Goal: Task Accomplishment & Management: Complete application form

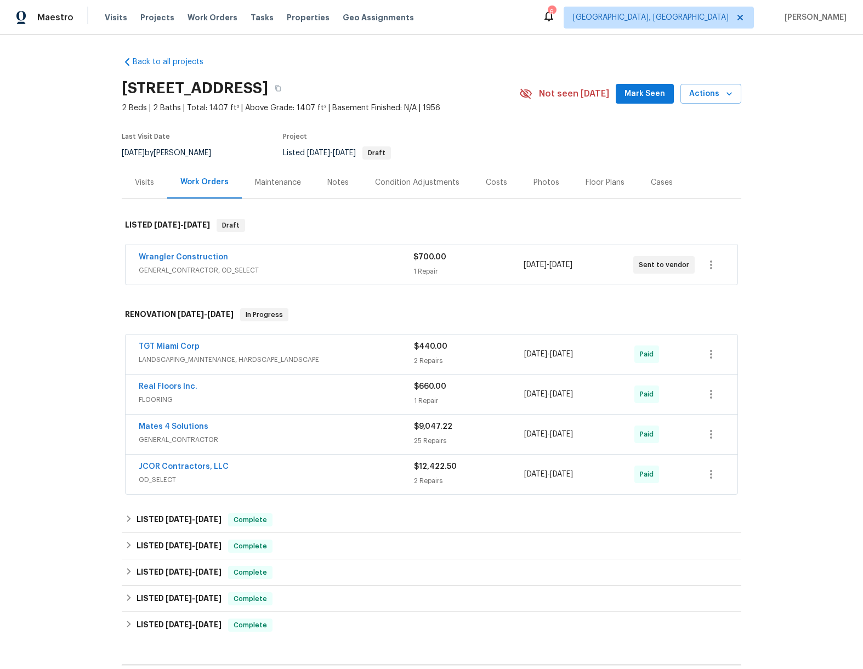
click at [644, 99] on span "Mark Seen" at bounding box center [645, 94] width 41 height 14
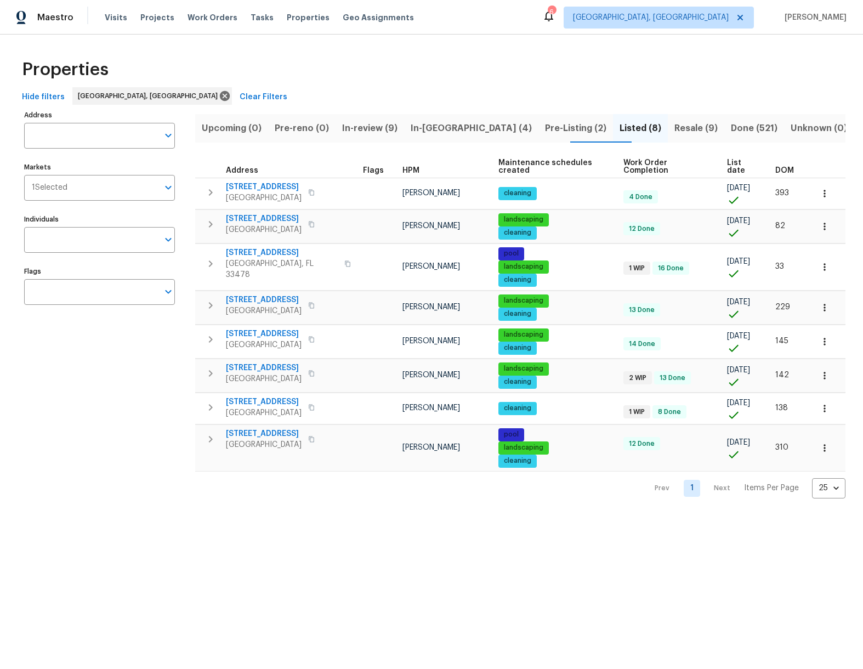
click at [301, 89] on div "Hide filters Miami, FL Clear Filters" at bounding box center [432, 97] width 828 height 20
click at [460, 130] on span "In-reno (4)" at bounding box center [471, 128] width 121 height 15
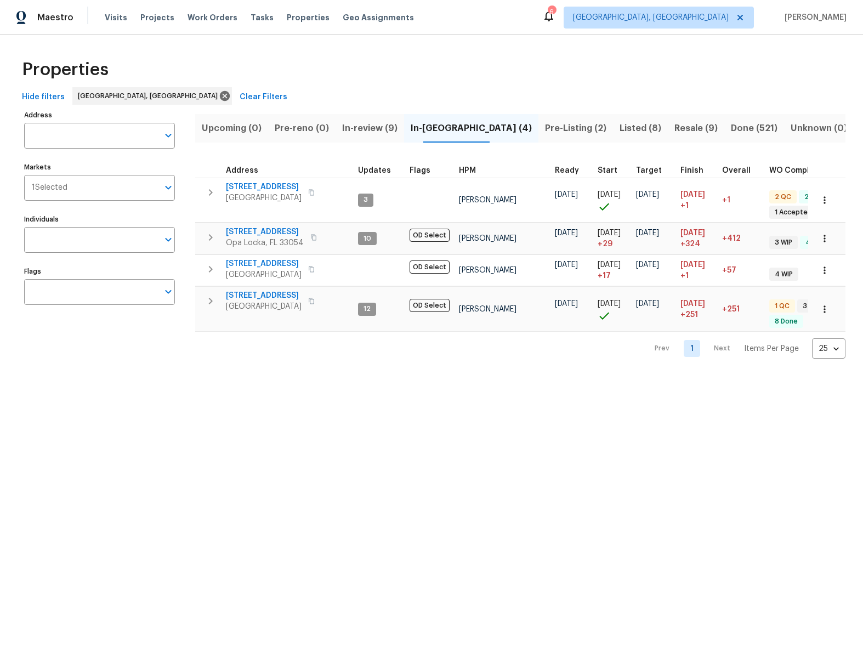
click at [545, 130] on span "Pre-Listing (2)" at bounding box center [575, 128] width 61 height 15
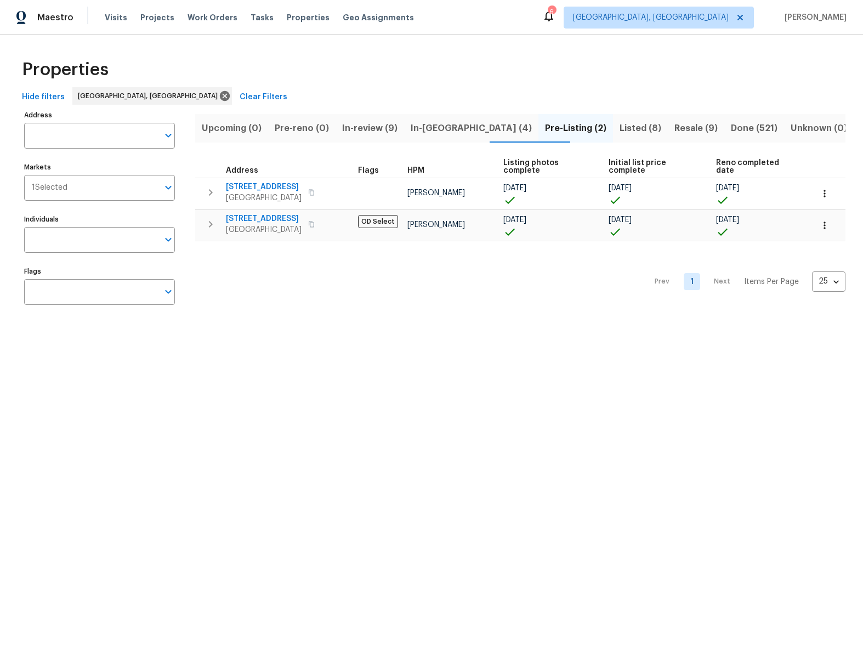
click at [620, 135] on span "Listed (8)" at bounding box center [641, 128] width 42 height 15
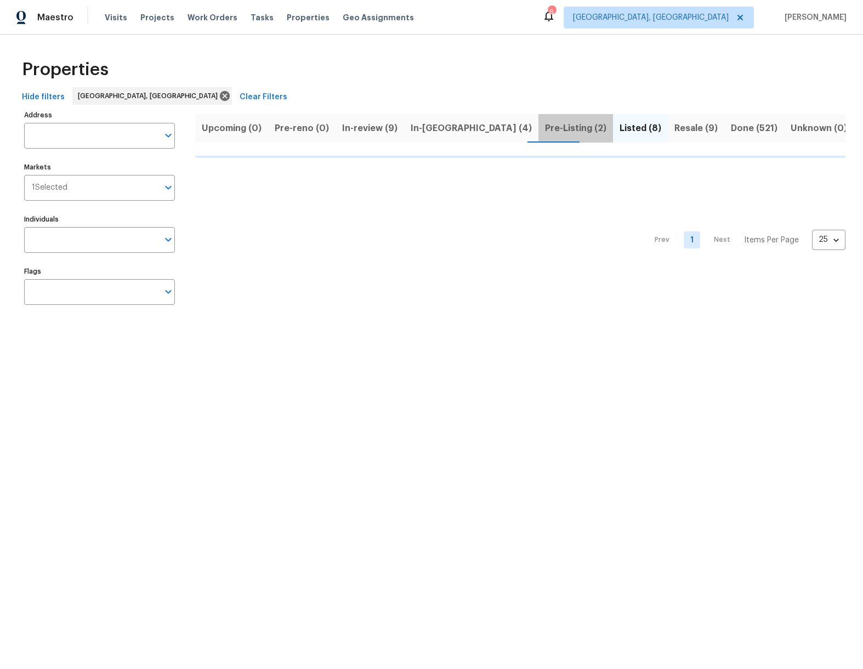
click at [545, 132] on span "Pre-Listing (2)" at bounding box center [575, 128] width 61 height 15
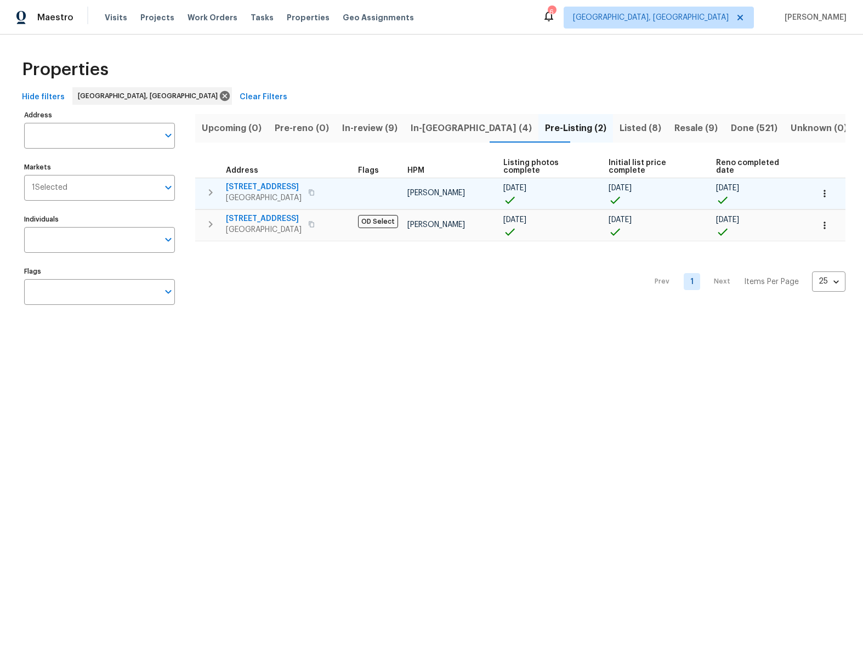
click at [257, 187] on span "22226 SW 65th Ter" at bounding box center [264, 187] width 76 height 11
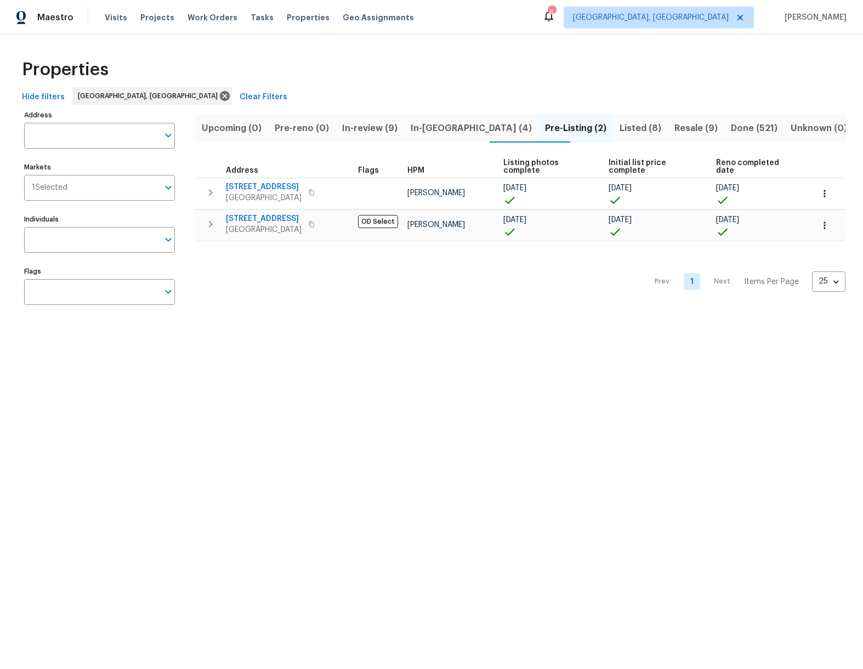
click at [300, 125] on span "Pre-reno (0)" at bounding box center [302, 128] width 54 height 15
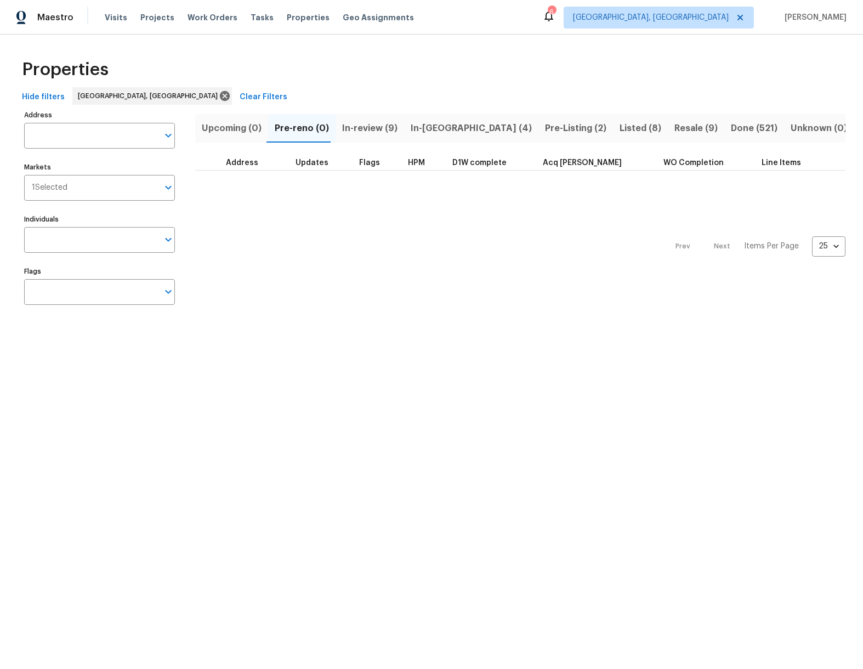
click at [372, 129] on span "In-review (9)" at bounding box center [369, 128] width 55 height 15
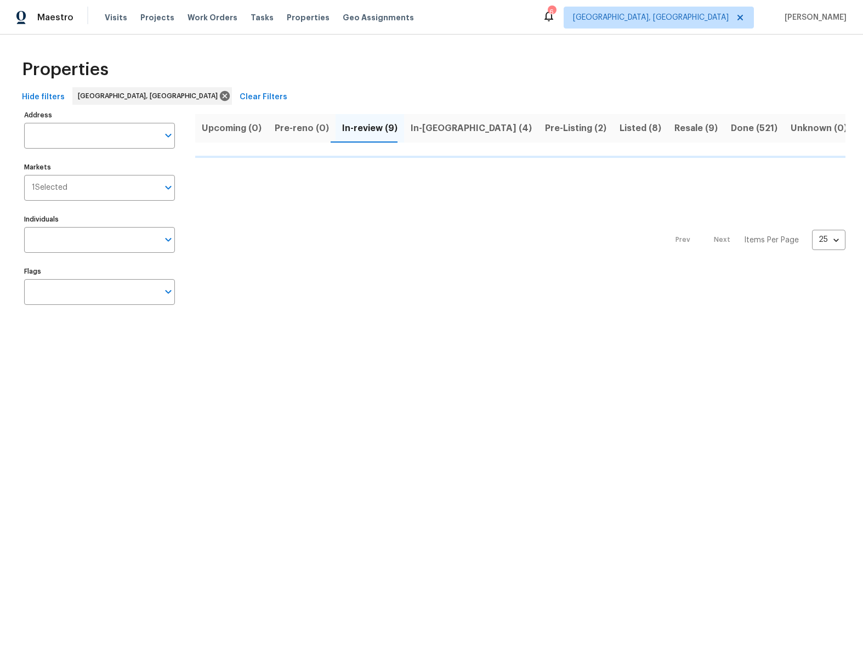
click at [414, 133] on span "In-reno (4)" at bounding box center [471, 128] width 121 height 15
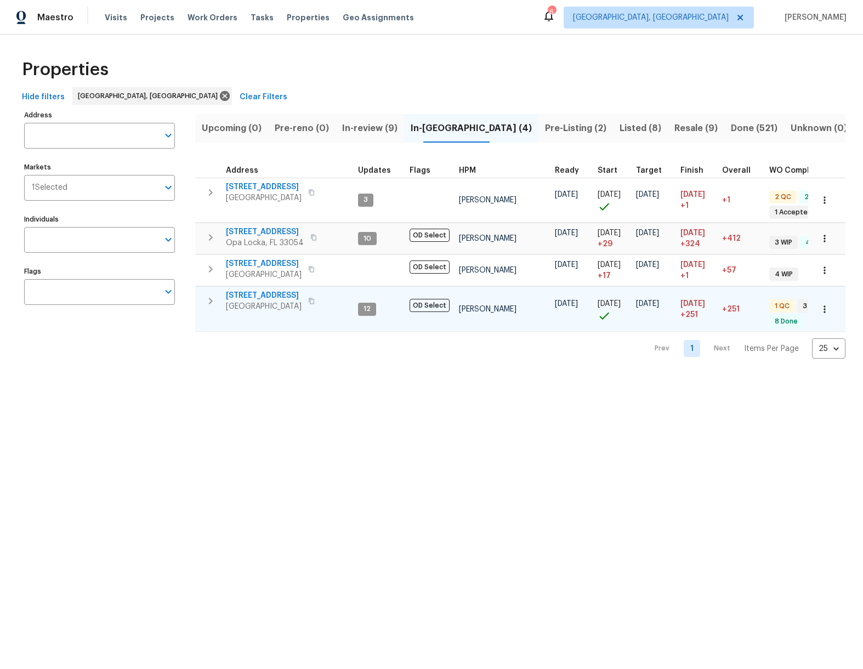
click at [265, 296] on span "20411 NW 4th St" at bounding box center [264, 295] width 76 height 11
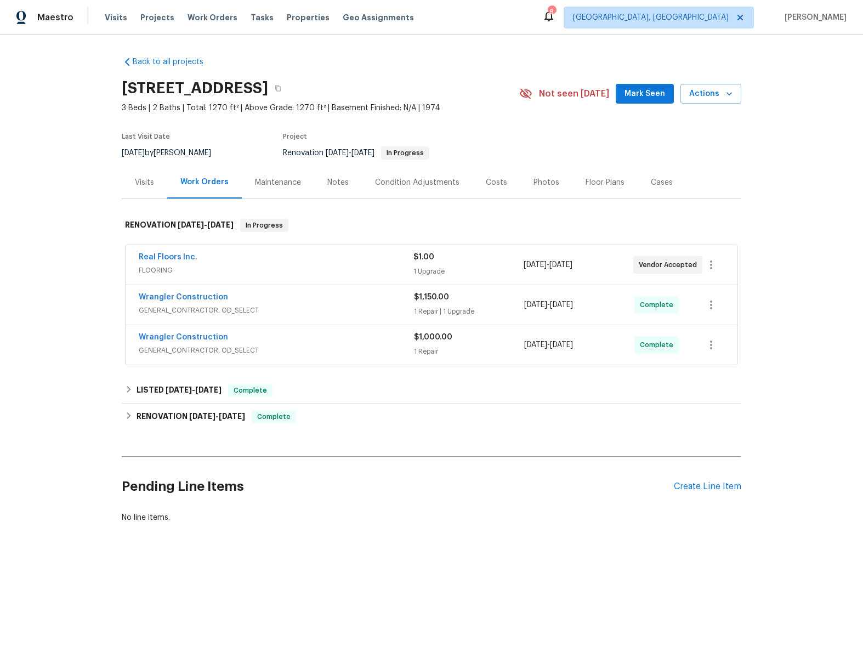
click at [539, 187] on div "Photos" at bounding box center [547, 182] width 26 height 11
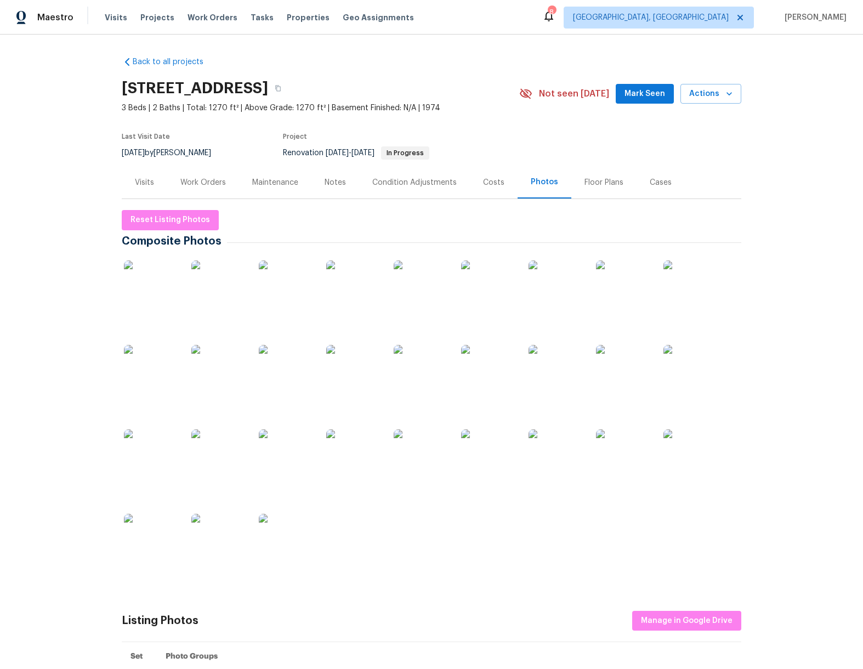
click at [129, 289] on img at bounding box center [151, 288] width 55 height 55
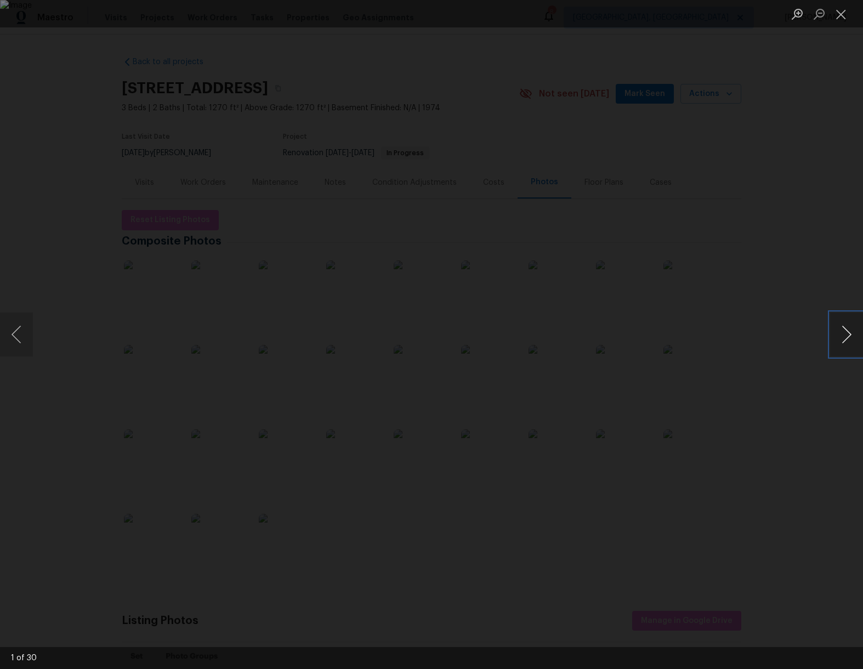
click at [850, 336] on button "Next image" at bounding box center [846, 335] width 33 height 44
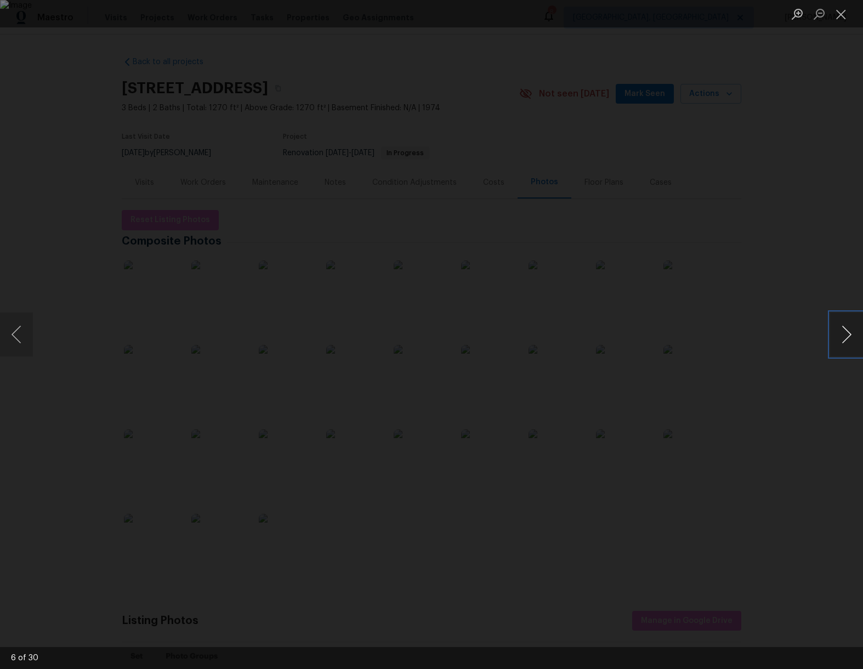
click at [850, 336] on button "Next image" at bounding box center [846, 335] width 33 height 44
click at [851, 337] on button "Next image" at bounding box center [846, 335] width 33 height 44
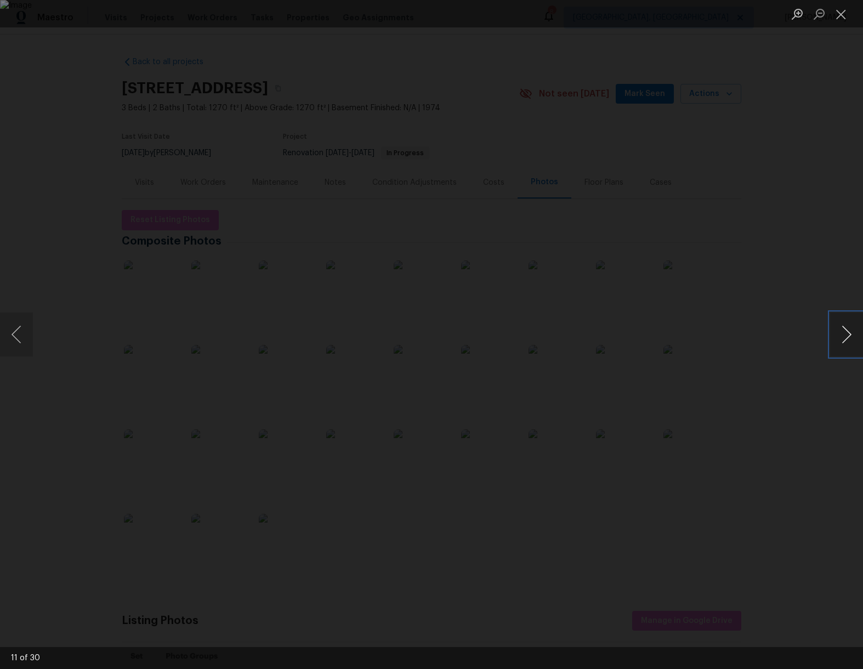
click at [851, 337] on button "Next image" at bounding box center [846, 335] width 33 height 44
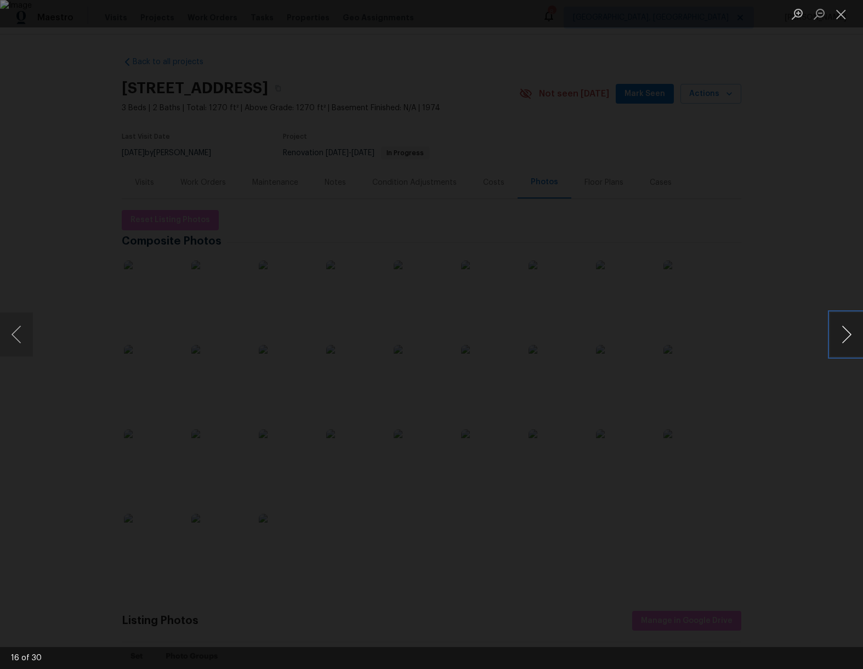
click at [851, 337] on button "Next image" at bounding box center [846, 335] width 33 height 44
click at [769, 265] on div "Lightbox" at bounding box center [431, 334] width 863 height 669
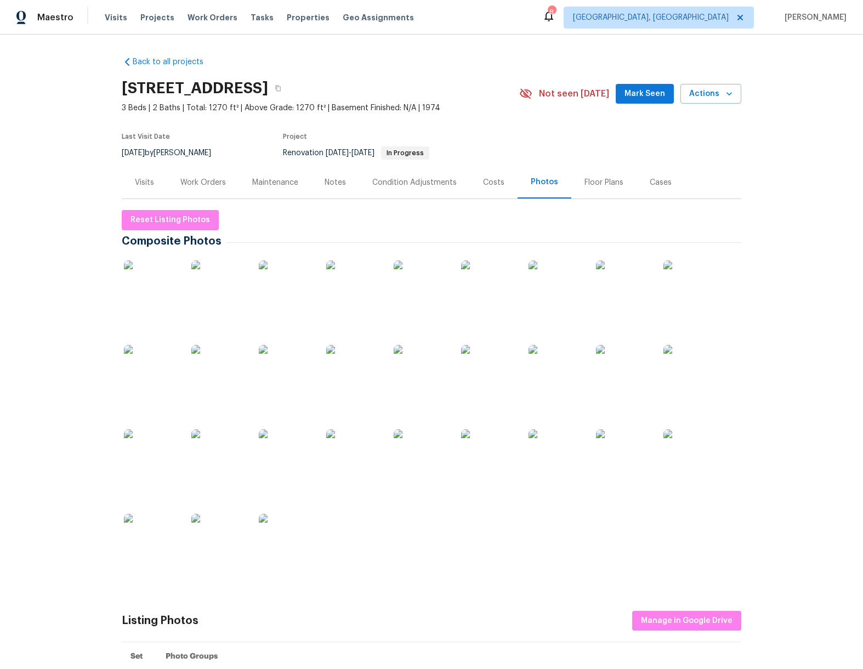
click at [422, 185] on div "Condition Adjustments" at bounding box center [414, 182] width 84 height 11
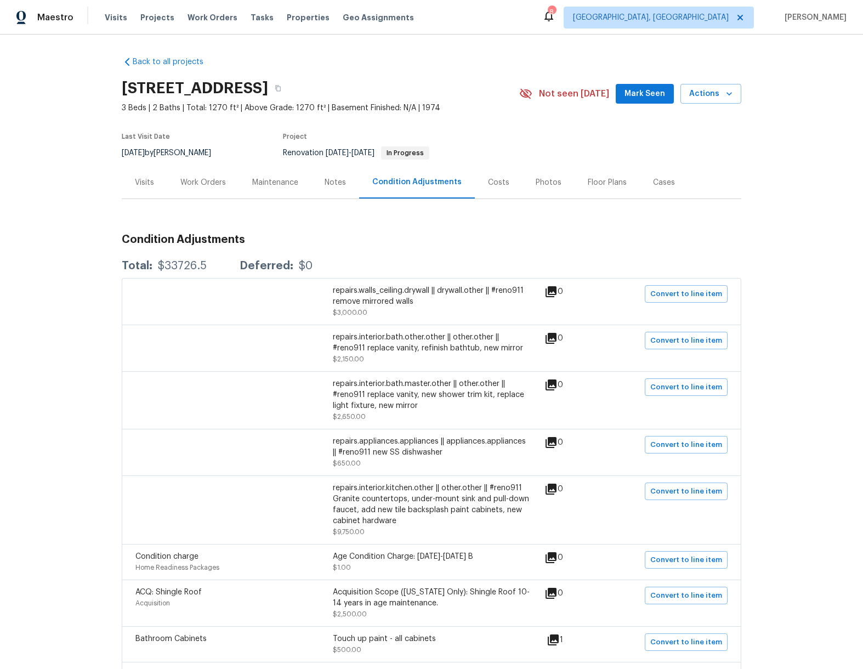
click at [491, 182] on div "Costs" at bounding box center [498, 182] width 21 height 11
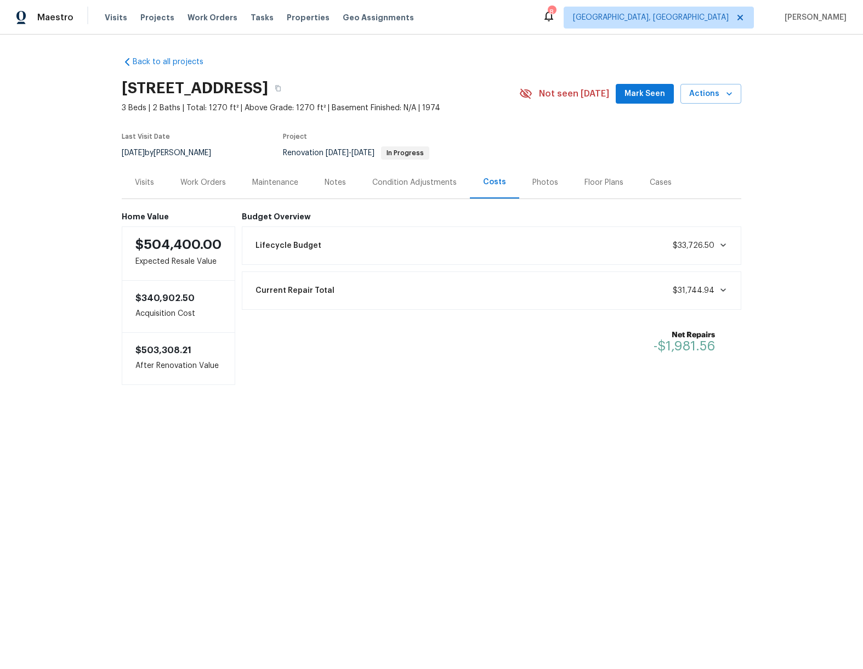
click at [206, 180] on div "Work Orders" at bounding box center [203, 182] width 46 height 11
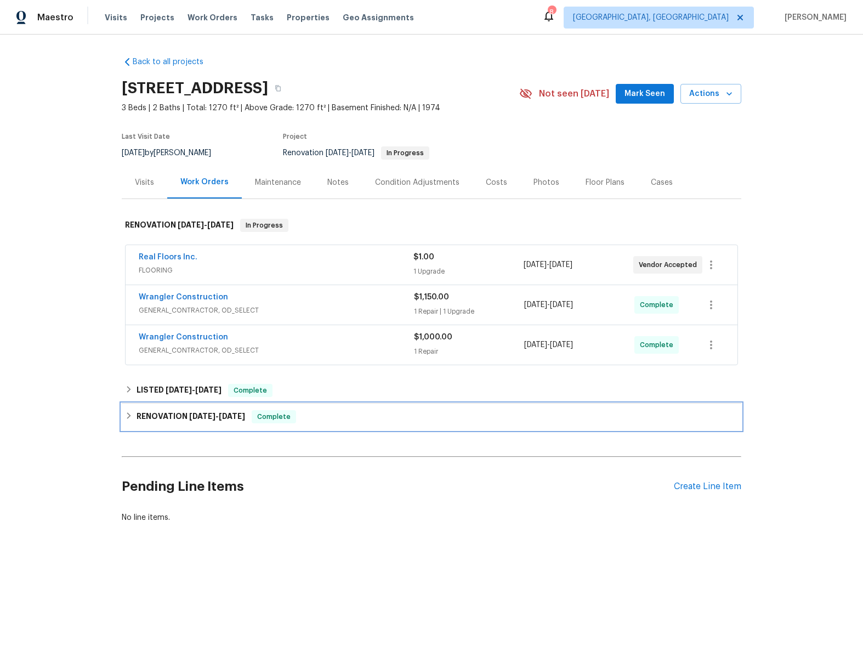
click at [122, 420] on div "RENOVATION [DATE] - [DATE] Complete" at bounding box center [432, 417] width 620 height 26
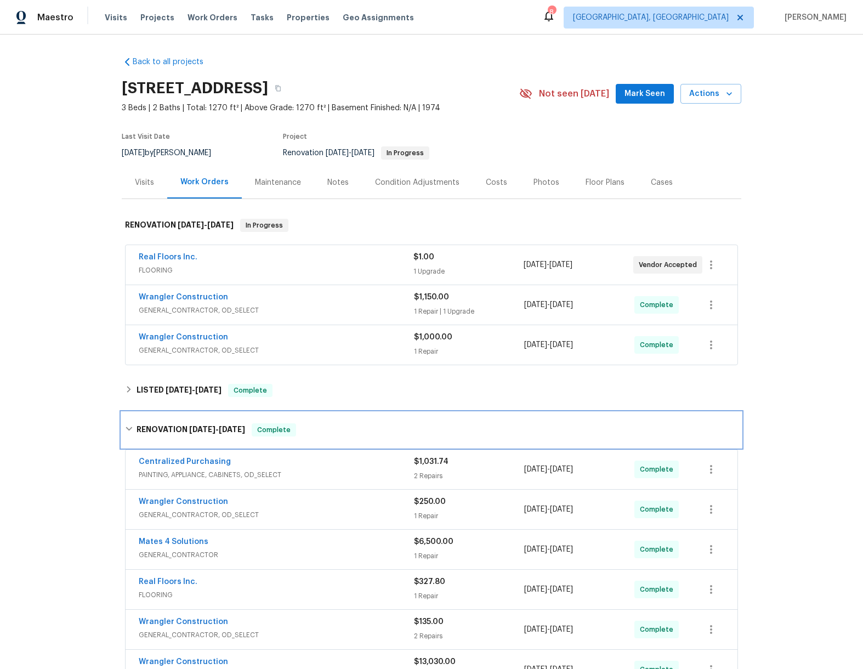
scroll to position [174, 0]
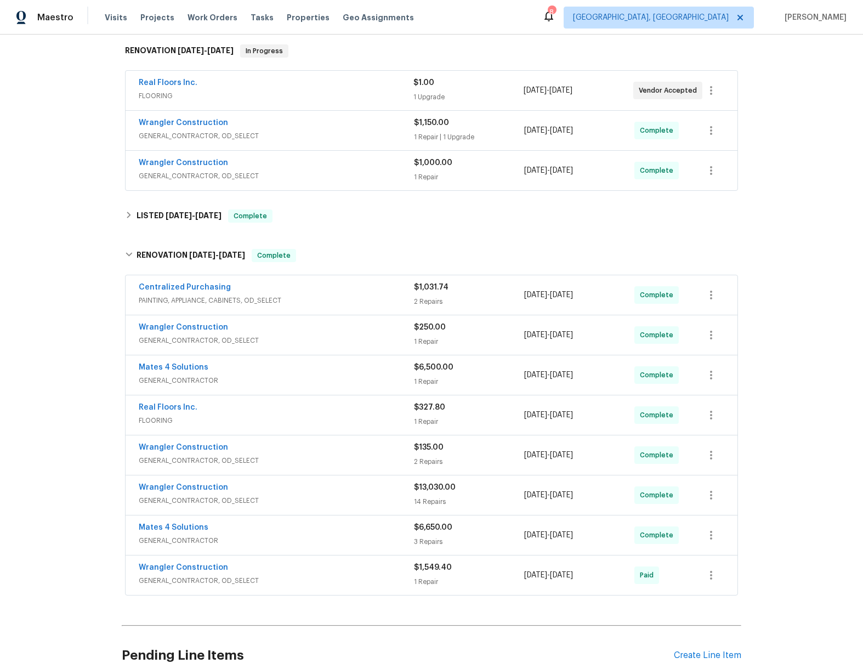
click at [359, 487] on div "Wrangler Construction" at bounding box center [276, 488] width 275 height 13
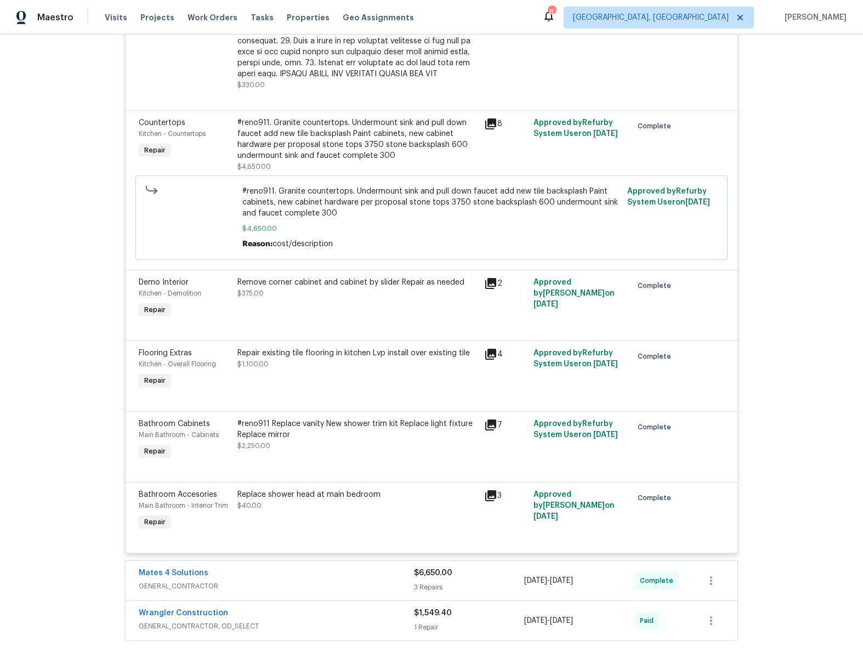
scroll to position [1818, 0]
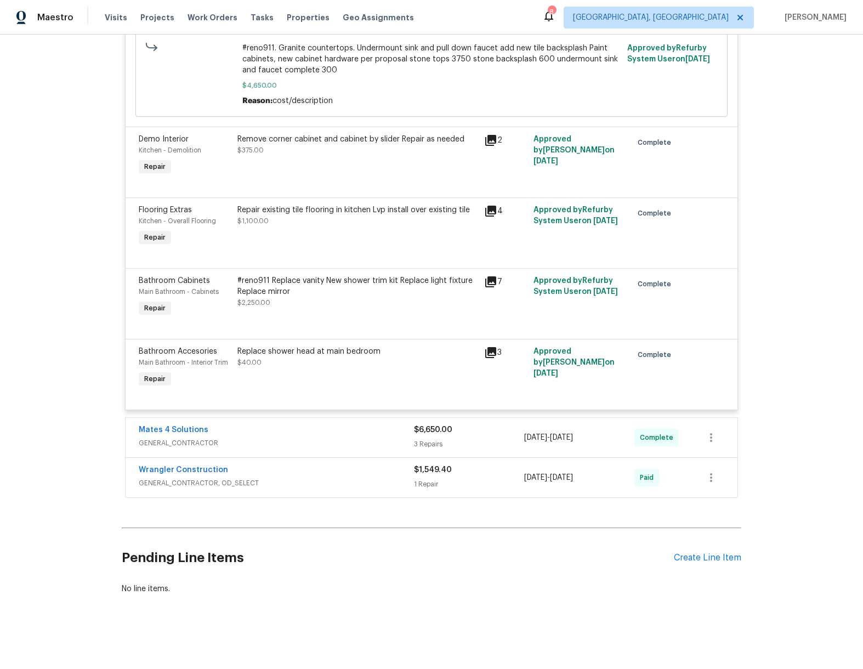
click at [357, 425] on div "Mates 4 Solutions" at bounding box center [276, 431] width 275 height 13
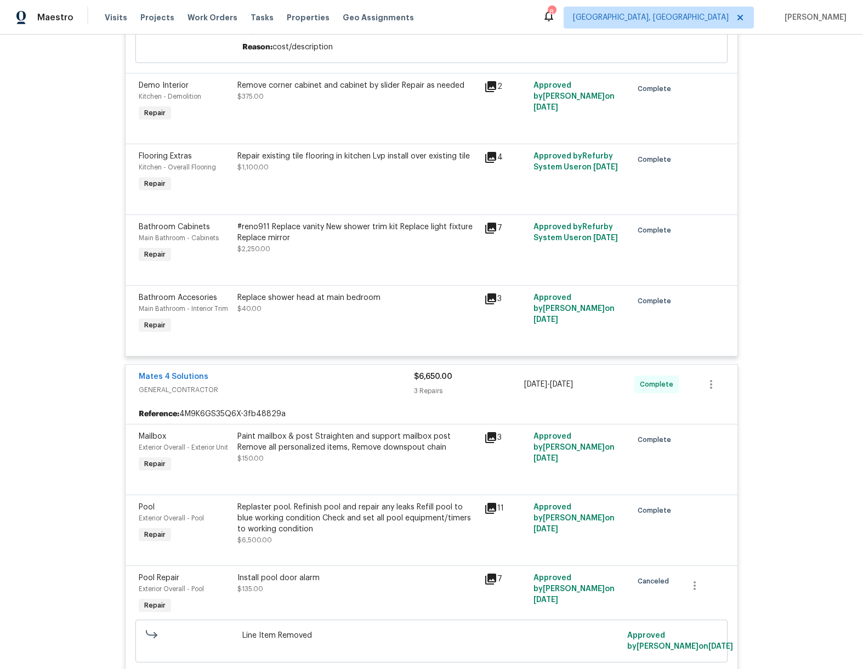
scroll to position [2042, 0]
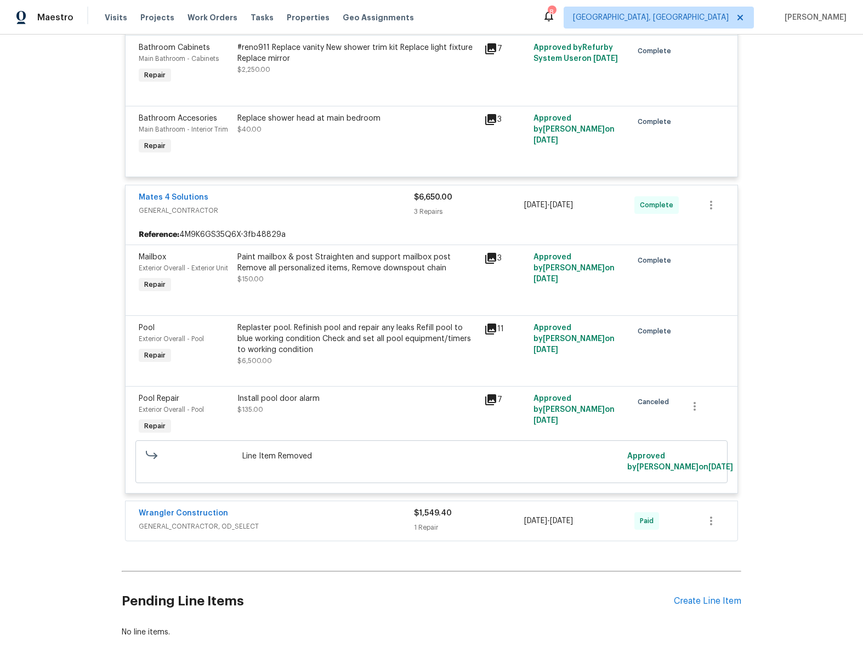
click at [484, 327] on icon at bounding box center [490, 329] width 13 height 13
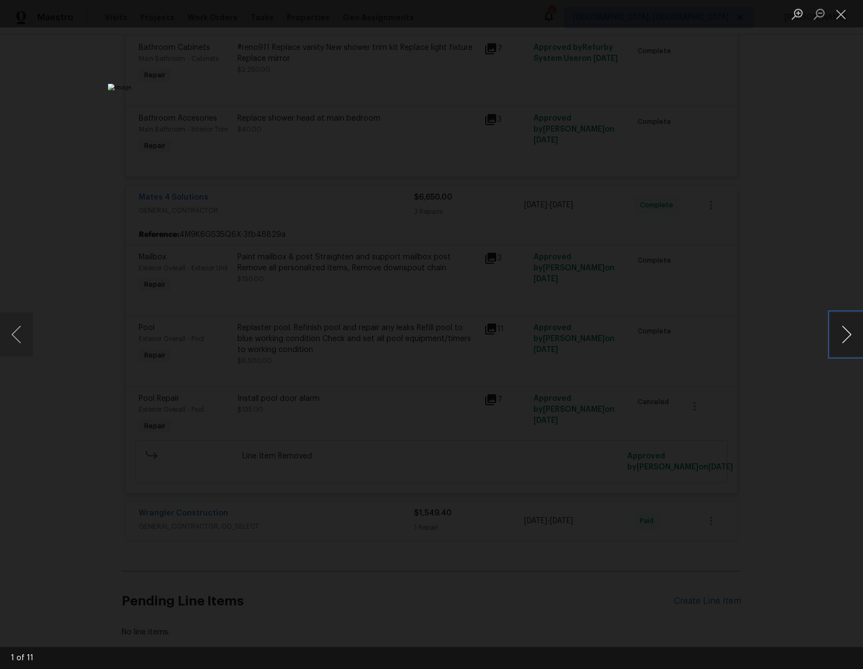
click at [842, 340] on button "Next image" at bounding box center [846, 335] width 33 height 44
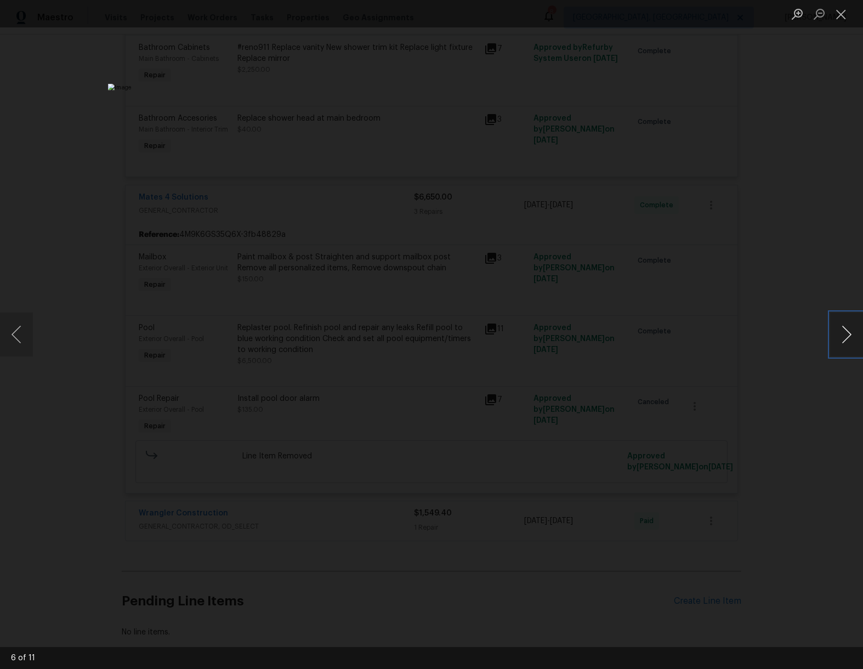
click at [842, 340] on button "Next image" at bounding box center [846, 335] width 33 height 44
click at [758, 355] on div "Lightbox" at bounding box center [431, 334] width 863 height 669
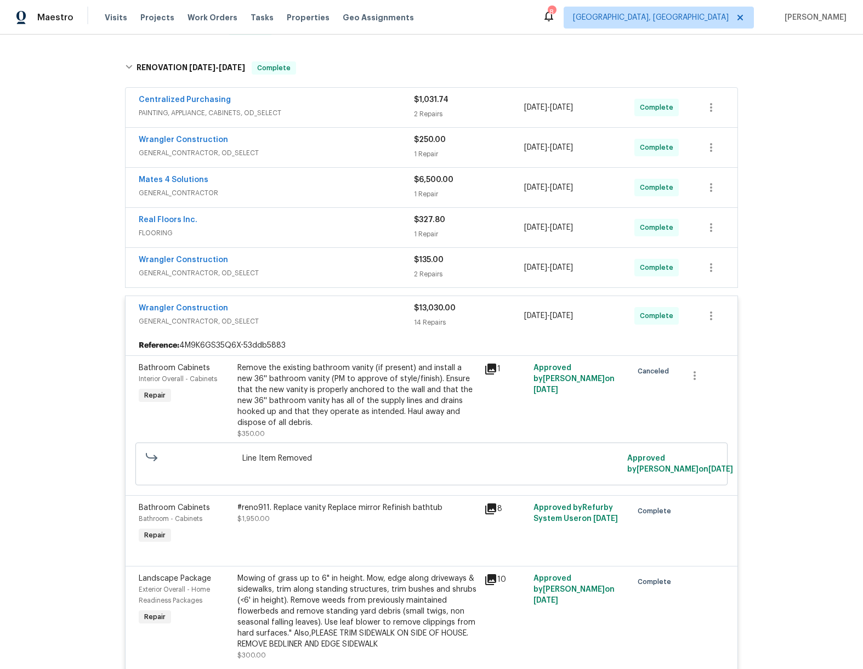
scroll to position [88, 0]
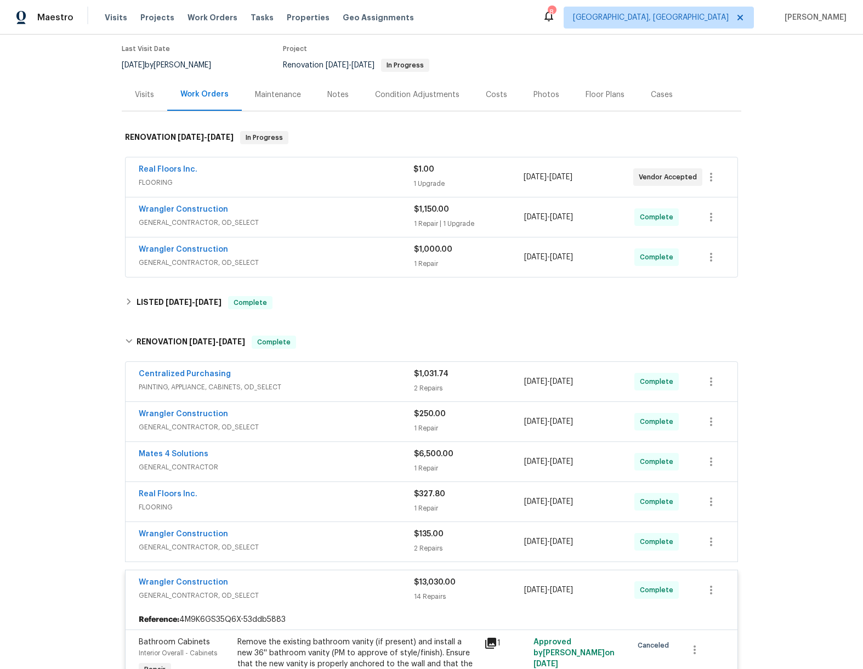
click at [386, 91] on div "Condition Adjustments" at bounding box center [417, 94] width 84 height 11
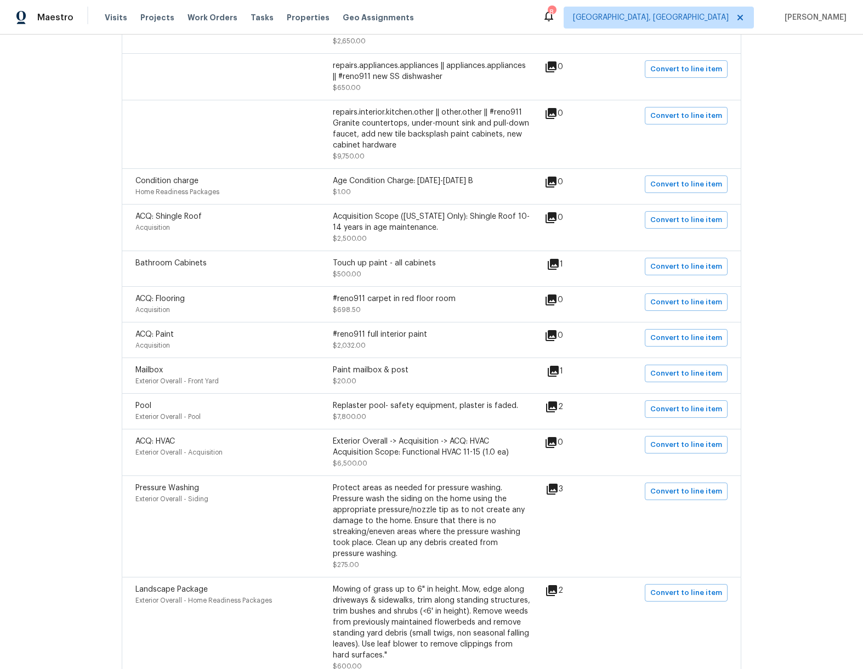
scroll to position [460, 0]
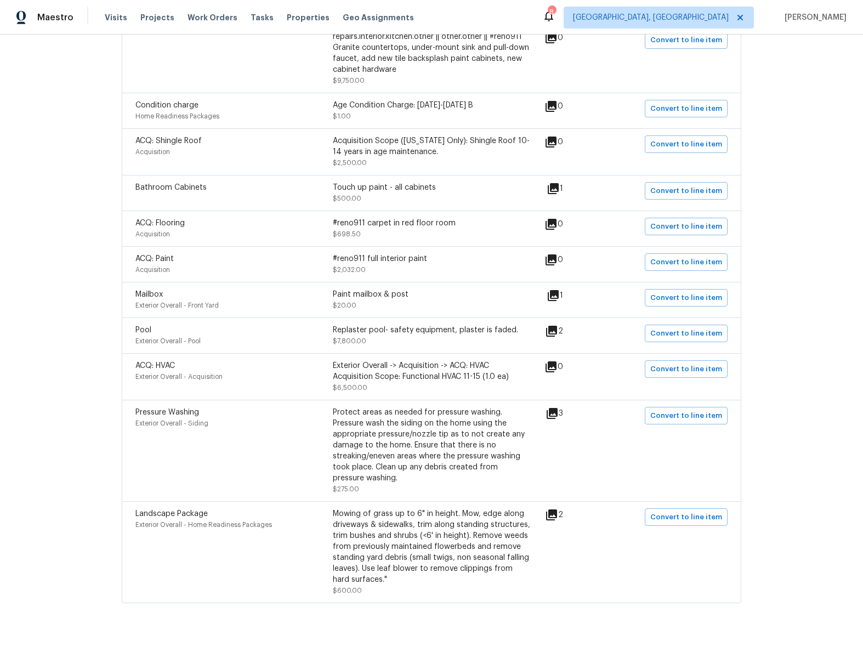
click at [555, 326] on icon at bounding box center [551, 331] width 11 height 11
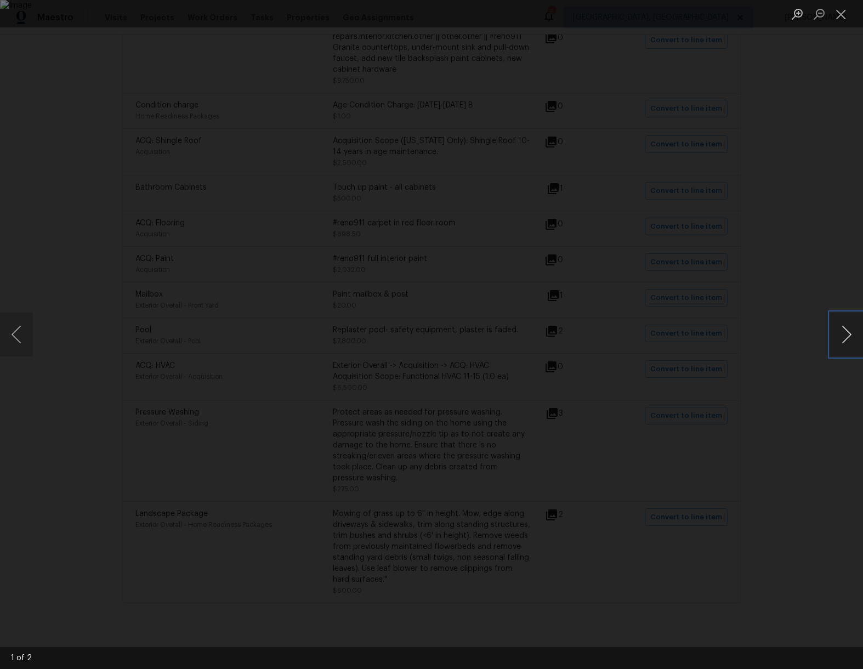
click at [849, 344] on button "Next image" at bounding box center [846, 335] width 33 height 44
click at [848, 343] on button "Next image" at bounding box center [846, 335] width 33 height 44
click at [804, 305] on div "Lightbox" at bounding box center [431, 334] width 863 height 669
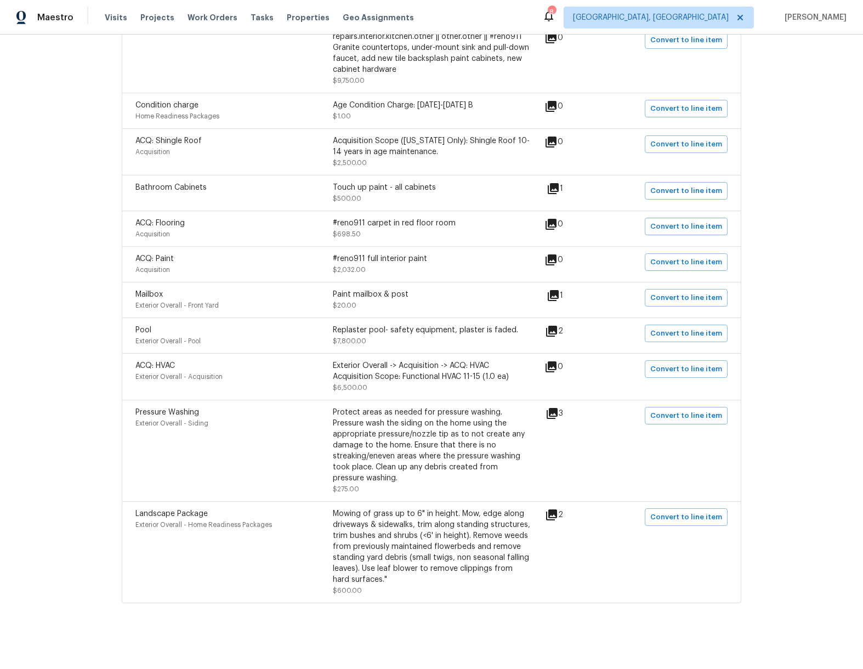
click at [552, 361] on icon at bounding box center [551, 366] width 11 height 11
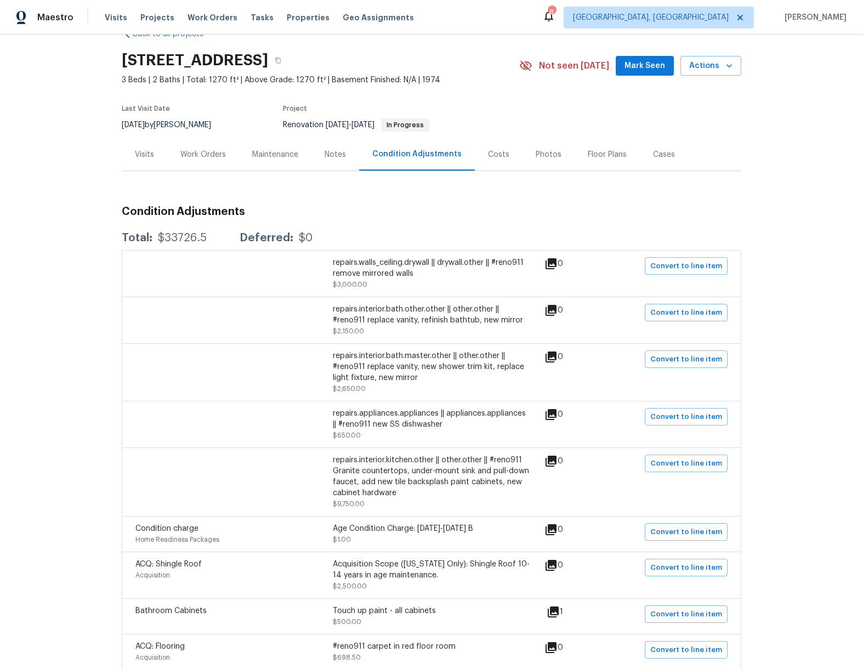
scroll to position [0, 0]
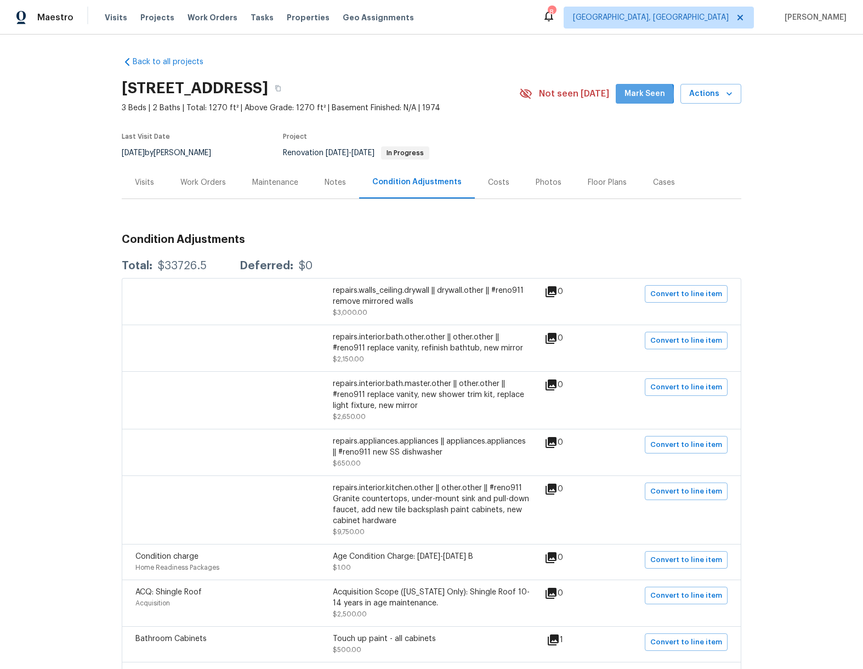
click at [638, 95] on span "Mark Seen" at bounding box center [645, 94] width 41 height 14
click at [490, 178] on div "Costs" at bounding box center [498, 182] width 21 height 11
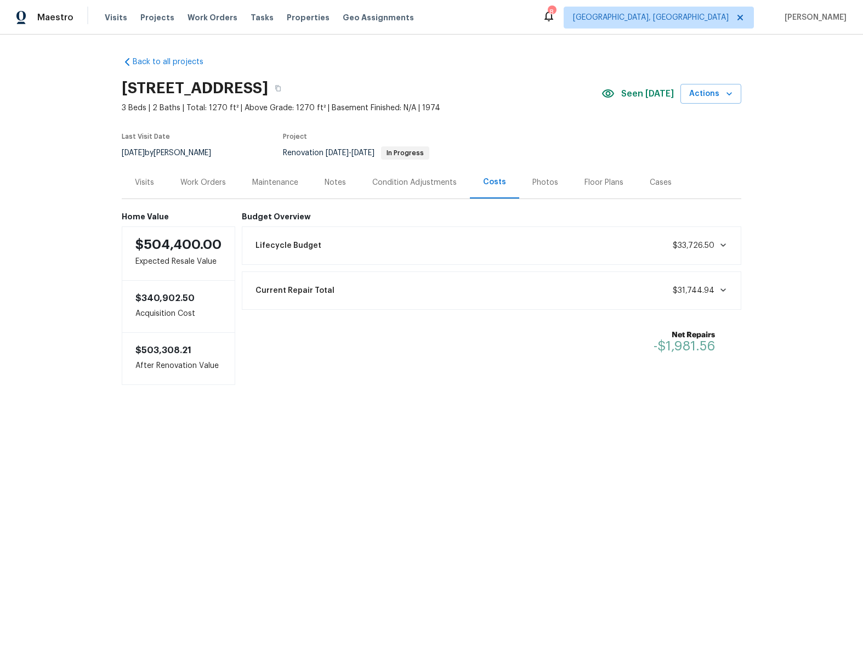
click at [427, 179] on div "Condition Adjustments" at bounding box center [414, 182] width 84 height 11
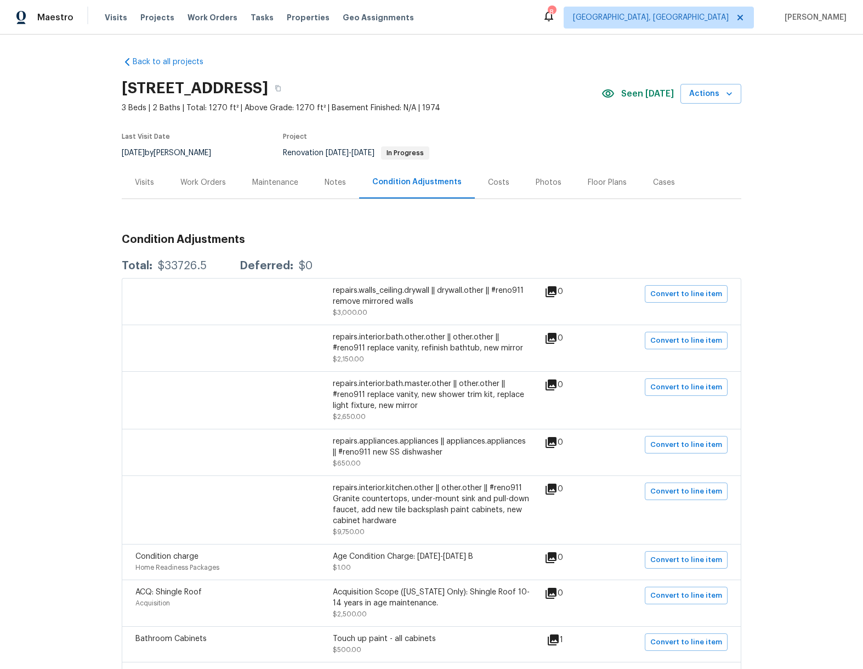
click at [325, 182] on div "Notes" at bounding box center [335, 182] width 21 height 11
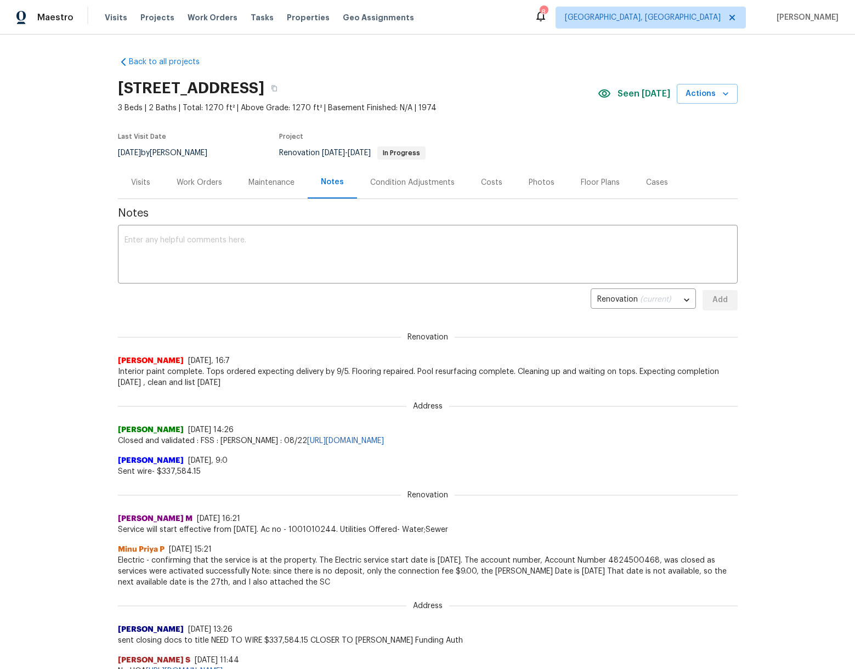
click at [262, 179] on div "Maintenance" at bounding box center [271, 182] width 46 height 11
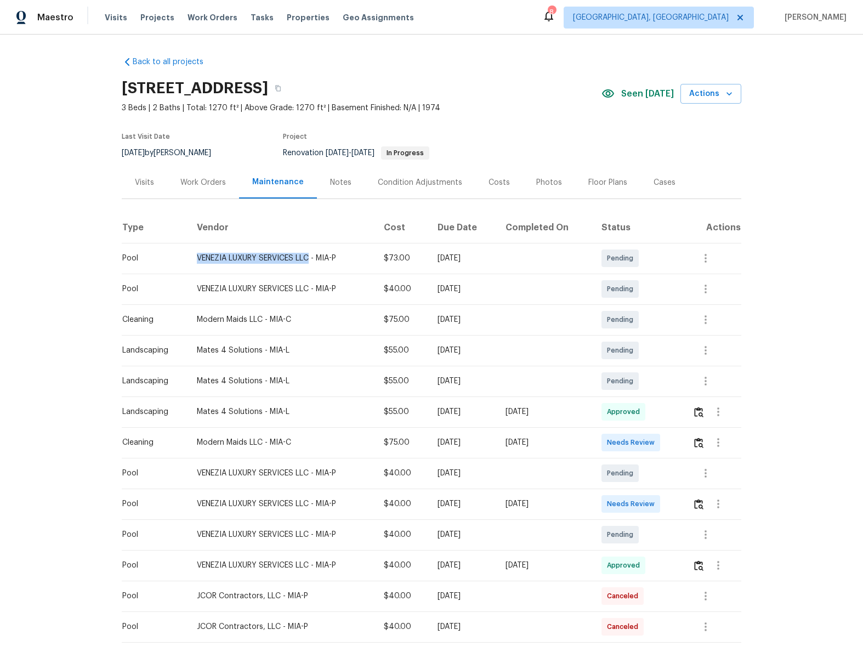
drag, startPoint x: 190, startPoint y: 259, endPoint x: 305, endPoint y: 260, distance: 114.6
click at [305, 260] on div "VENEZIA LUXURY SERVICES LLC - MIA-P" at bounding box center [281, 258] width 169 height 11
copy div "VENEZIA LUXURY SERVICES LLC"
drag, startPoint x: 303, startPoint y: 286, endPoint x: 188, endPoint y: 291, distance: 114.7
click at [188, 291] on td "VENEZIA LUXURY SERVICES LLC - MIA-P" at bounding box center [281, 289] width 187 height 31
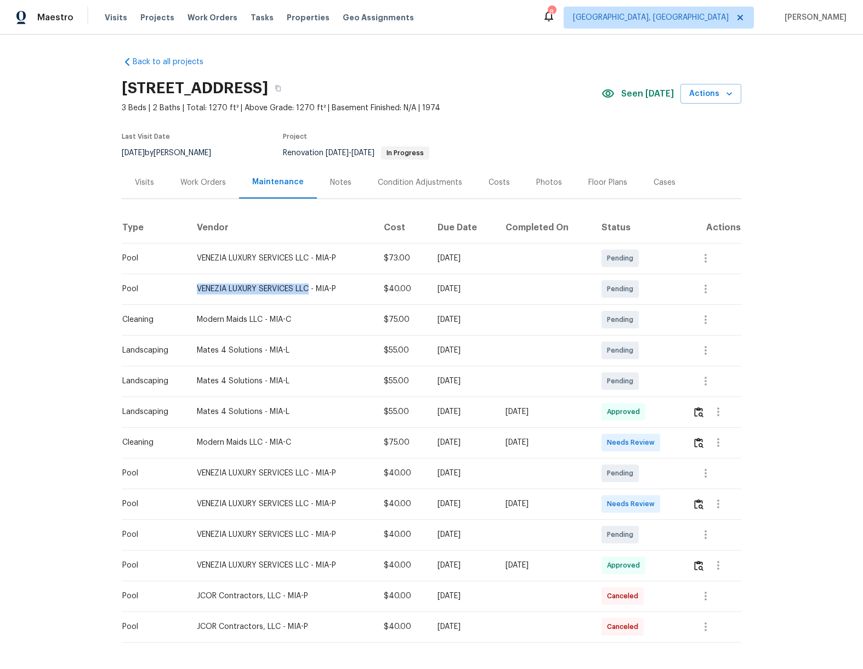
copy div "VENEZIA LUXURY SERVICES LLC"
click at [288, 315] on div "Modern Maids LLC - MIA-C" at bounding box center [281, 319] width 169 height 11
click at [341, 184] on div "Notes" at bounding box center [340, 182] width 21 height 11
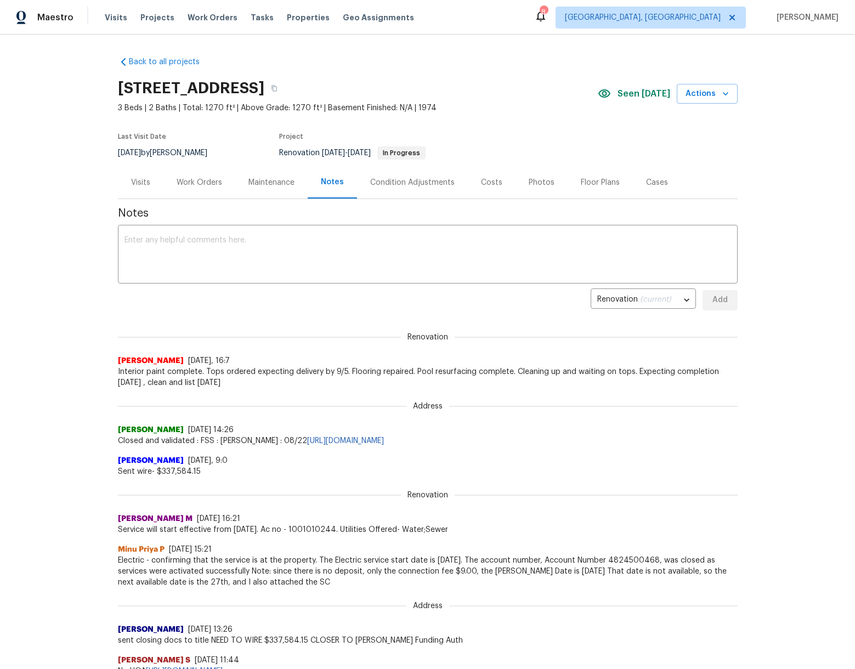
click at [424, 187] on div "Condition Adjustments" at bounding box center [412, 182] width 84 height 11
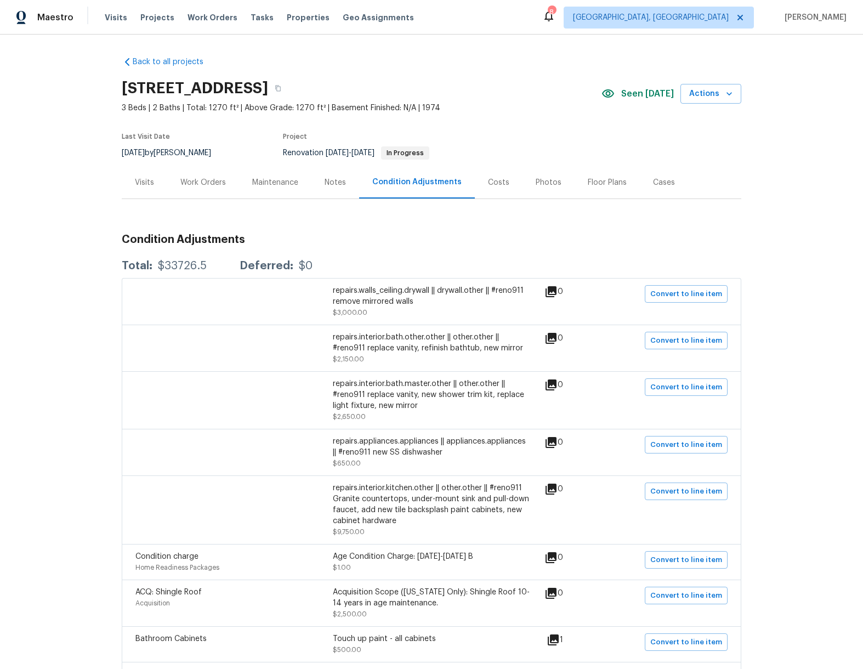
click at [488, 184] on div "Costs" at bounding box center [498, 182] width 21 height 11
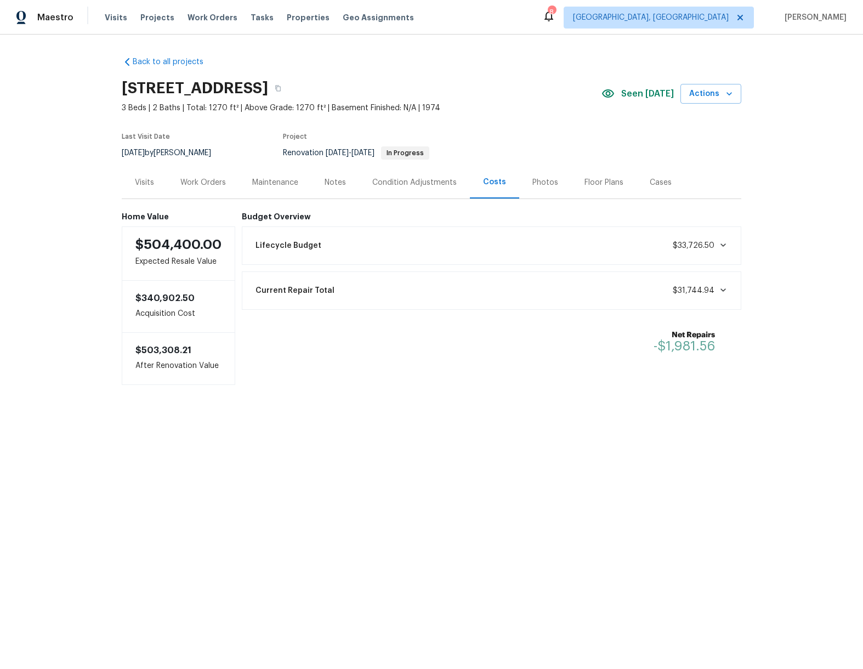
click at [325, 179] on div "Notes" at bounding box center [335, 182] width 21 height 11
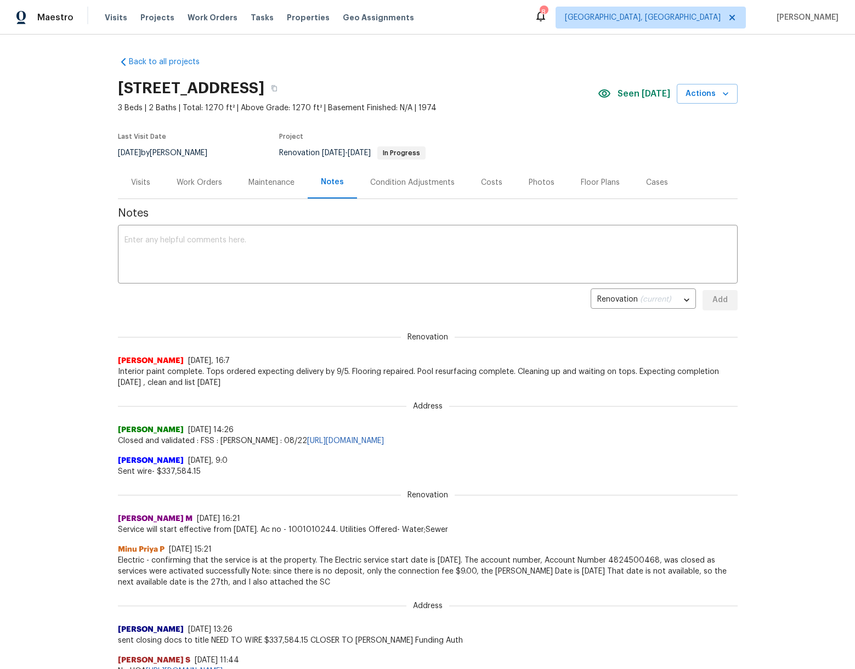
click at [250, 166] on div "Maintenance" at bounding box center [271, 182] width 72 height 32
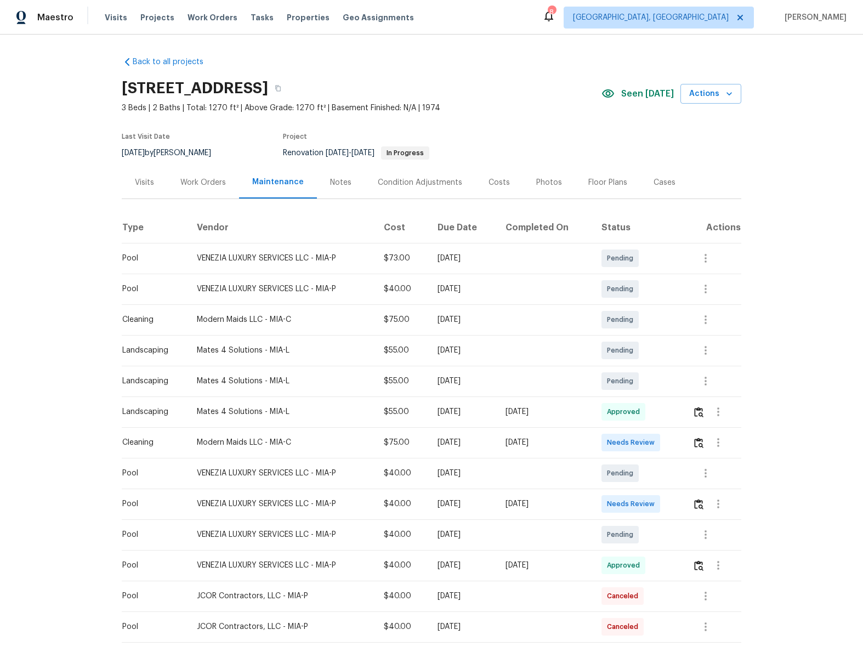
click at [346, 193] on div "Notes" at bounding box center [341, 182] width 48 height 32
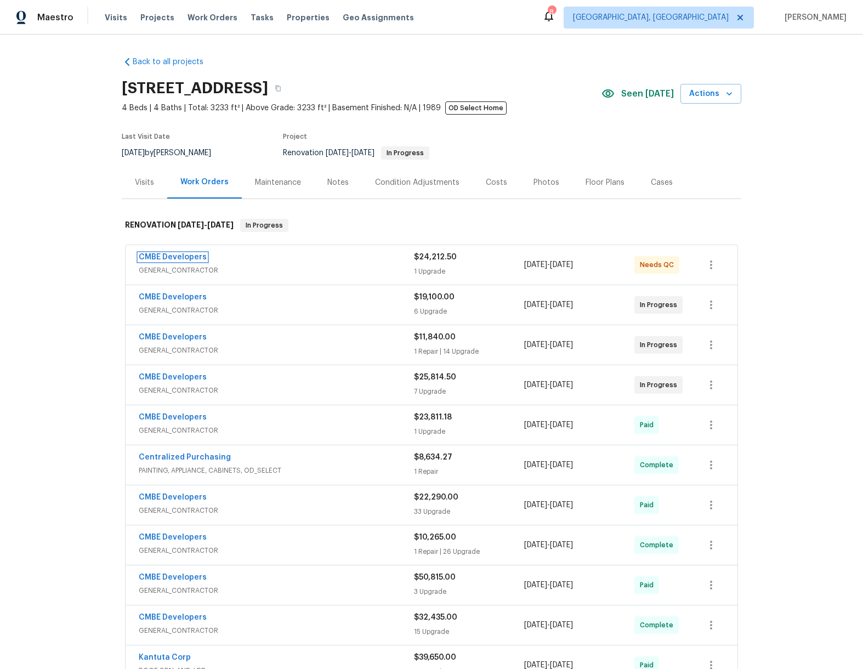
click at [176, 255] on link "CMBE Developers" at bounding box center [173, 257] width 68 height 8
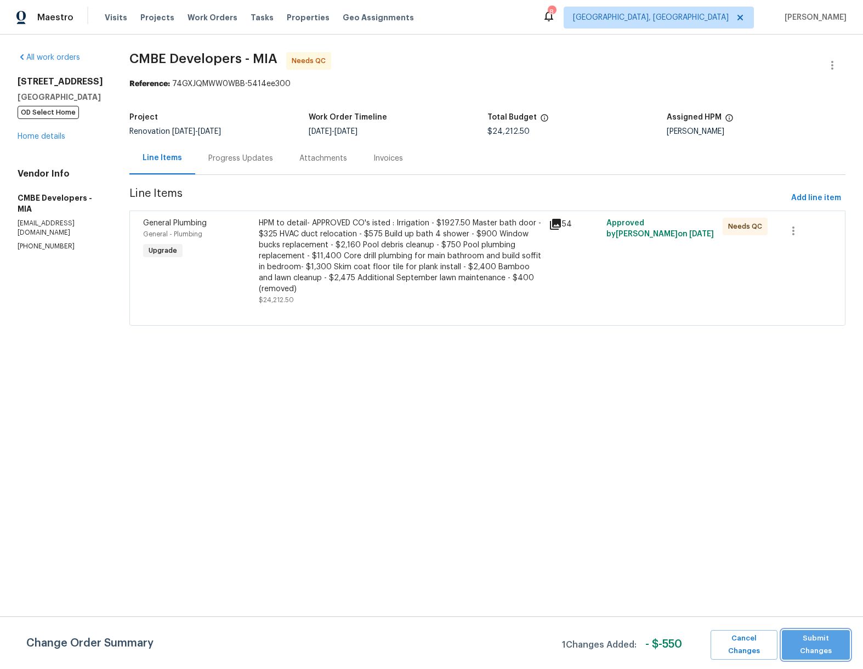
click at [818, 640] on span "Submit Changes" at bounding box center [816, 644] width 57 height 25
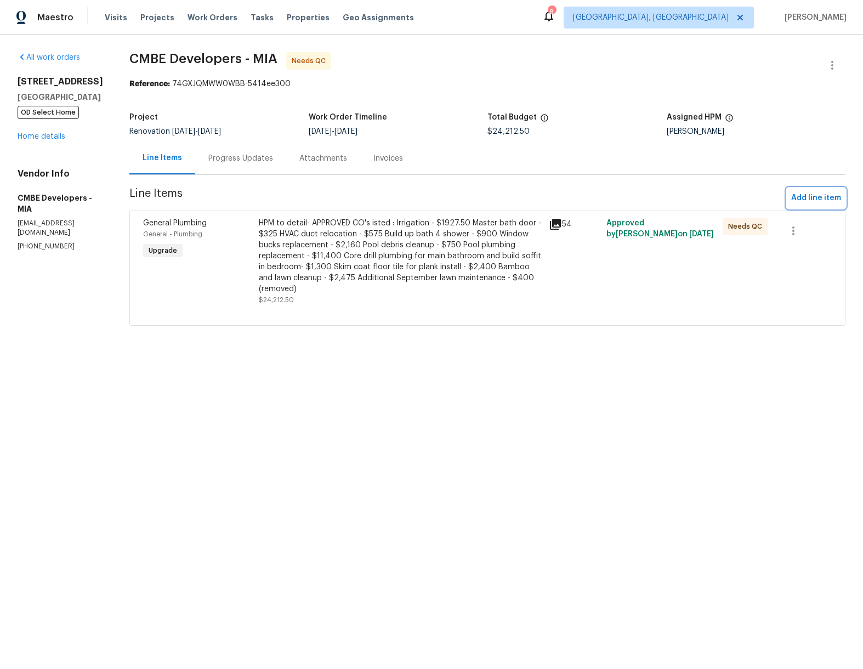
click at [792, 194] on span "Add line item" at bounding box center [817, 198] width 50 height 14
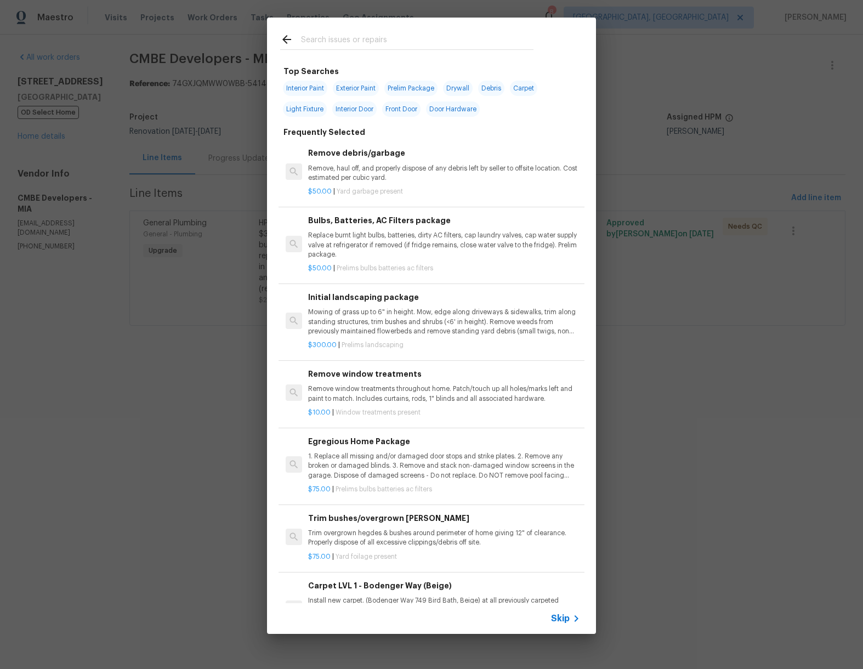
click at [566, 620] on span "Skip" at bounding box center [560, 618] width 19 height 11
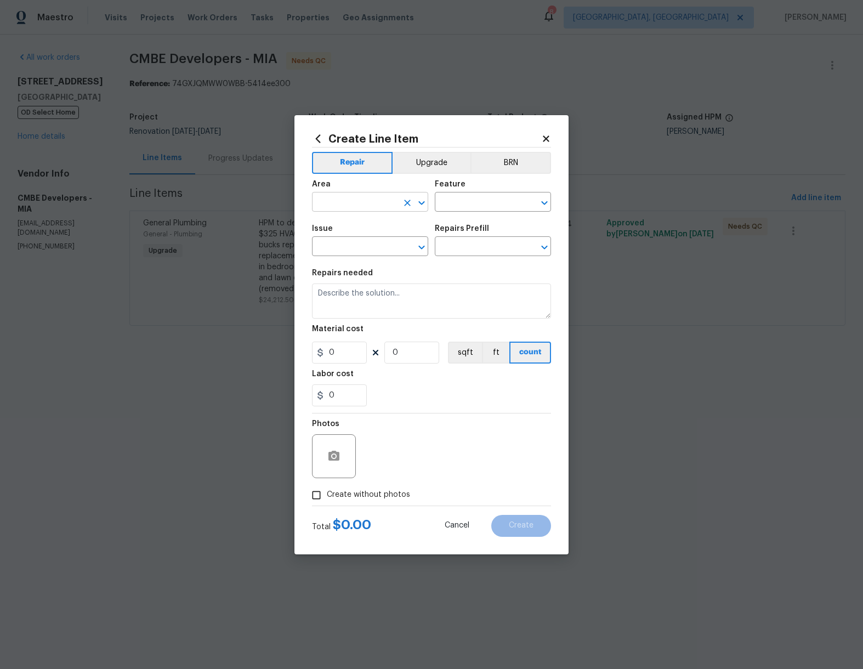
click at [366, 199] on input "text" at bounding box center [355, 203] width 86 height 17
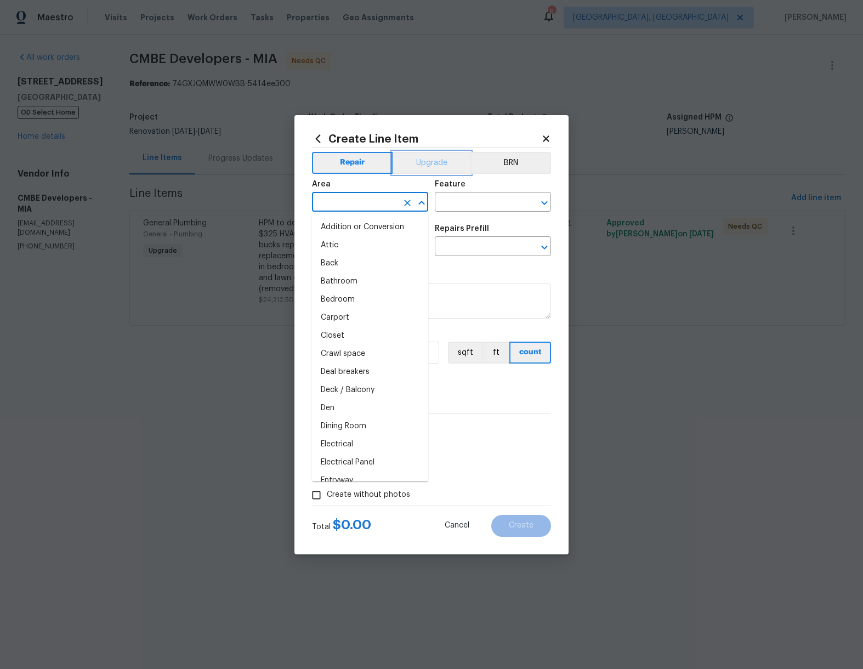
click at [437, 167] on button "Upgrade" at bounding box center [432, 163] width 78 height 22
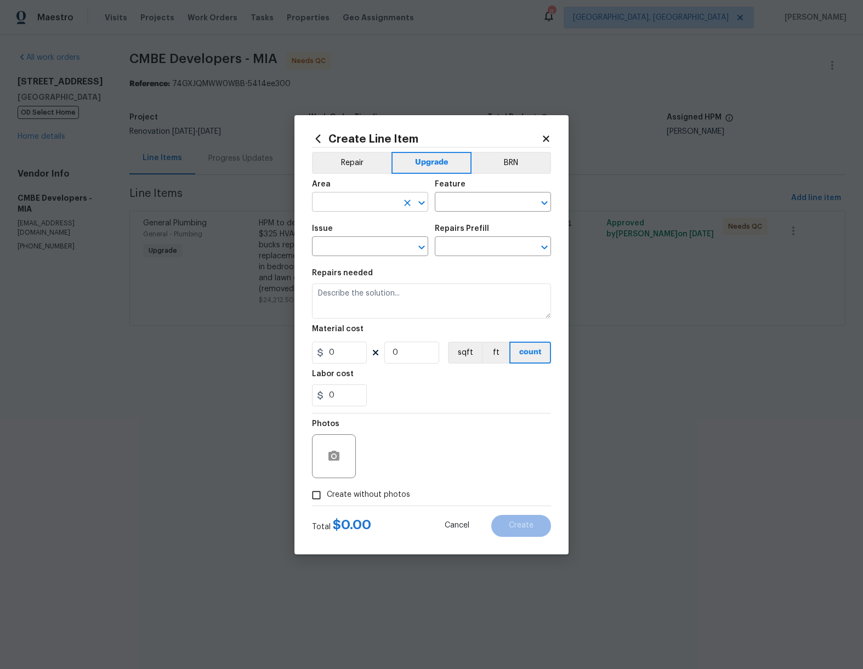
click at [353, 200] on input "text" at bounding box center [355, 203] width 86 height 17
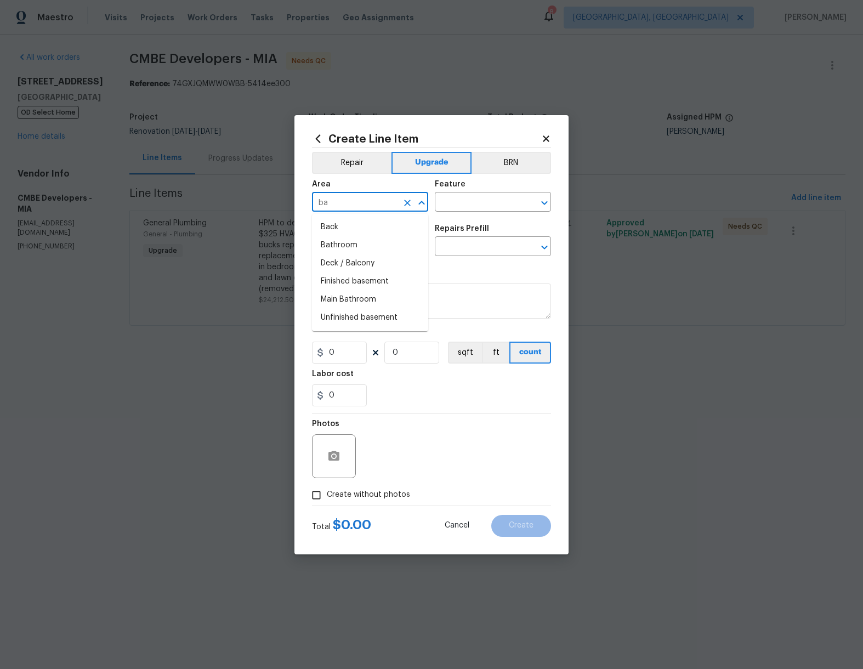
type input "b"
click at [372, 247] on li "Exterior Overall" at bounding box center [370, 245] width 116 height 18
type input "Exterior Overall"
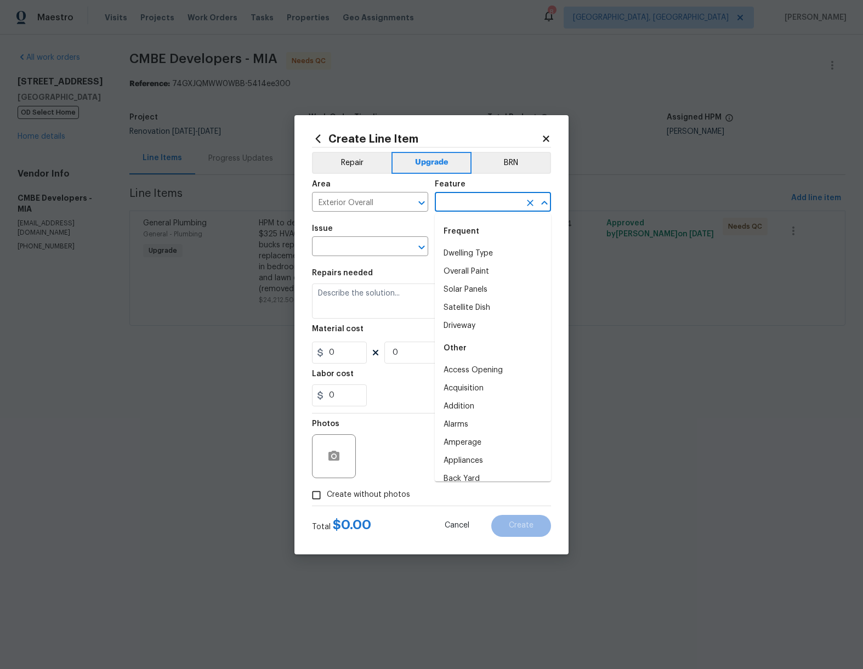
click at [459, 203] on input "text" at bounding box center [478, 203] width 86 height 17
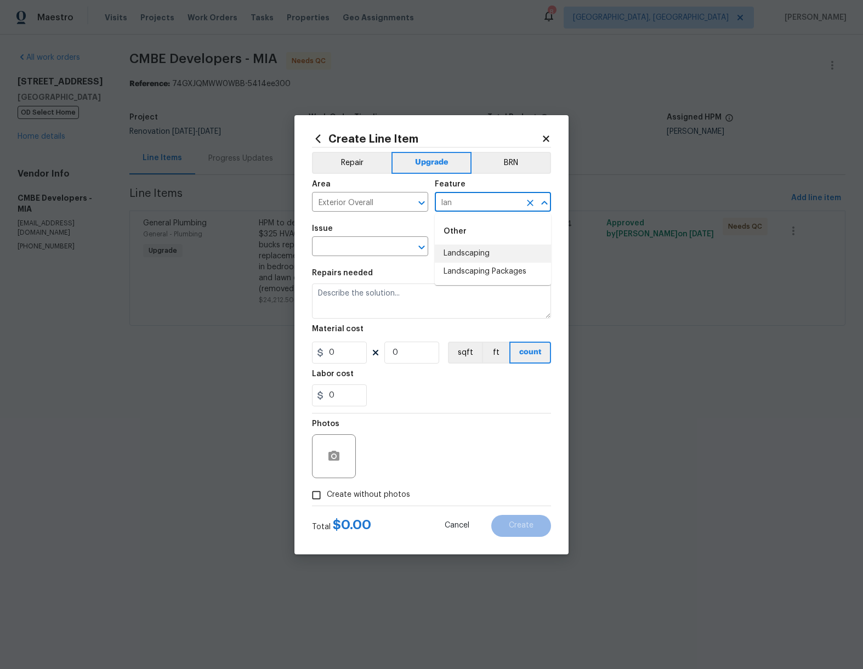
drag, startPoint x: 472, startPoint y: 248, endPoint x: 456, endPoint y: 251, distance: 16.1
click at [471, 248] on li "Landscaping" at bounding box center [493, 254] width 116 height 18
type input "Landscaping"
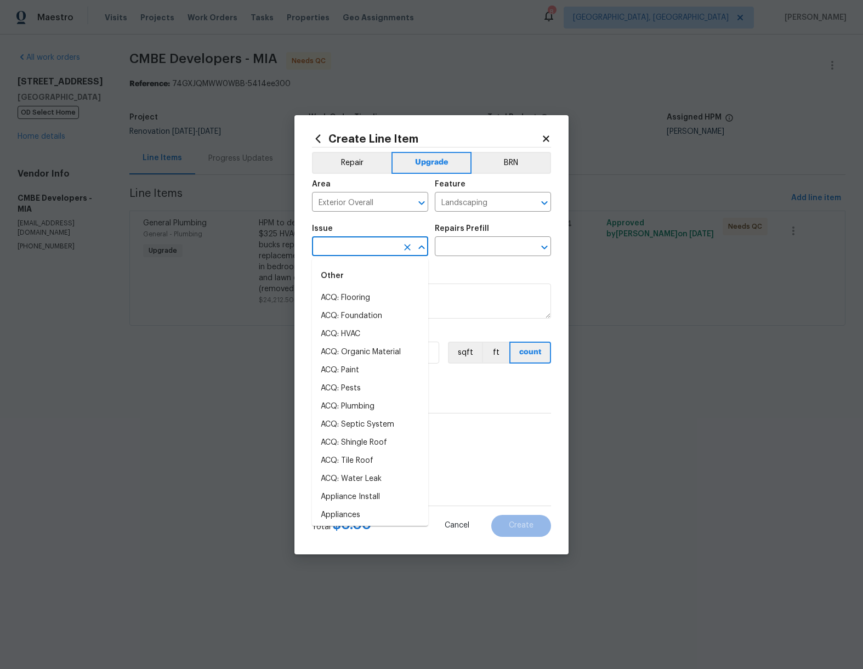
click at [364, 244] on input "text" at bounding box center [355, 247] width 86 height 17
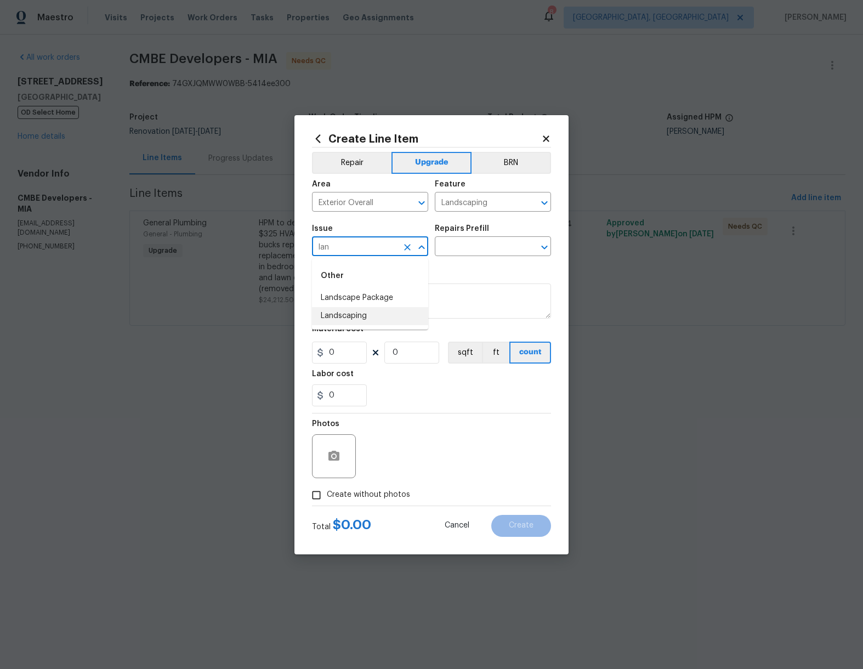
click at [369, 313] on li "Landscaping" at bounding box center [370, 316] width 116 height 18
type input "Landscaping"
click at [454, 251] on input "text" at bounding box center [478, 247] width 86 height 17
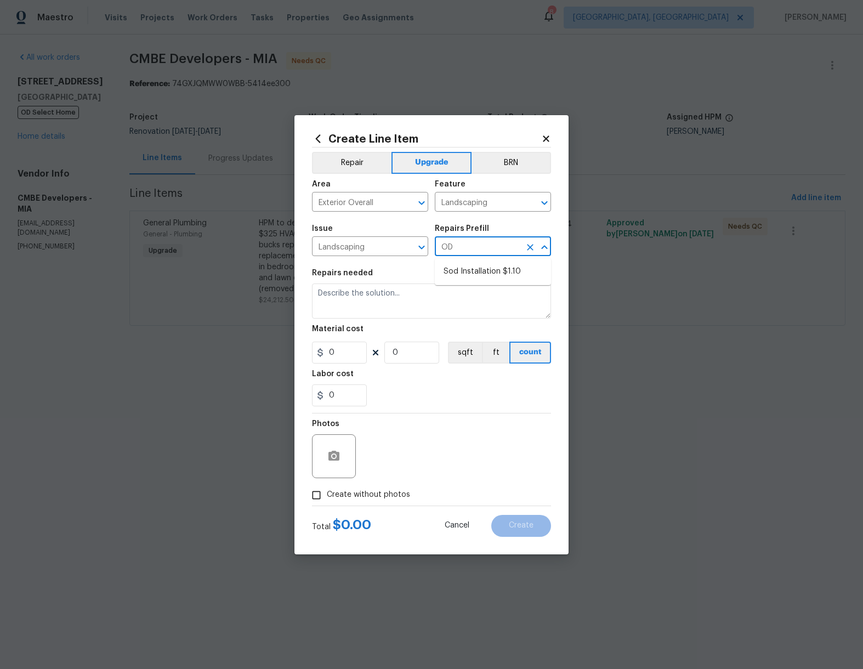
type input "O"
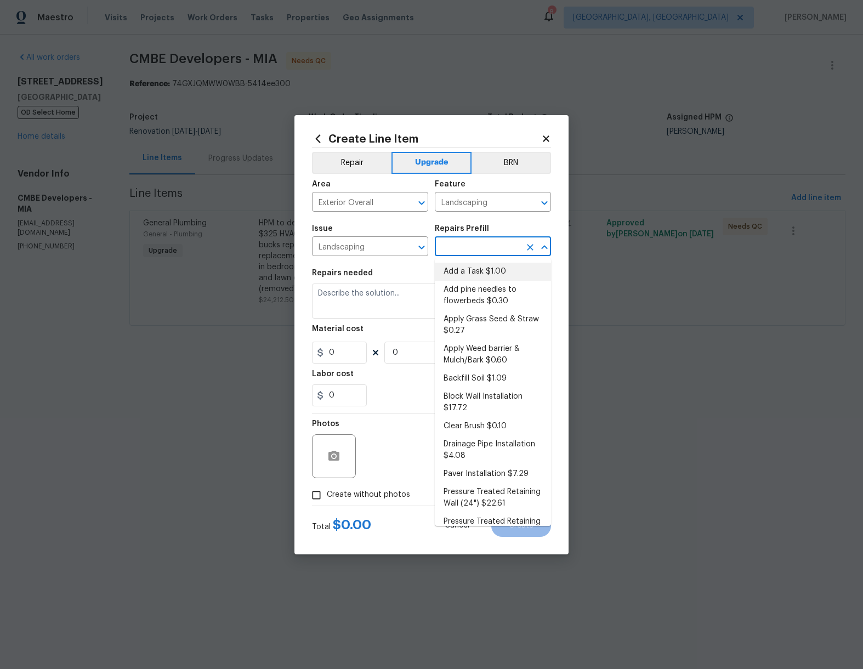
click at [469, 271] on li "Add a Task $1.00" at bounding box center [493, 272] width 116 height 18
type input "Add a Task $1.00"
type textarea "HPM to detail"
type input "1"
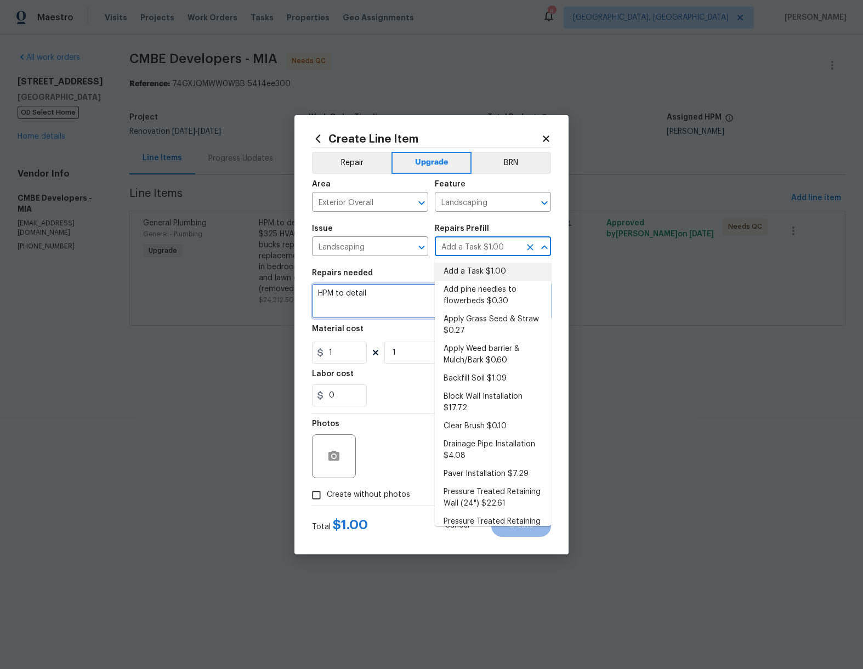
click at [405, 290] on textarea "HPM to detail" at bounding box center [431, 301] width 239 height 35
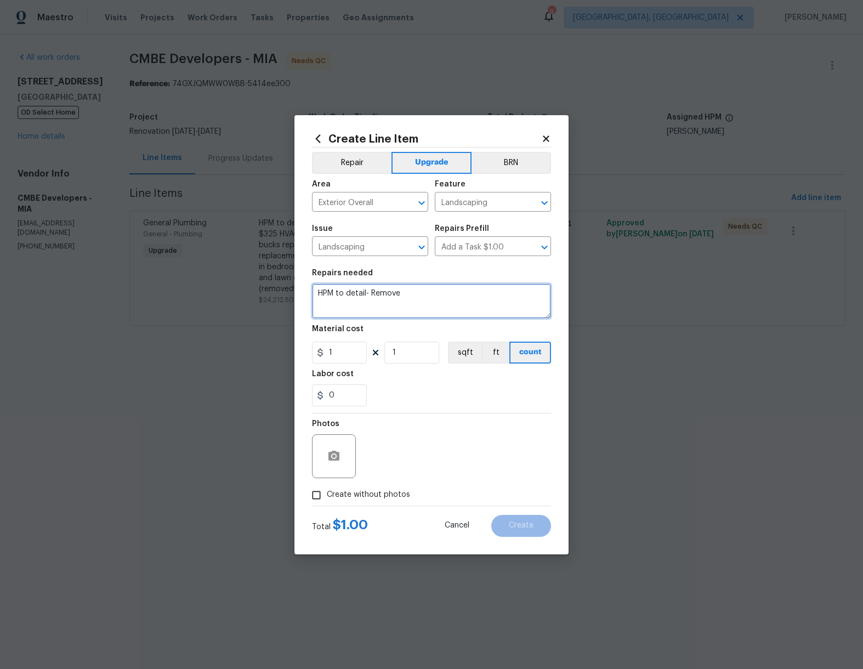
paste textarea "Bamboo and lawn cleanup"
drag, startPoint x: 402, startPoint y: 292, endPoint x: 417, endPoint y: 295, distance: 16.1
click at [402, 292] on textarea "HPM to detail- RemoveBamboo and lawn cleanup" at bounding box center [431, 301] width 239 height 35
click at [431, 290] on textarea "HPM to detail- Remove Bamboo and lawn cleanup" at bounding box center [431, 301] width 239 height 35
click at [519, 296] on textarea "HPM to detail- Remove Bamboo trees and lawn cleanup" at bounding box center [431, 301] width 239 height 35
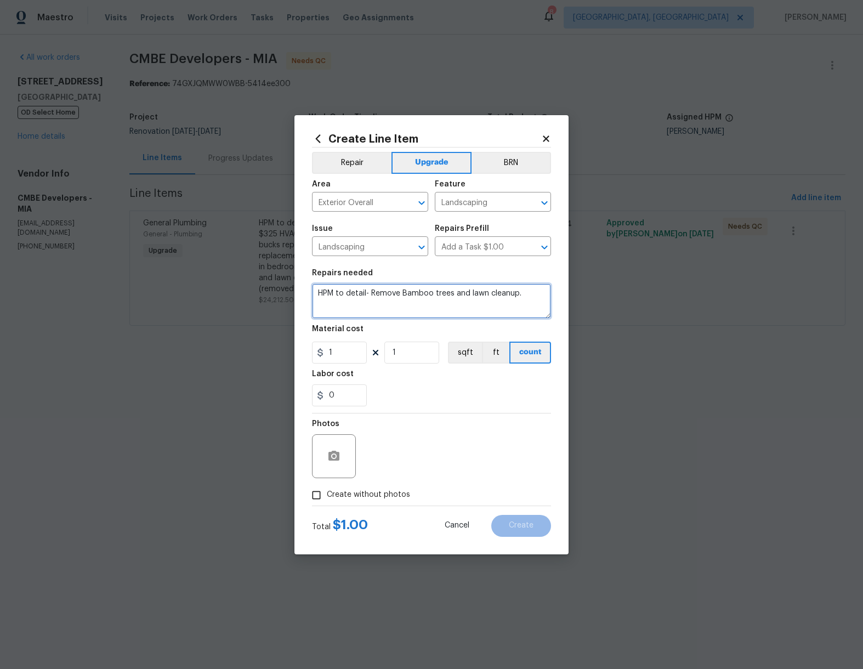
type textarea "HPM to detail- Remove Bamboo trees and lawn cleanup."
click at [338, 349] on input "1" at bounding box center [339, 353] width 55 height 22
type input "2475"
drag, startPoint x: 328, startPoint y: 491, endPoint x: 334, endPoint y: 491, distance: 6.0
click at [328, 491] on span "Create without photos" at bounding box center [368, 495] width 83 height 12
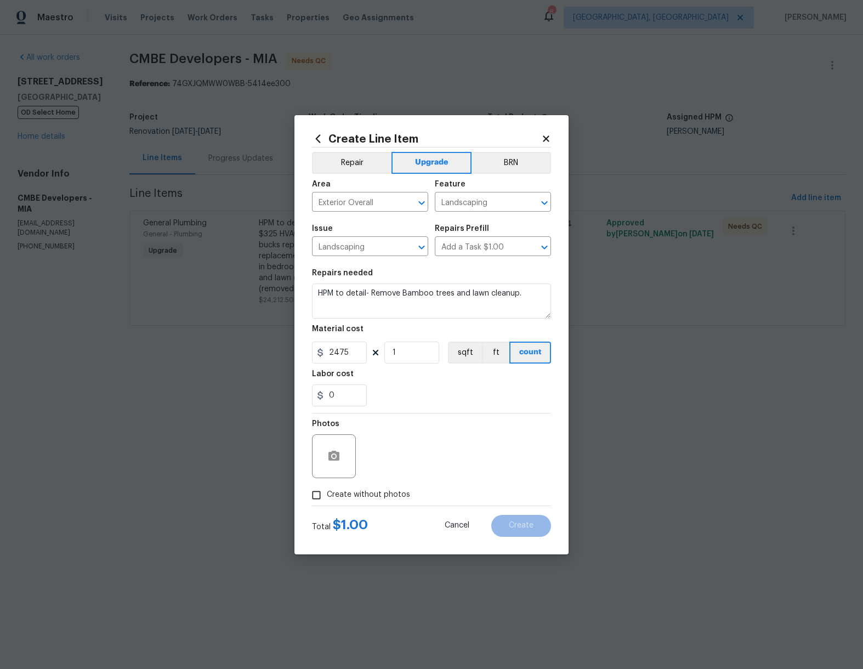
click at [327, 491] on input "Create without photos" at bounding box center [316, 495] width 21 height 21
checkbox input "true"
click at [420, 454] on textarea at bounding box center [458, 456] width 186 height 44
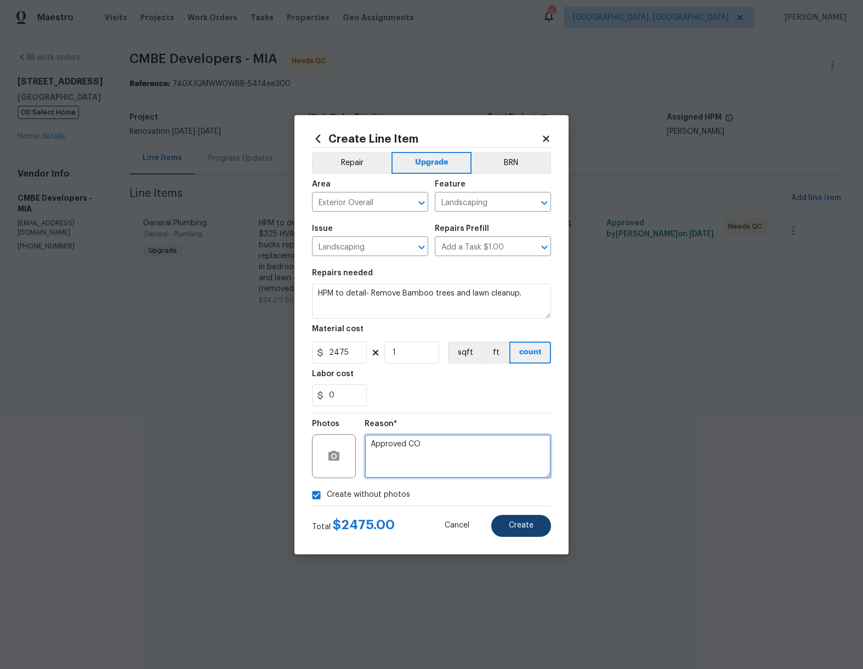
type textarea "Approved CO"
click at [526, 526] on span "Create" at bounding box center [521, 526] width 25 height 8
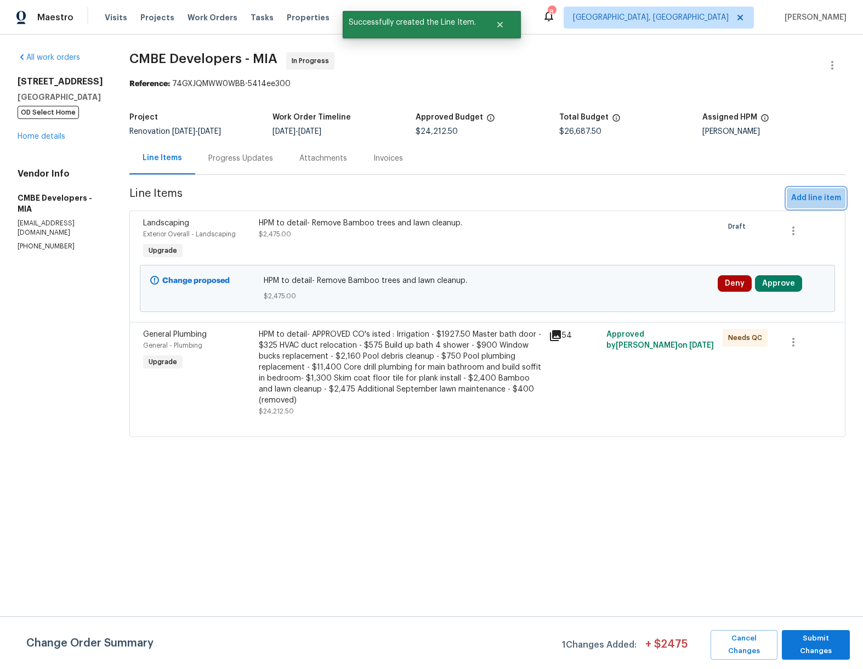
click at [804, 190] on button "Add line item" at bounding box center [816, 198] width 59 height 20
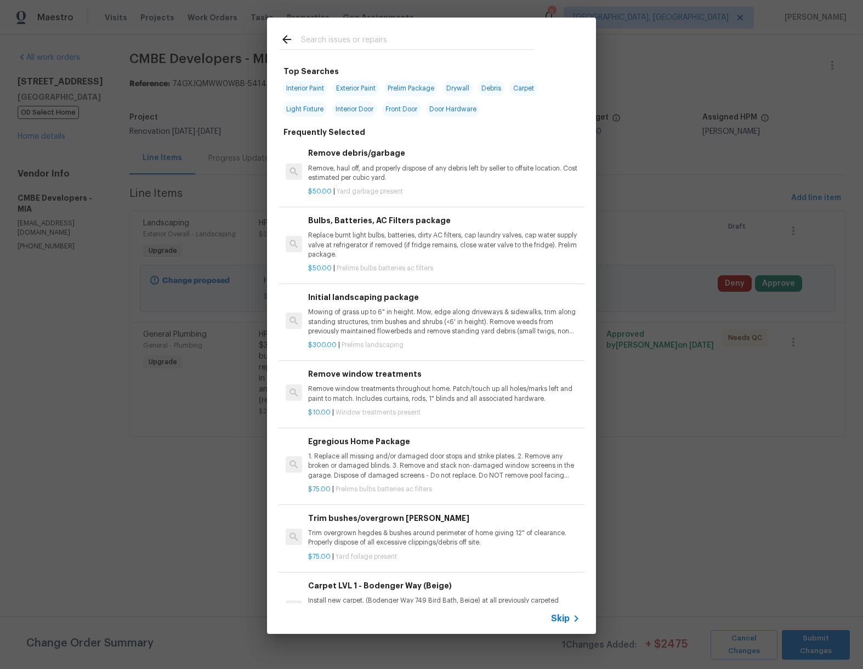
click at [563, 620] on span "Skip" at bounding box center [560, 618] width 19 height 11
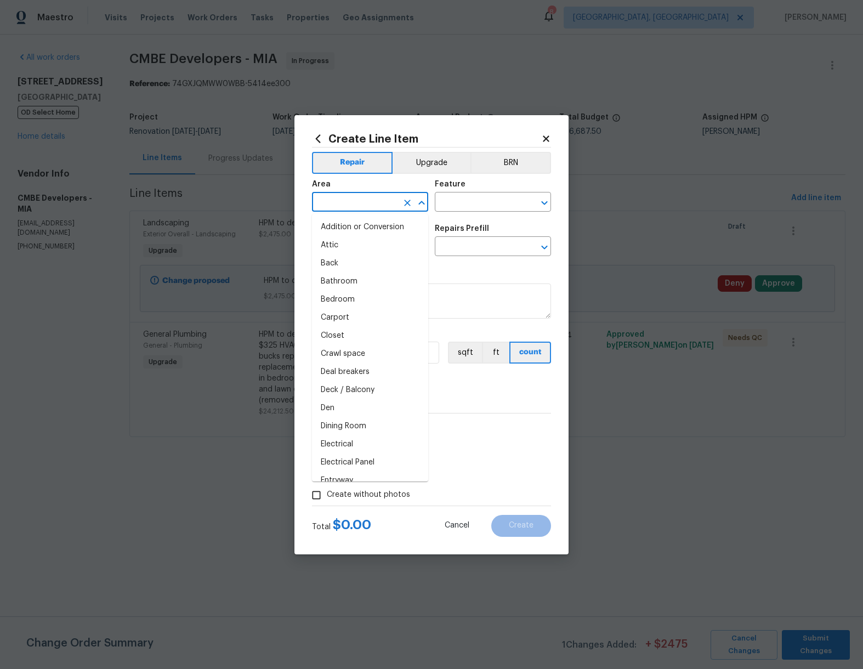
click at [364, 203] on input "text" at bounding box center [355, 203] width 86 height 17
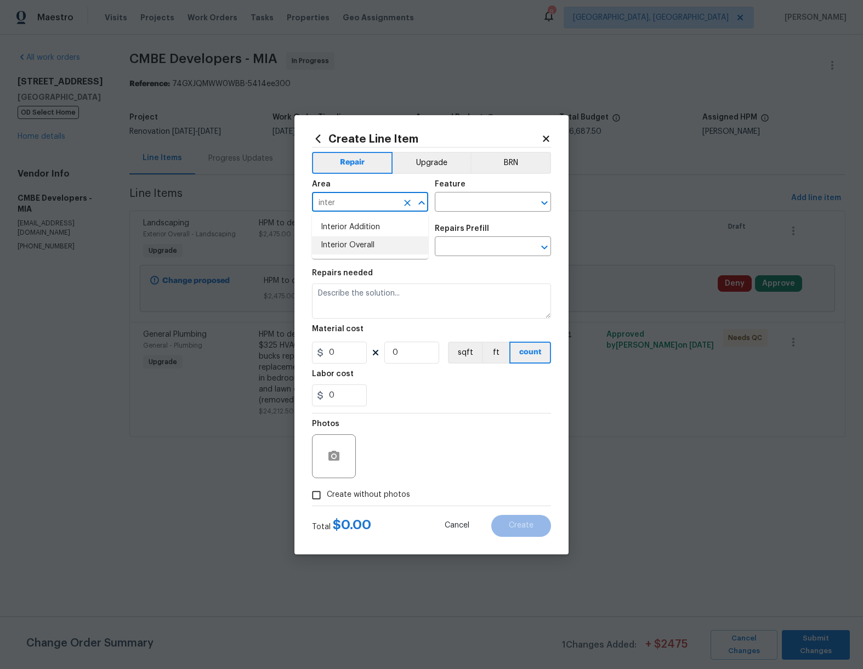
drag, startPoint x: 371, startPoint y: 236, endPoint x: 376, endPoint y: 223, distance: 13.8
click at [370, 236] on li "Interior Overall" at bounding box center [370, 245] width 116 height 18
type input "Interior Overall"
drag, startPoint x: 420, startPoint y: 161, endPoint x: 459, endPoint y: 182, distance: 43.4
click at [421, 162] on button "Upgrade" at bounding box center [432, 163] width 78 height 22
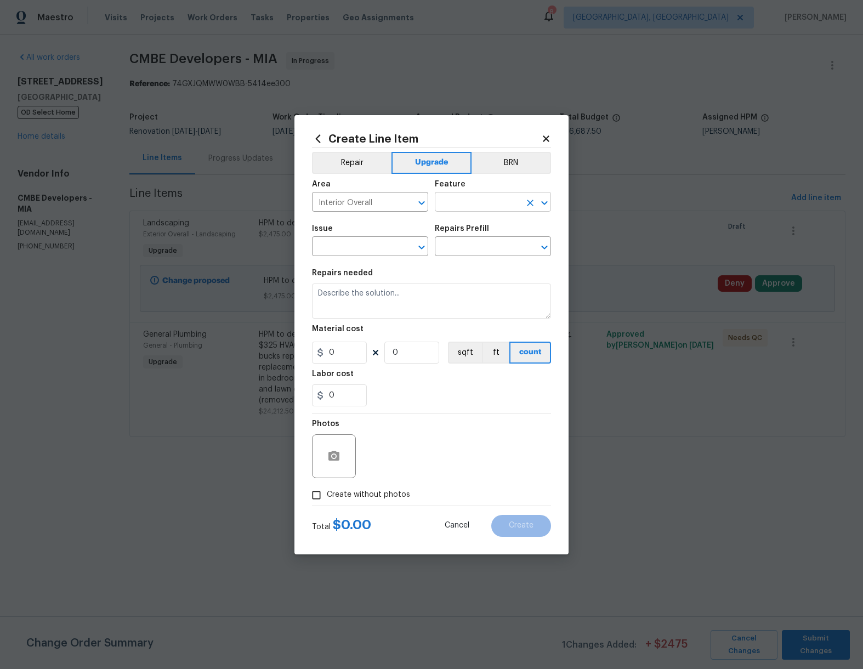
click at [475, 211] on input "text" at bounding box center [478, 203] width 86 height 17
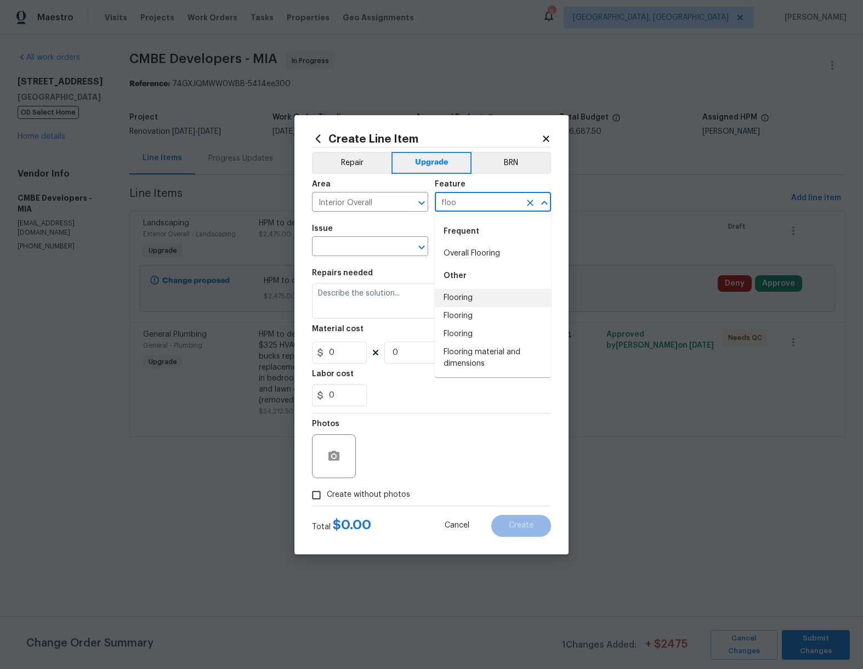
click at [476, 302] on li "Flooring" at bounding box center [493, 298] width 116 height 18
type input "Flooring"
click at [360, 242] on input "text" at bounding box center [355, 247] width 86 height 17
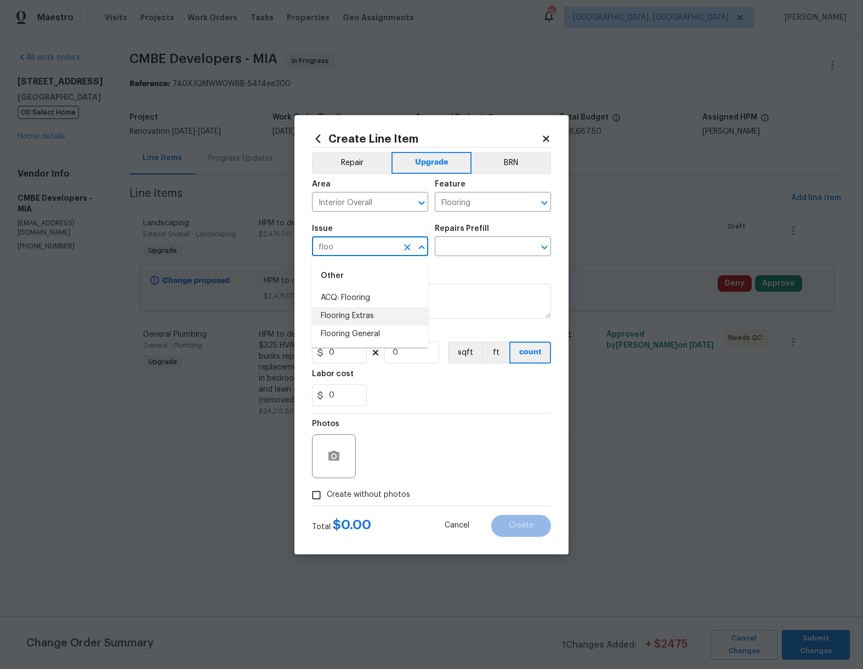
click at [351, 310] on li "Flooring Extras" at bounding box center [370, 316] width 116 height 18
type input "Flooring Extras"
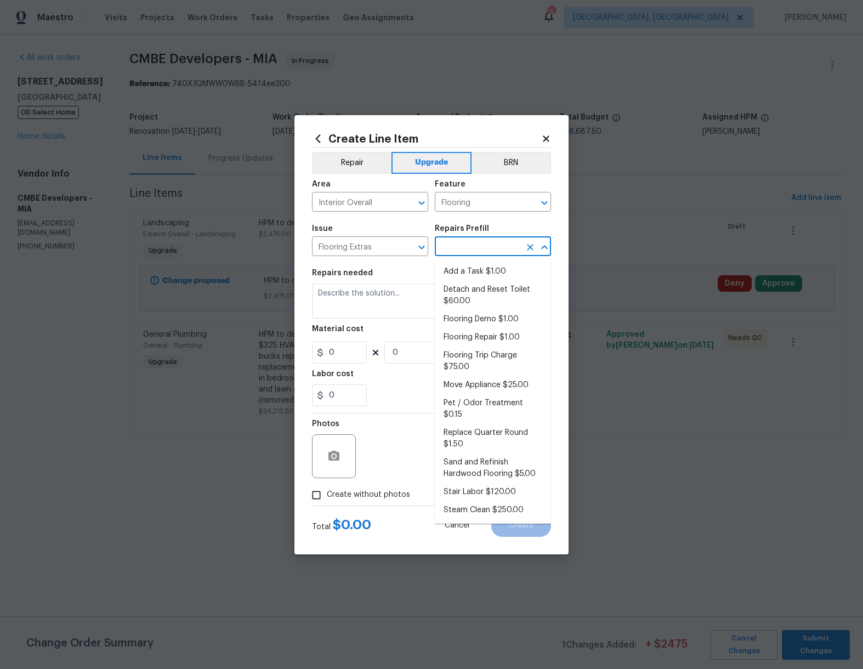
click at [477, 246] on input "text" at bounding box center [478, 247] width 86 height 17
click at [483, 273] on li "Add a Task $1.00" at bounding box center [493, 272] width 116 height 18
type input "Overall Flooring"
type input "Add a Task $1.00"
type textarea "HPM to detail"
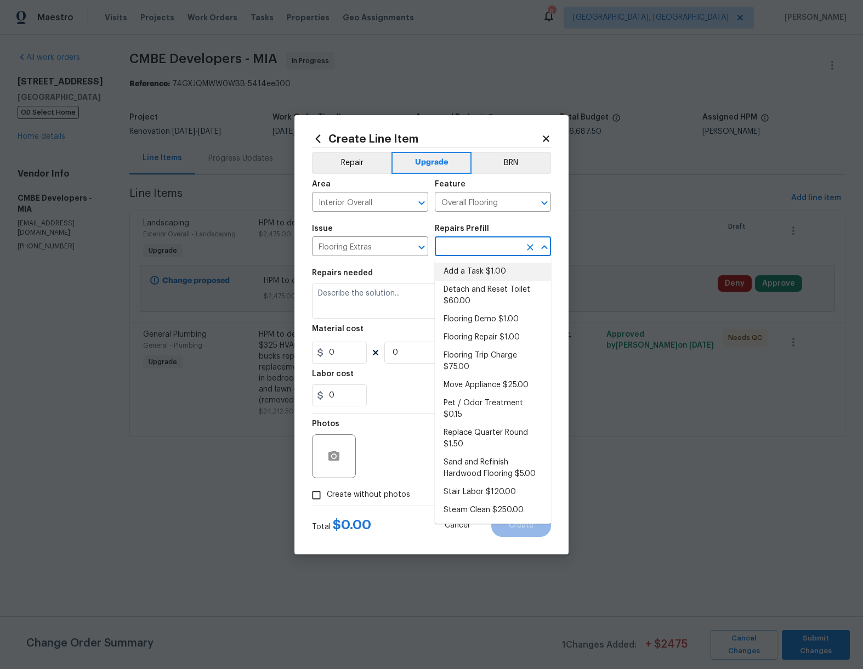
type input "1"
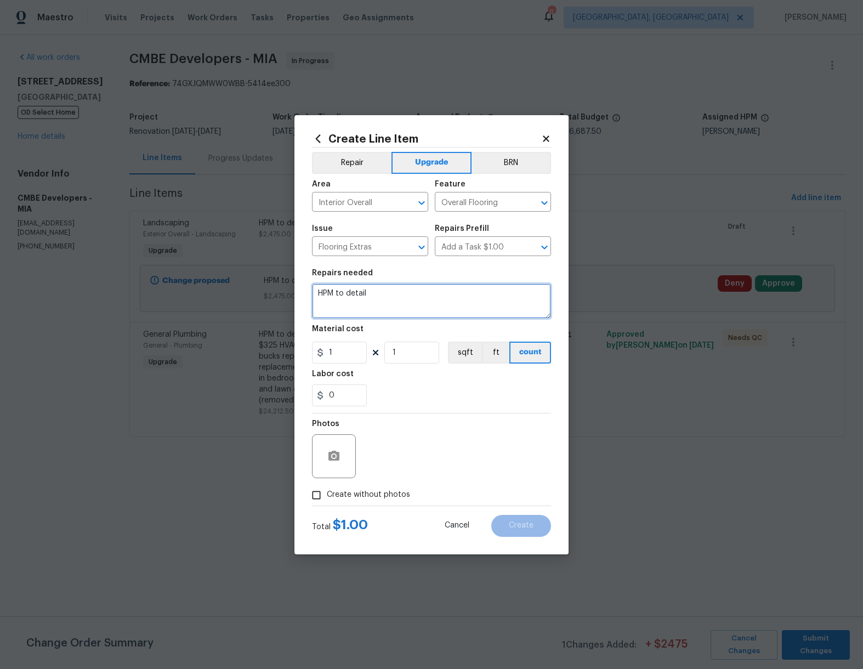
drag, startPoint x: 387, startPoint y: 287, endPoint x: 400, endPoint y: 298, distance: 17.1
click at [387, 287] on textarea "HPM to detail" at bounding box center [431, 301] width 239 height 35
click at [394, 296] on textarea "HPM to detail" at bounding box center [431, 301] width 239 height 35
paste textarea "Skim coat tile"
click at [422, 293] on textarea "HPM to detail- CO AdditionalSkim coat tile" at bounding box center [431, 301] width 239 height 35
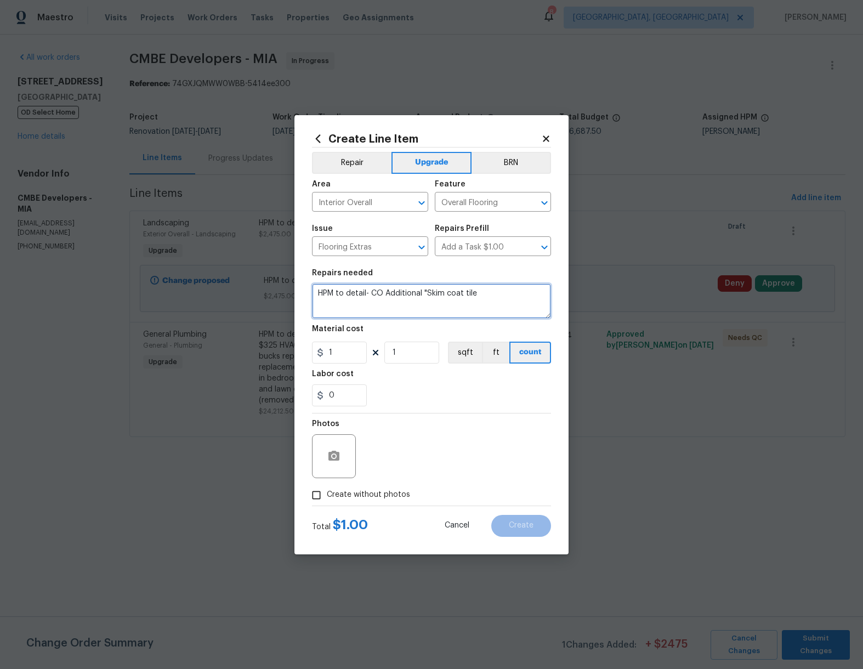
drag, startPoint x: 481, startPoint y: 294, endPoint x: 523, endPoint y: 294, distance: 42.2
click at [482, 294] on textarea "HPM to detail- CO Additional "Skim coat tile" at bounding box center [431, 301] width 239 height 35
type textarea "HPM to detail- CO Additional "Skim coat tile""
click at [336, 354] on input "1" at bounding box center [339, 353] width 55 height 22
type input "2400"
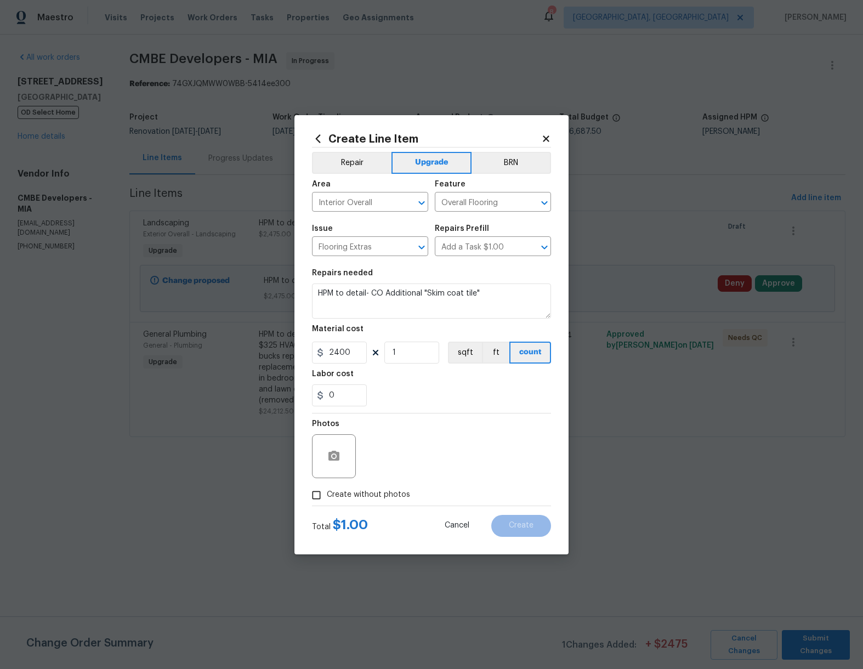
click at [425, 483] on div "Photos" at bounding box center [431, 449] width 239 height 71
click at [317, 494] on input "Create without photos" at bounding box center [316, 495] width 21 height 21
checkbox input "true"
click at [392, 455] on textarea at bounding box center [458, 456] width 186 height 44
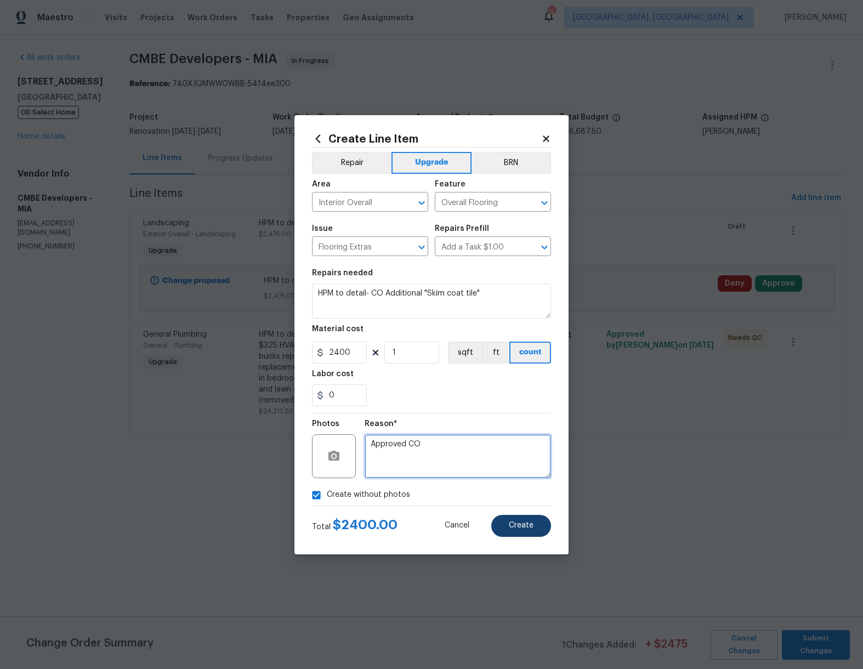
type textarea "Approved CO"
click at [527, 524] on span "Create" at bounding box center [521, 526] width 25 height 8
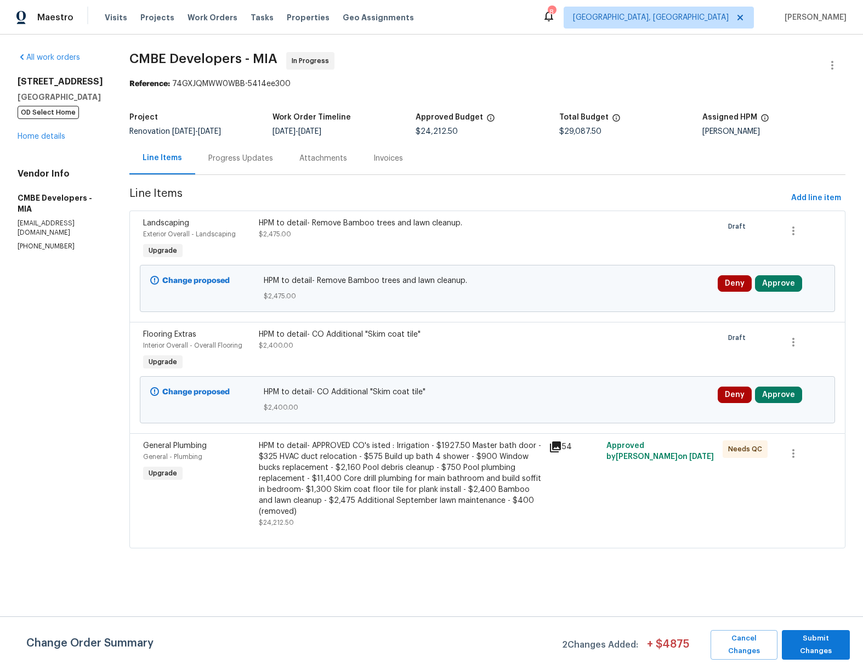
click at [367, 228] on div "HPM to detail- Remove Bamboo trees and lawn cleanup." at bounding box center [400, 223] width 283 height 11
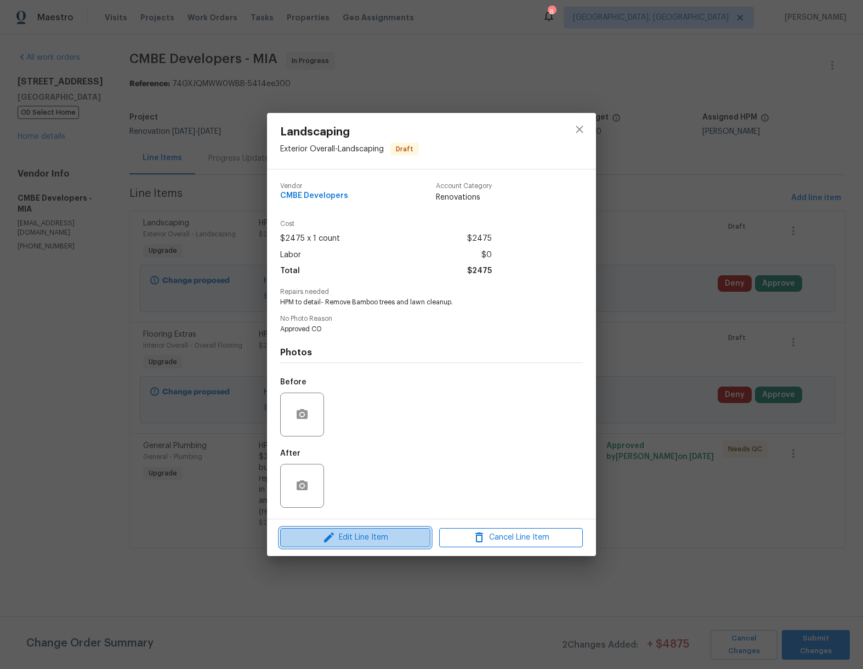
click at [375, 539] on span "Edit Line Item" at bounding box center [356, 538] width 144 height 14
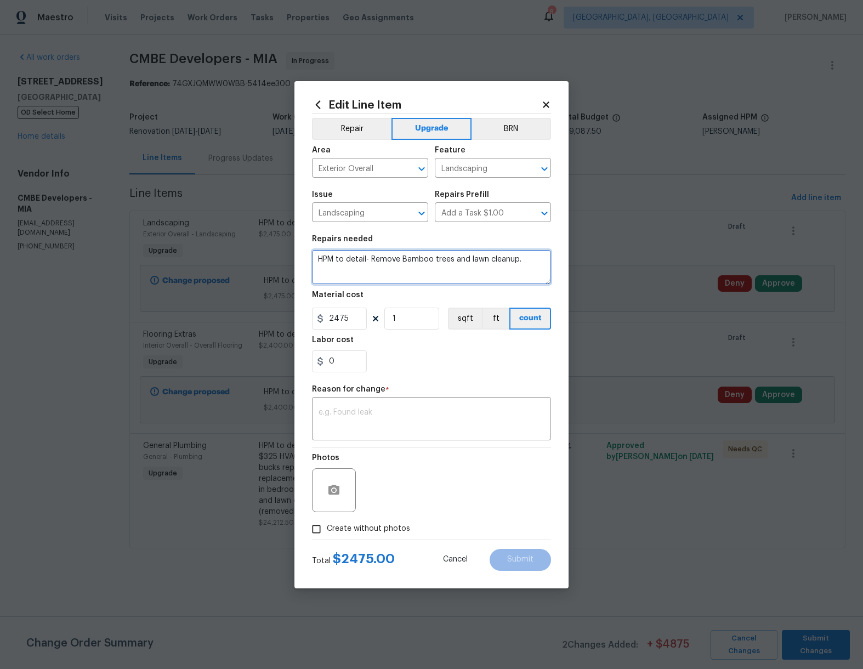
click at [317, 256] on textarea "HPM to detail- Remove Bamboo trees and lawn cleanup." at bounding box center [431, 267] width 239 height 35
click at [371, 255] on textarea "HPM to detail- Remove Bamboo trees and lawn cleanup." at bounding box center [431, 267] width 239 height 35
drag, startPoint x: 372, startPoint y: 259, endPoint x: 385, endPoint y: 263, distance: 12.7
click at [372, 259] on textarea "HPM to detail- Remove Bamboo trees and lawn cleanup." at bounding box center [431, 267] width 239 height 35
click at [372, 259] on textarea "HPM to detail- CO Remove Bamboo trees and lawn cleanup." at bounding box center [431, 267] width 239 height 35
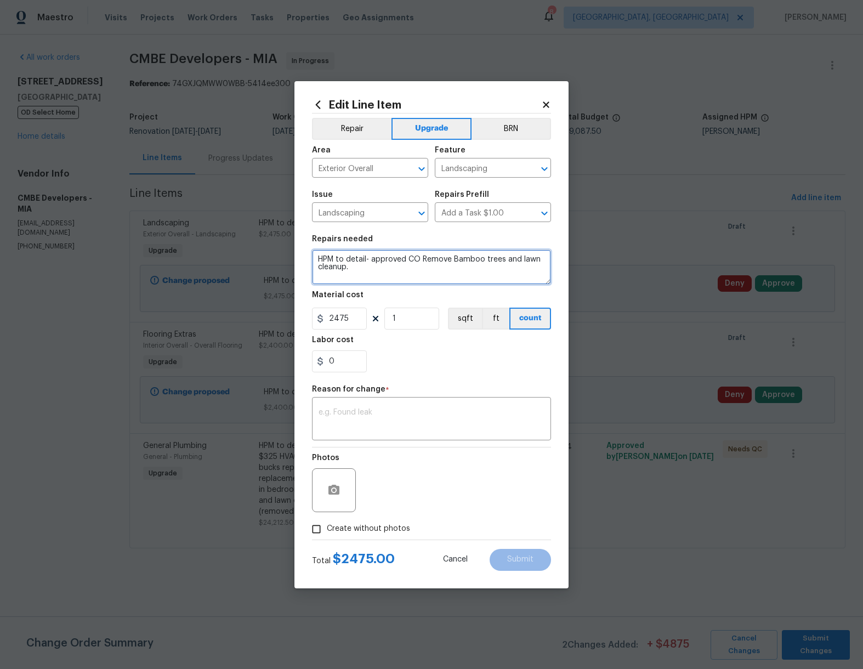
type textarea "HPM to detail- approved CO Remove Bamboo trees and lawn cleanup."
click at [429, 511] on div "Photos" at bounding box center [431, 483] width 239 height 71
click at [369, 419] on textarea at bounding box center [432, 420] width 226 height 23
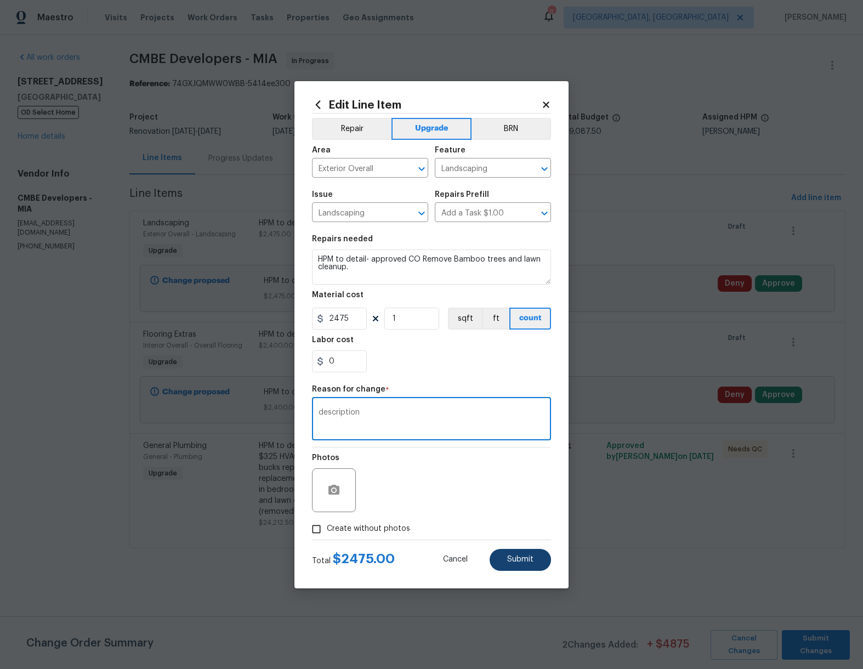
type textarea "description"
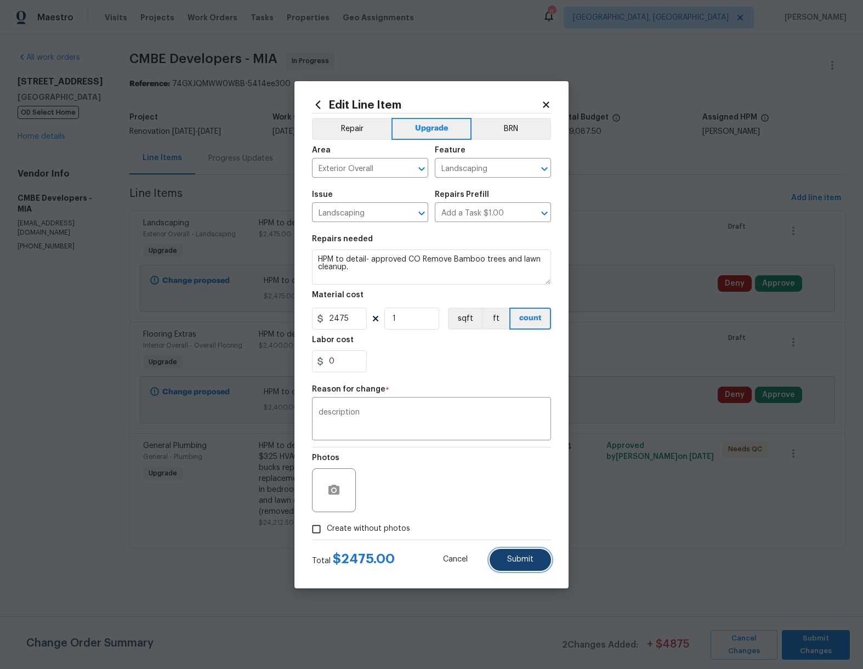
click at [524, 552] on button "Submit" at bounding box center [520, 560] width 61 height 22
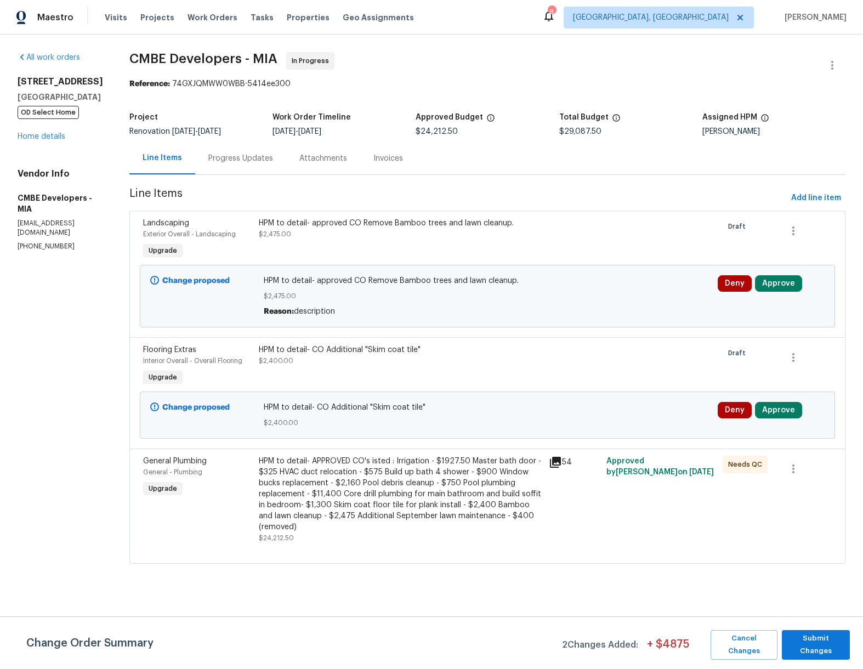
click at [366, 358] on div "HPM to detail- CO Additional "Skim coat tile" $2,400.00" at bounding box center [400, 355] width 283 height 22
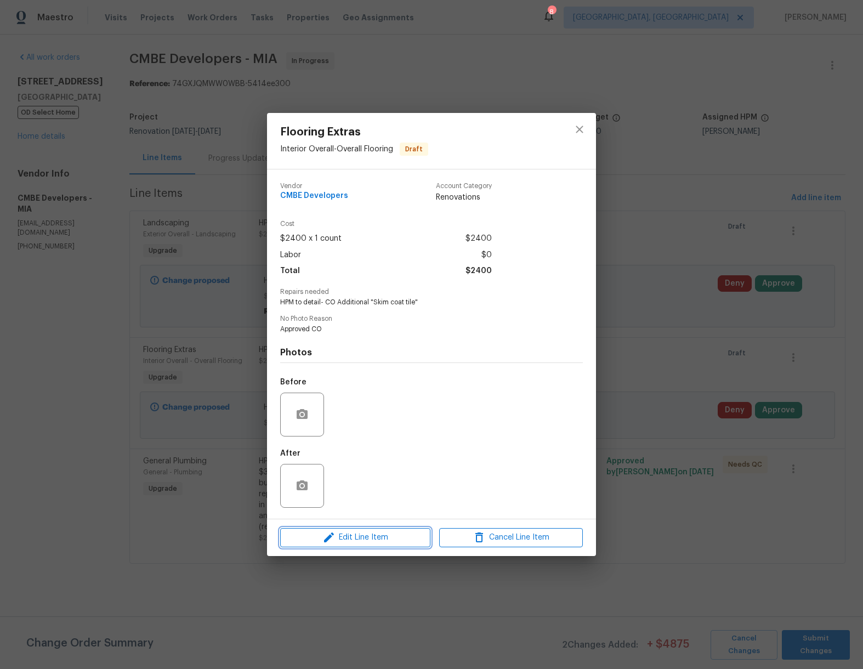
click at [386, 536] on span "Edit Line Item" at bounding box center [356, 538] width 144 height 14
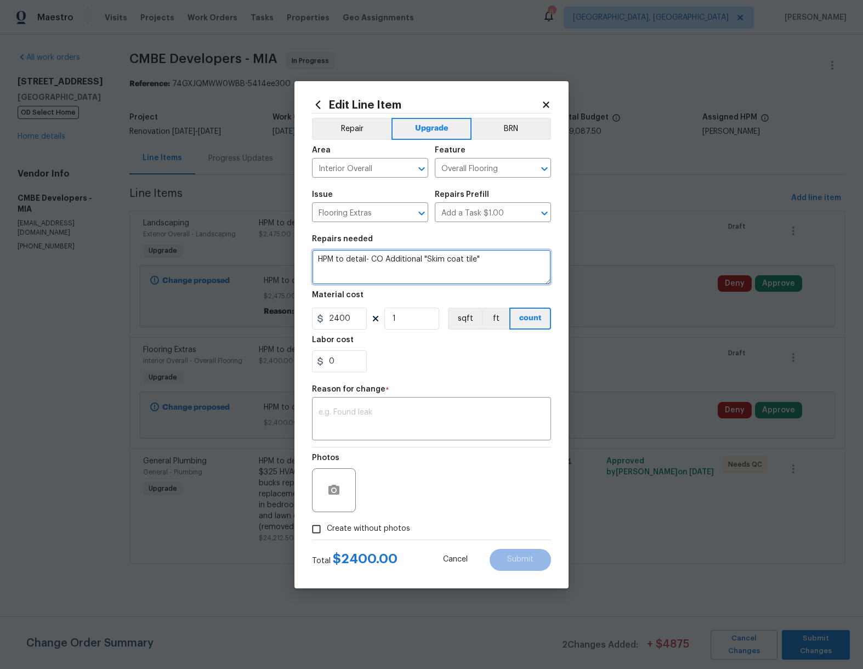
click at [371, 258] on textarea "HPM to detail- CO Additional "Skim coat tile"" at bounding box center [431, 267] width 239 height 35
type textarea "HPM to detail- Approved CO Additional "Skim coat tile""
click at [378, 418] on textarea at bounding box center [432, 420] width 226 height 23
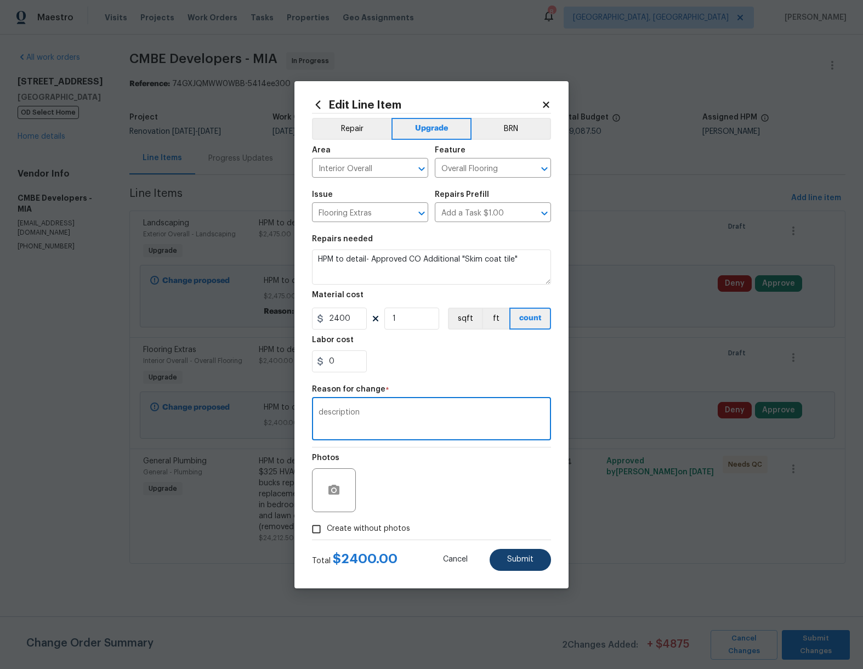
type textarea "description"
click at [534, 555] on button "Submit" at bounding box center [520, 560] width 61 height 22
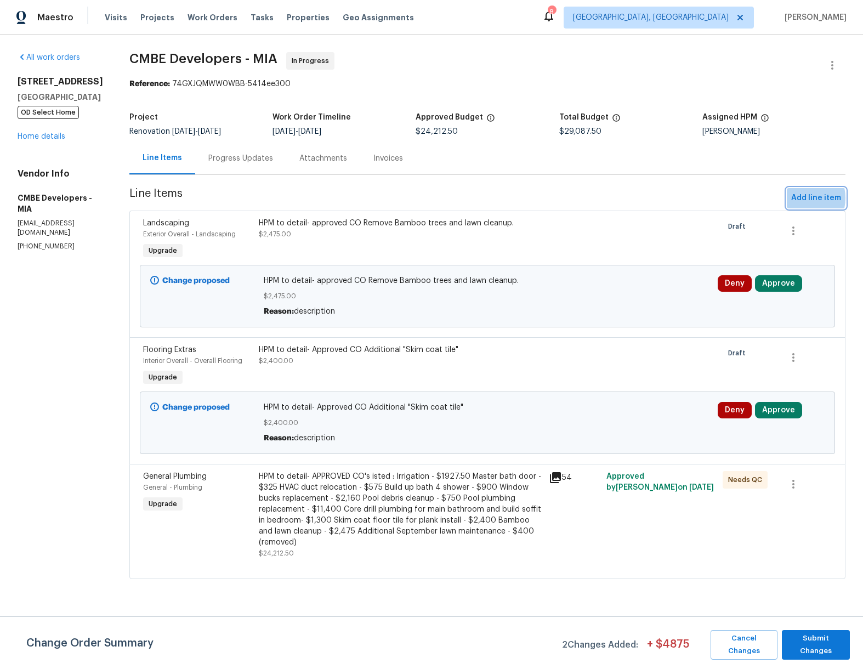
click at [792, 199] on span "Add line item" at bounding box center [817, 198] width 50 height 14
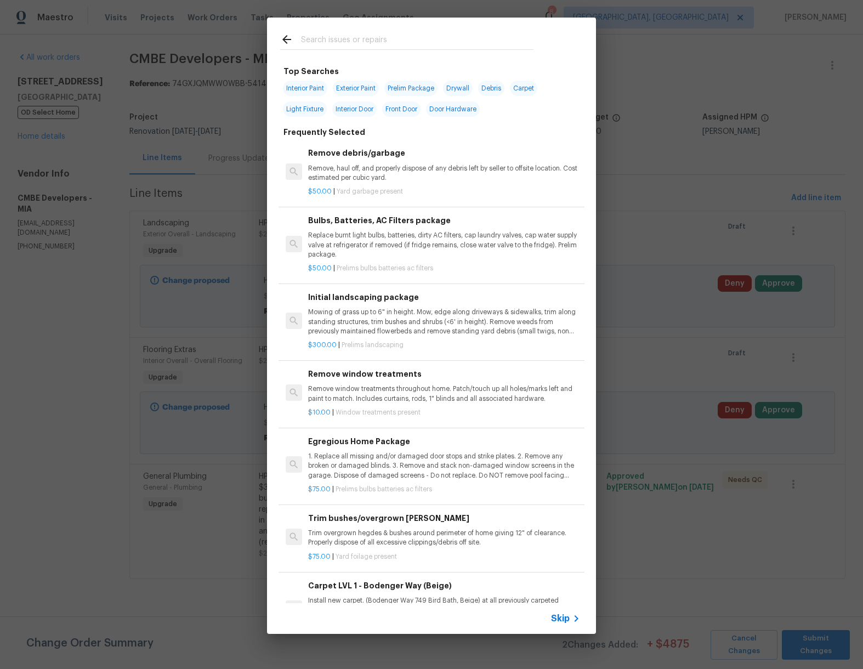
click at [561, 622] on span "Skip" at bounding box center [560, 618] width 19 height 11
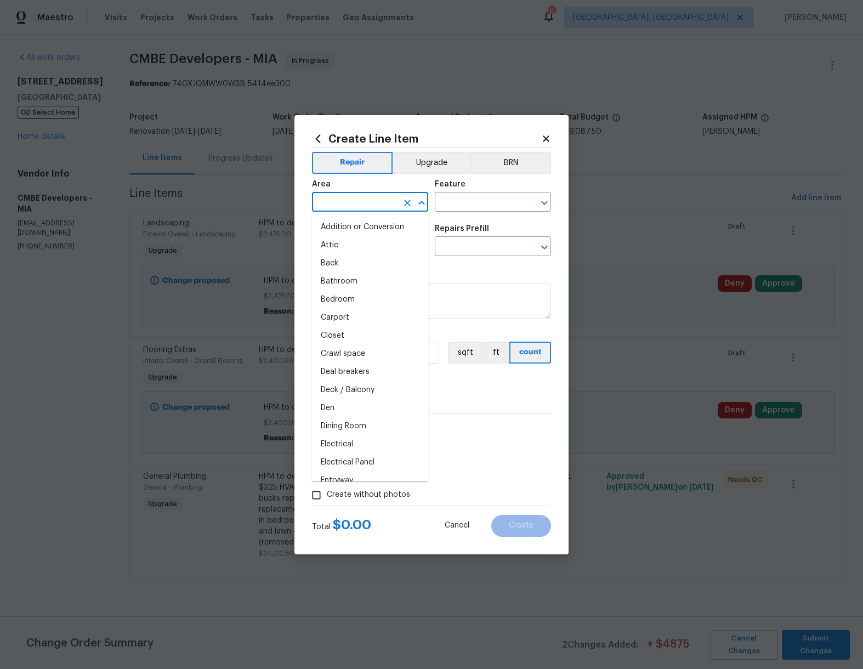
click at [357, 206] on input "text" at bounding box center [355, 203] width 86 height 17
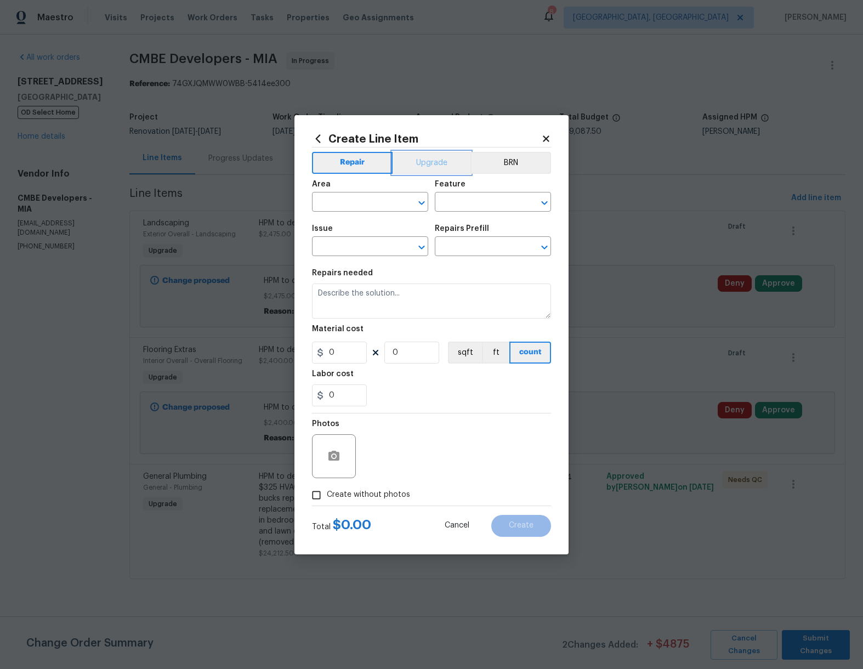
click at [436, 156] on button "Upgrade" at bounding box center [432, 163] width 78 height 22
click at [363, 199] on input "text" at bounding box center [355, 203] width 86 height 17
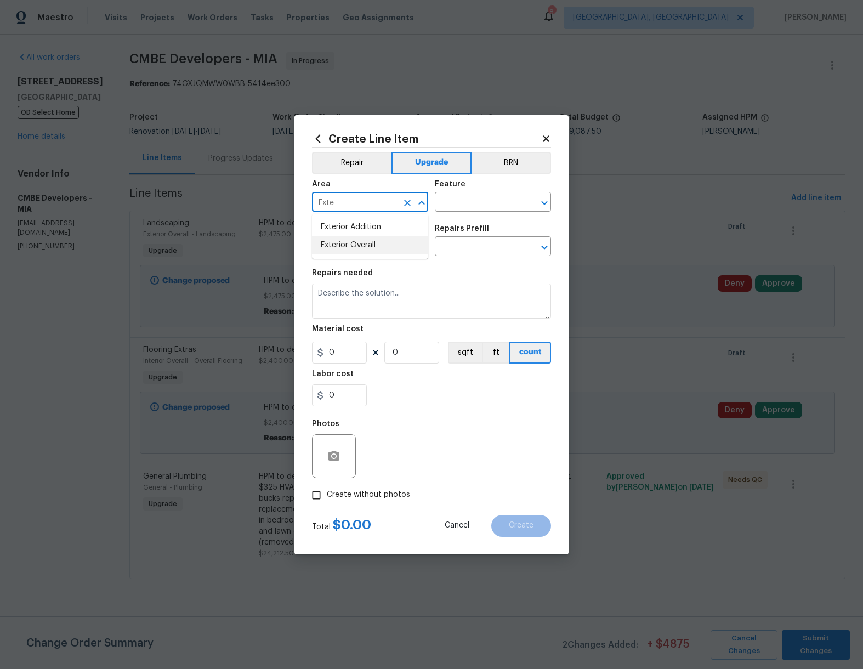
drag, startPoint x: 373, startPoint y: 250, endPoint x: 378, endPoint y: 246, distance: 6.3
click at [373, 250] on li "Exterior Overall" at bounding box center [370, 245] width 116 height 18
type input "Exterior Overall"
click at [465, 200] on input "text" at bounding box center [478, 203] width 86 height 17
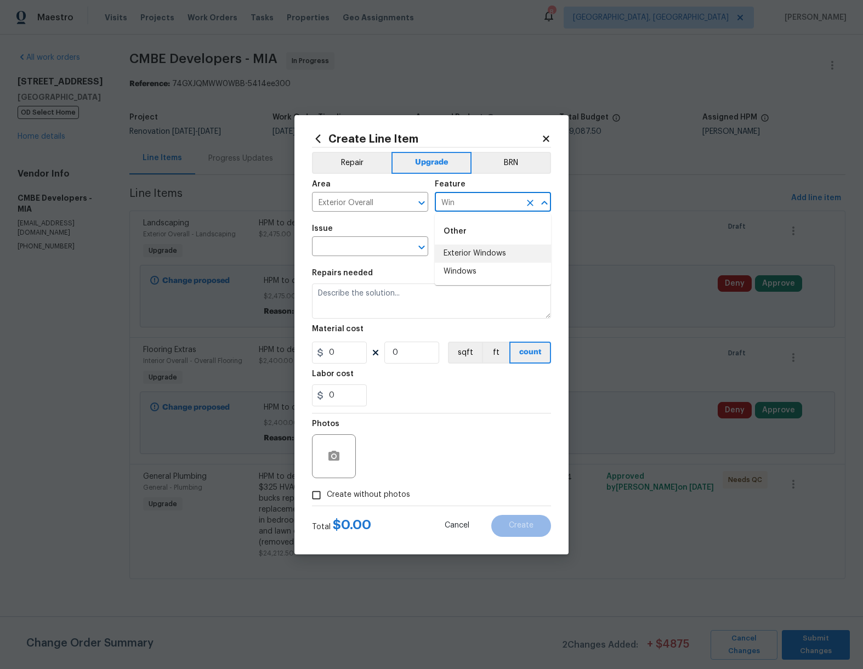
drag, startPoint x: 488, startPoint y: 255, endPoint x: 479, endPoint y: 250, distance: 9.3
click at [488, 255] on li "Exterior Windows" at bounding box center [493, 254] width 116 height 18
type input "Exterior Windows"
click at [364, 244] on input "text" at bounding box center [355, 247] width 86 height 17
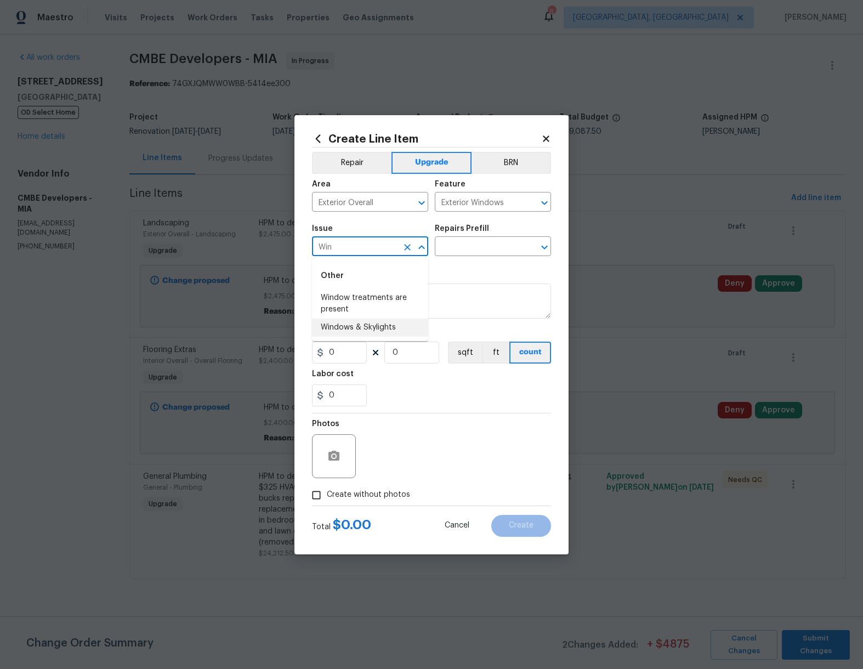
click at [371, 327] on li "Windows & Skylights" at bounding box center [370, 328] width 116 height 18
type input "Windows & Skylights"
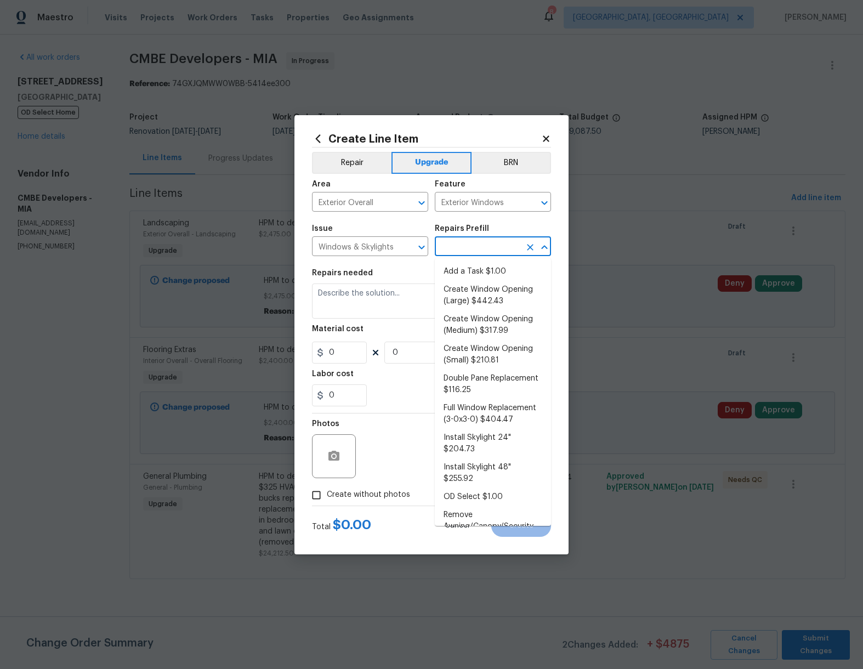
click at [475, 249] on input "text" at bounding box center [478, 247] width 86 height 17
click at [482, 268] on li "Add a Task $1.00" at bounding box center [493, 272] width 116 height 18
type input "Add a Task $1.00"
type textarea "HPM to detail"
type input "1"
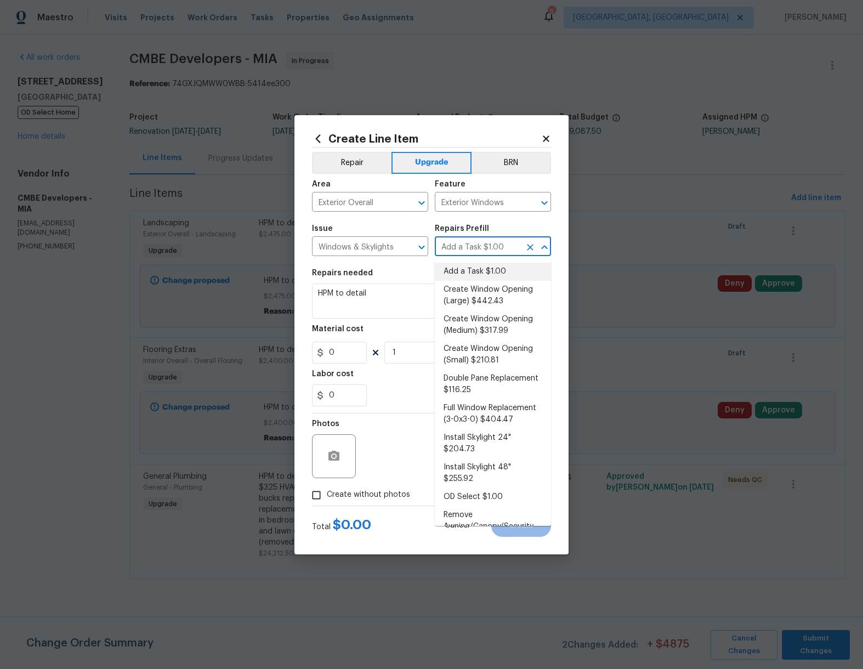
type input "1"
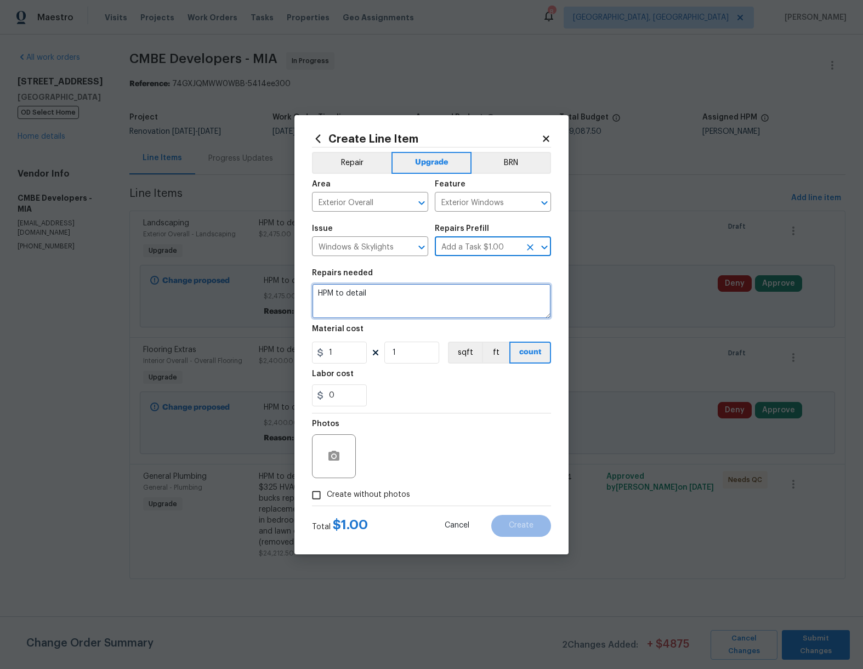
click at [381, 292] on textarea "HPM to detail" at bounding box center [431, 301] width 239 height 35
paste textarea "Window Bucks replacement -"
type textarea "HPM to detail- Approved COWindow Bucks replacement -"
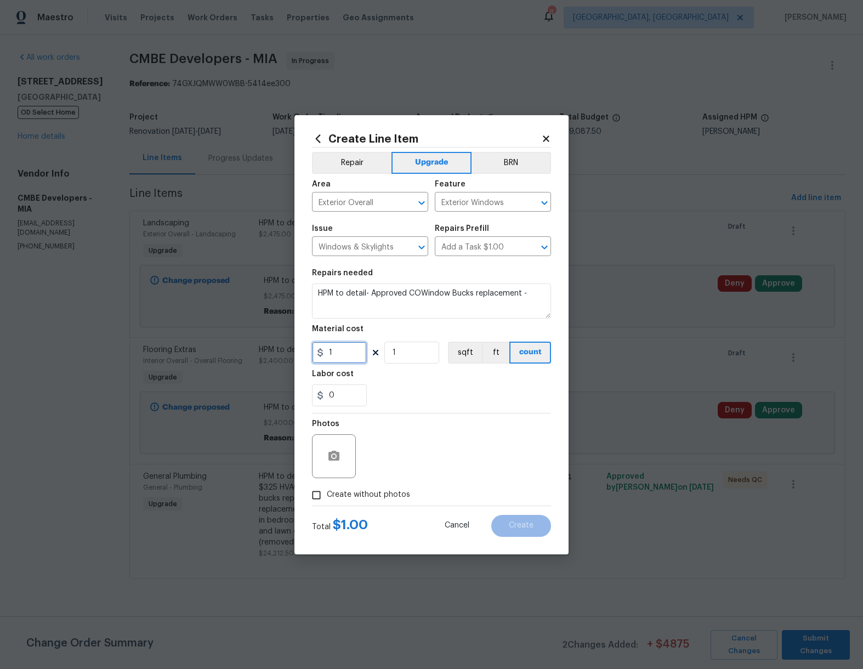
click at [341, 358] on input "1" at bounding box center [339, 353] width 55 height 22
type input "2160"
click at [369, 496] on span "Create without photos" at bounding box center [368, 495] width 83 height 12
click at [327, 496] on input "Create without photos" at bounding box center [316, 495] width 21 height 21
checkbox input "true"
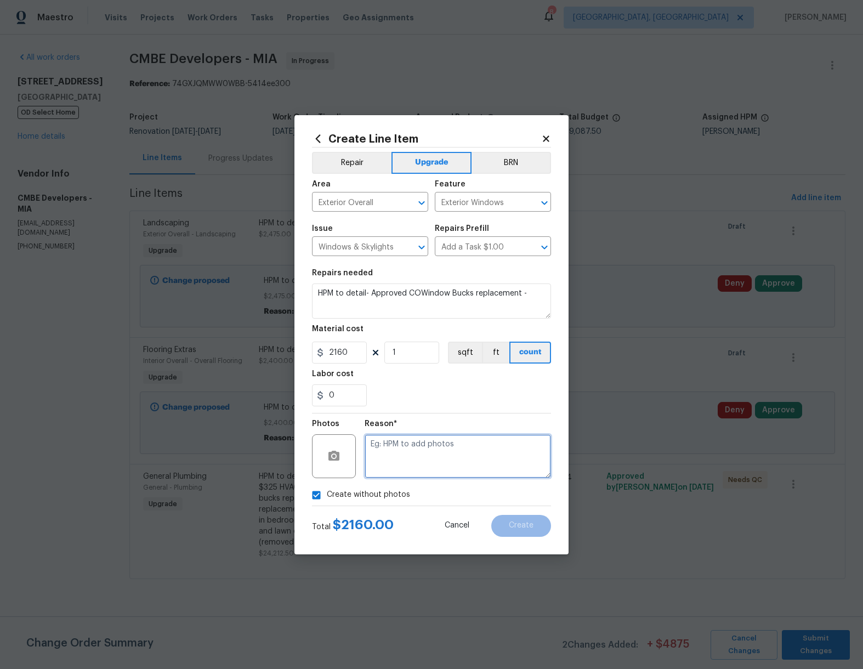
click at [437, 454] on textarea at bounding box center [458, 456] width 186 height 44
type textarea "Approved co"
click at [523, 527] on span "Create" at bounding box center [521, 526] width 25 height 8
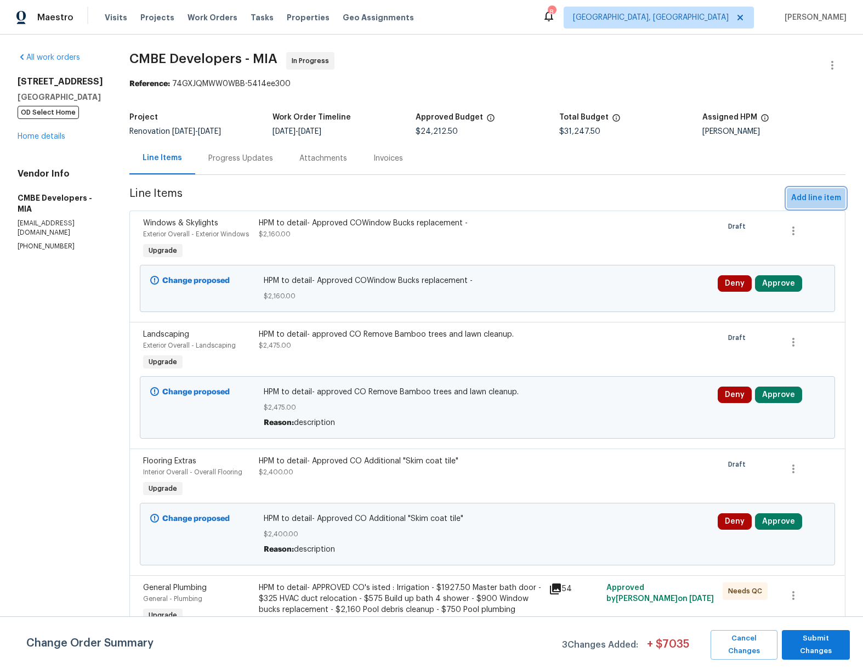
click at [815, 199] on span "Add line item" at bounding box center [817, 198] width 50 height 14
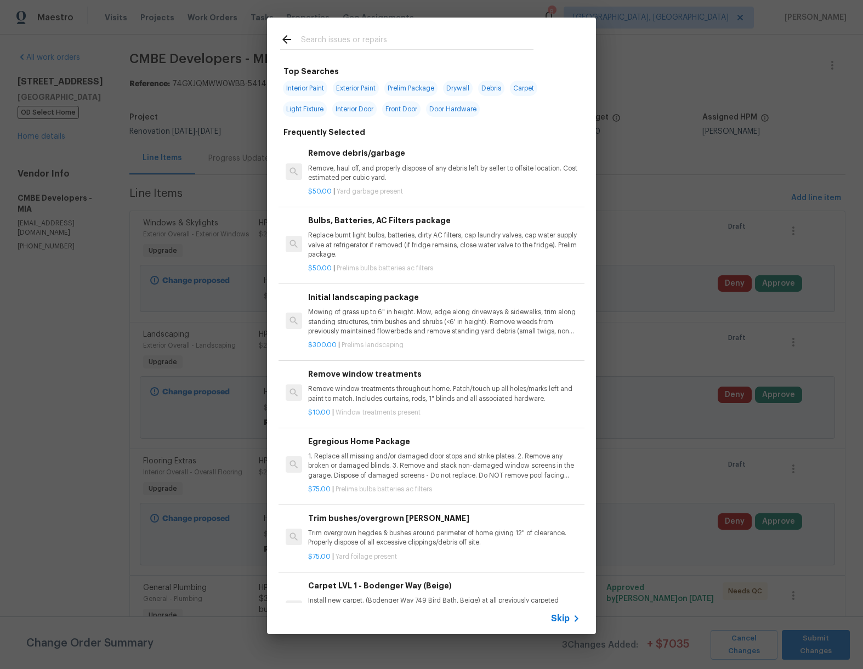
click at [566, 620] on span "Skip" at bounding box center [560, 618] width 19 height 11
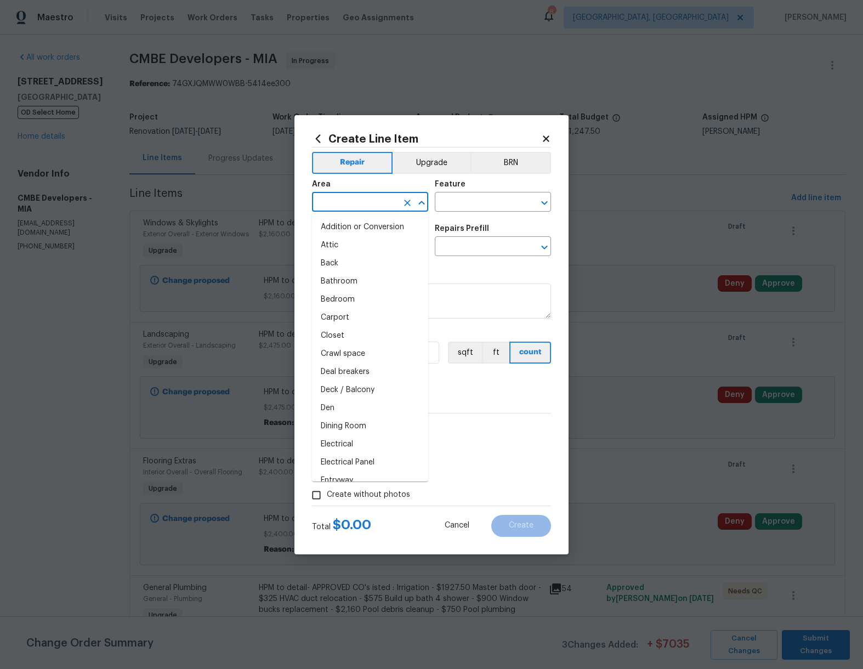
click at [351, 197] on input "text" at bounding box center [355, 203] width 86 height 17
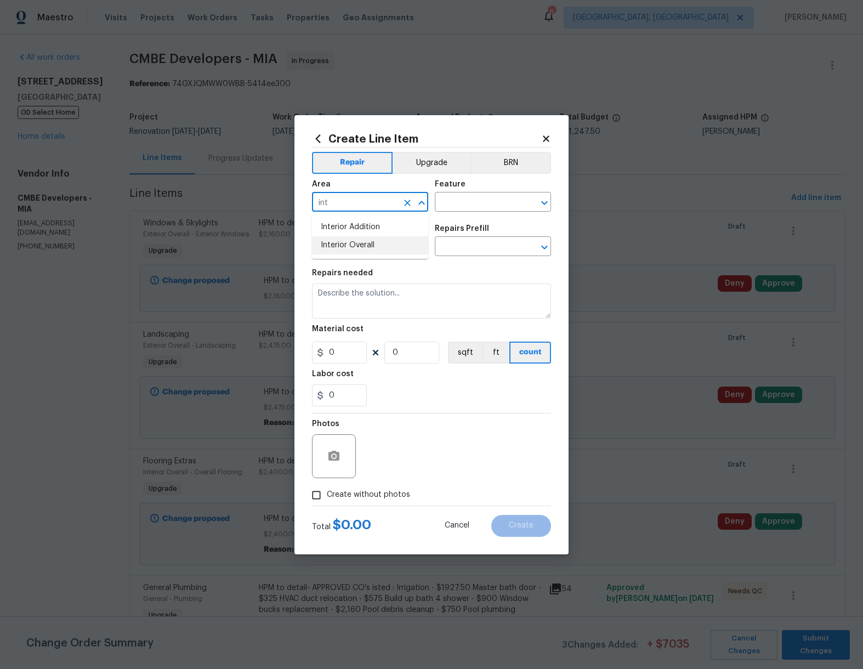
click at [355, 247] on li "Interior Overall" at bounding box center [370, 245] width 116 height 18
type input "Interior Overall"
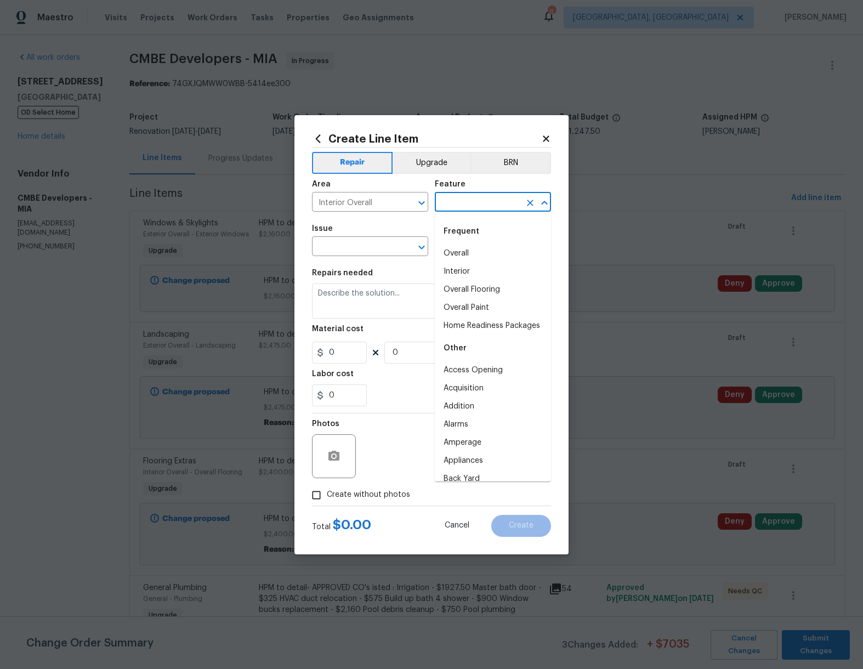
click at [497, 201] on input "text" at bounding box center [478, 203] width 86 height 17
click at [461, 271] on li "Interior" at bounding box center [493, 272] width 116 height 18
type input "Interior"
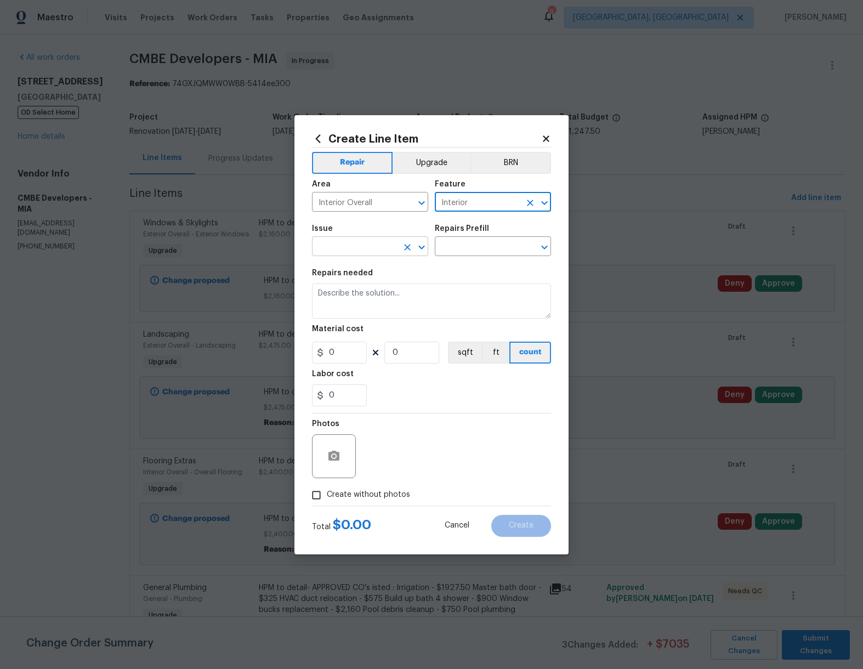
click at [351, 245] on input "text" at bounding box center [355, 247] width 86 height 17
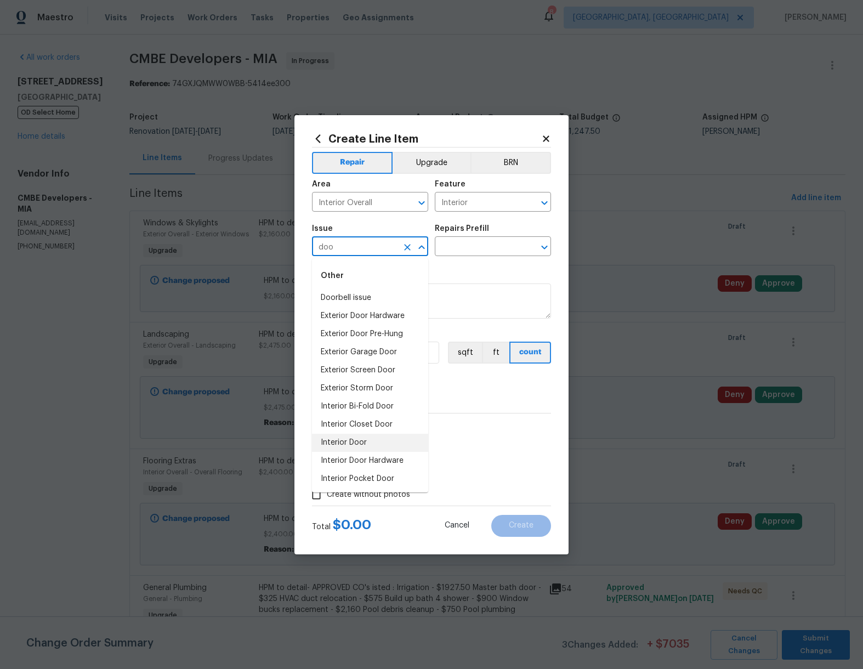
click at [363, 445] on li "Interior Door" at bounding box center [370, 443] width 116 height 18
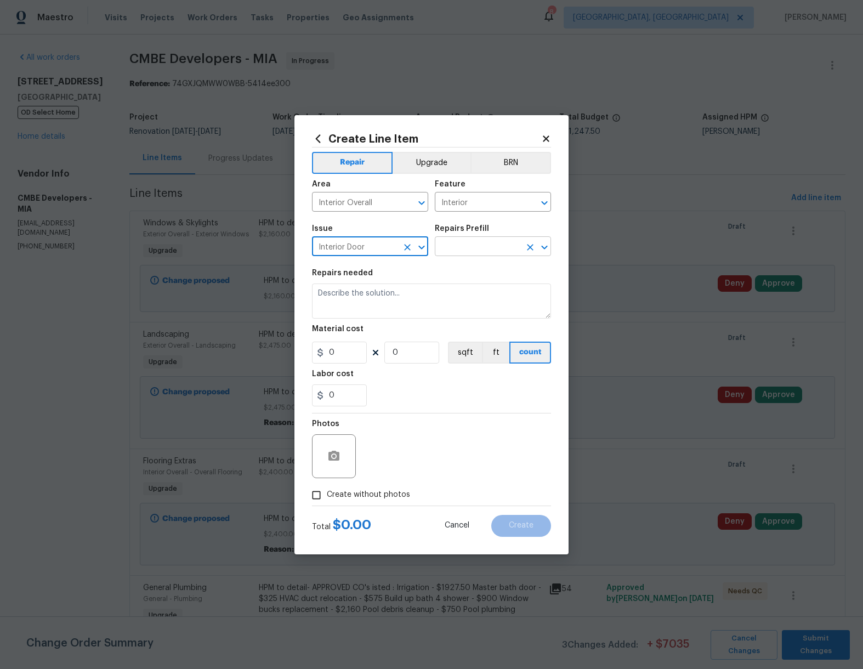
type input "Interior Door"
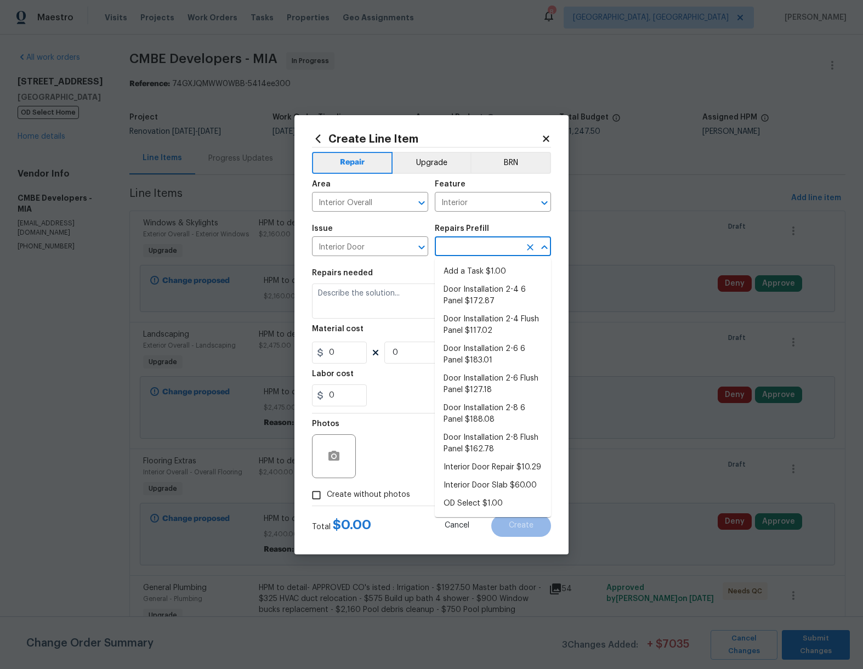
click at [473, 243] on input "text" at bounding box center [478, 247] width 86 height 17
click at [483, 276] on li "Add a Task $1.00" at bounding box center [493, 272] width 116 height 18
type input "Interior Door"
type input "Add a Task $1.00"
type textarea "HPM to detail"
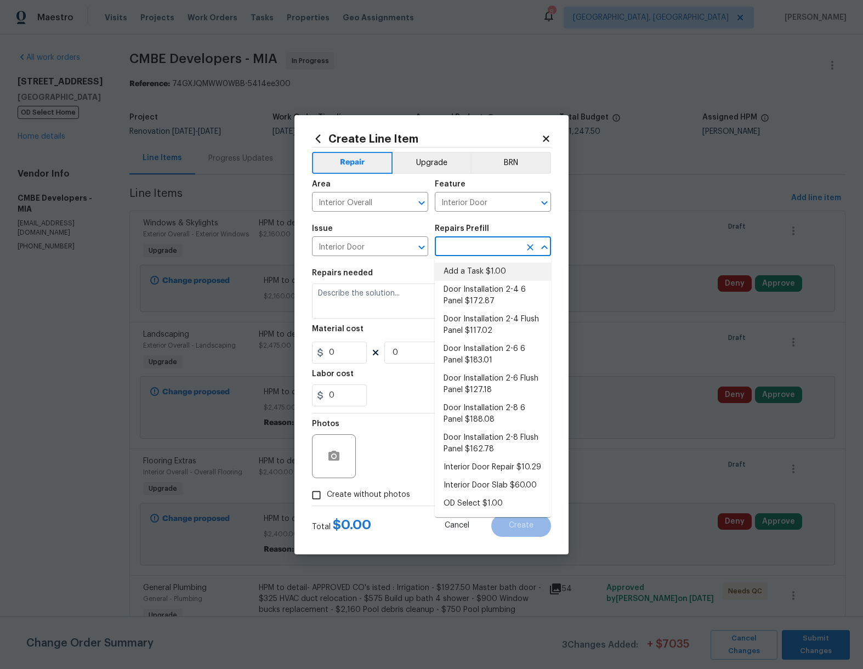
type input "1"
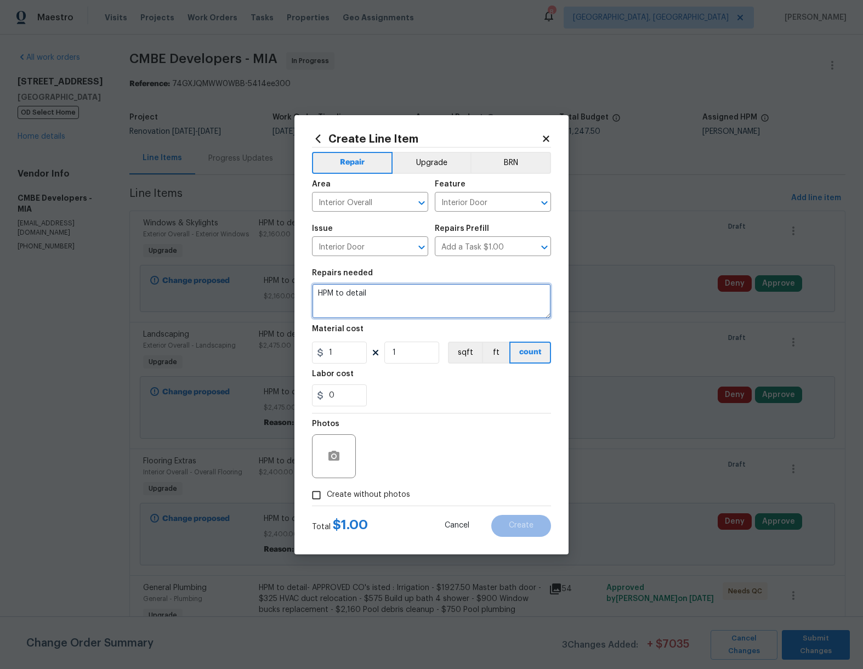
click at [384, 298] on textarea "HPM to detail" at bounding box center [431, 301] width 239 height 35
type textarea "HPM to detail- Approved CO widen door to fit tub in master nathroom"
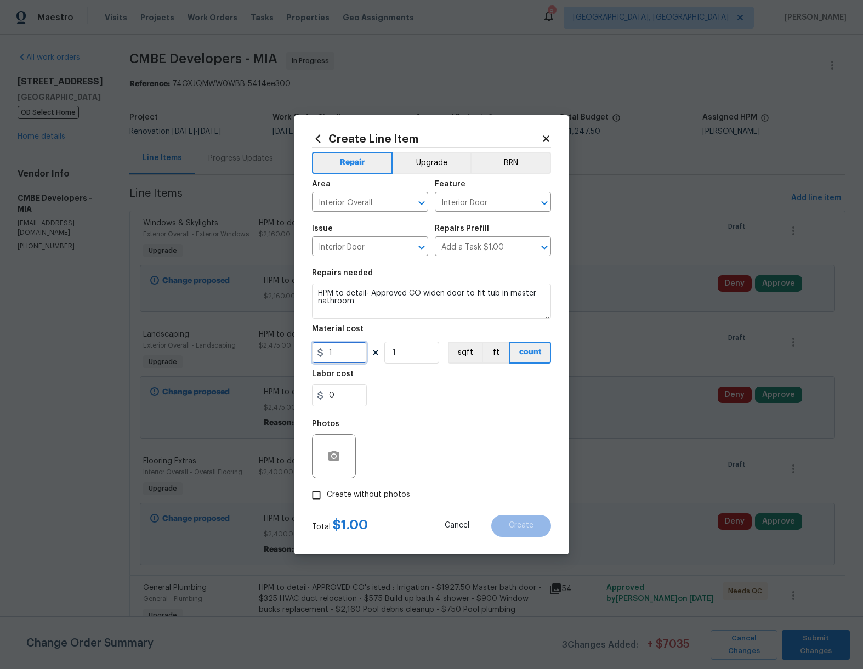
click at [342, 356] on input "1" at bounding box center [339, 353] width 55 height 22
type input "325"
drag, startPoint x: 326, startPoint y: 497, endPoint x: 353, endPoint y: 482, distance: 30.7
click at [326, 497] on input "Create without photos" at bounding box center [316, 495] width 21 height 21
checkbox input "true"
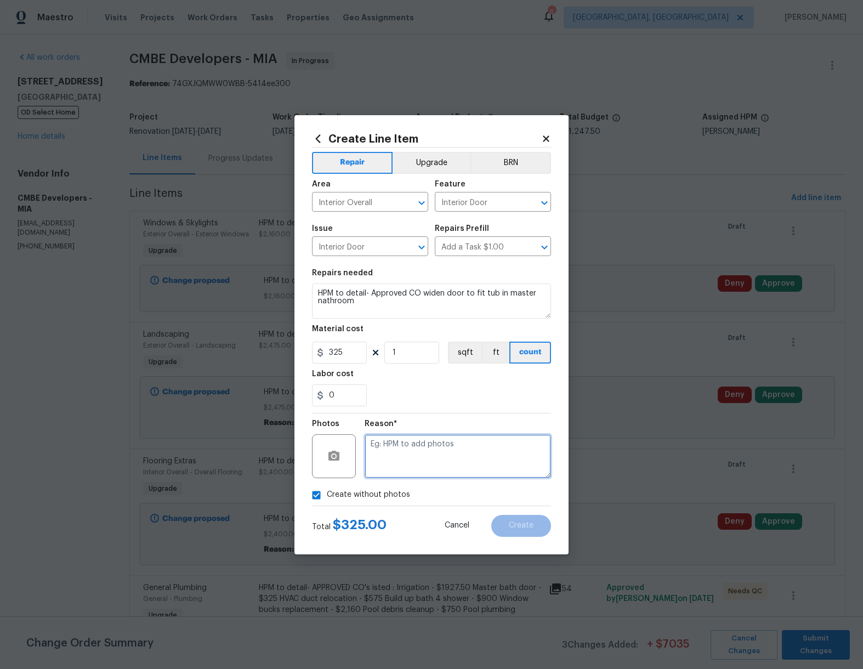
click at [387, 451] on textarea at bounding box center [458, 456] width 186 height 44
type textarea "Approved CO"
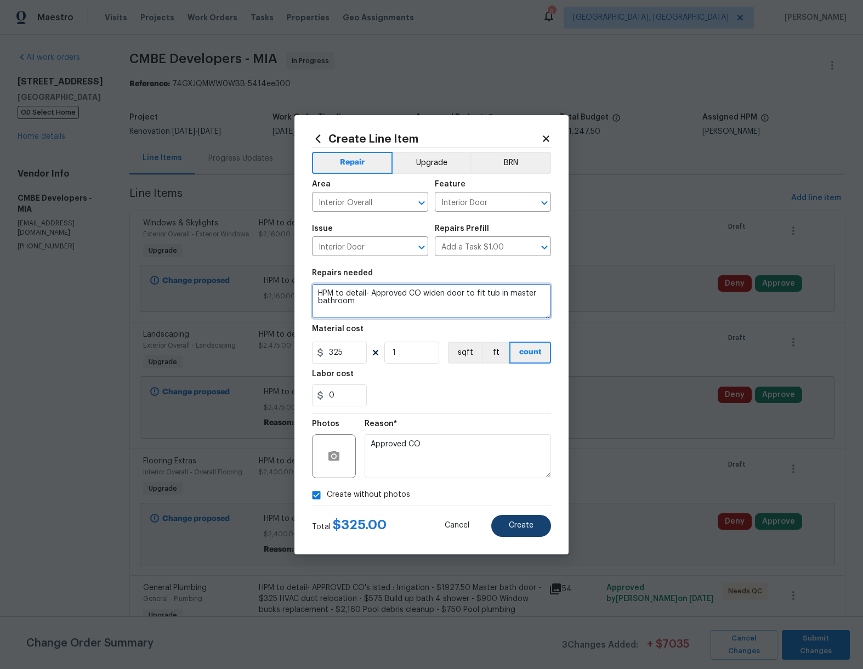
type textarea "HPM to detail- Approved CO widen door to fit tub in master bathroom"
click at [523, 521] on button "Create" at bounding box center [521, 526] width 60 height 22
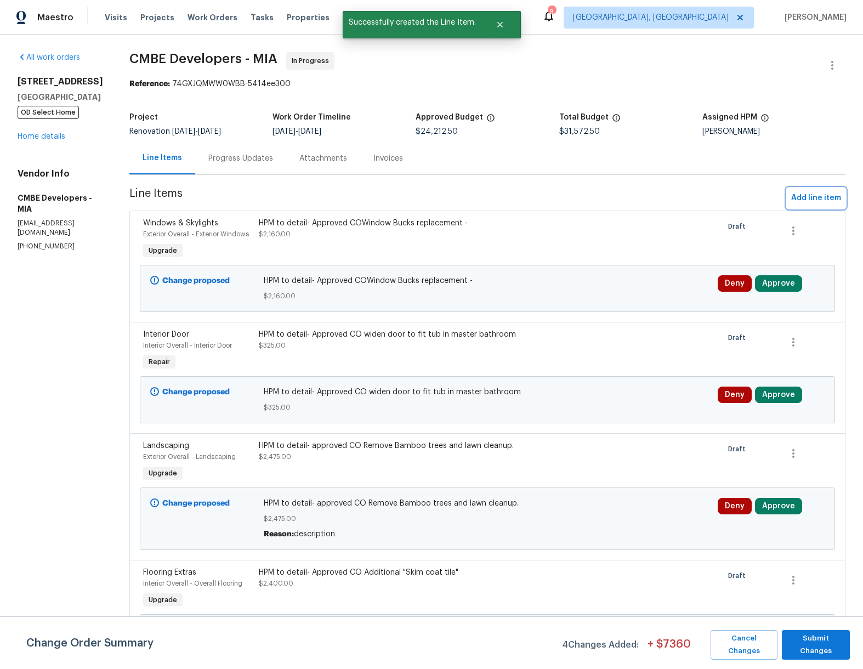
click at [815, 200] on span "Add line item" at bounding box center [817, 198] width 50 height 14
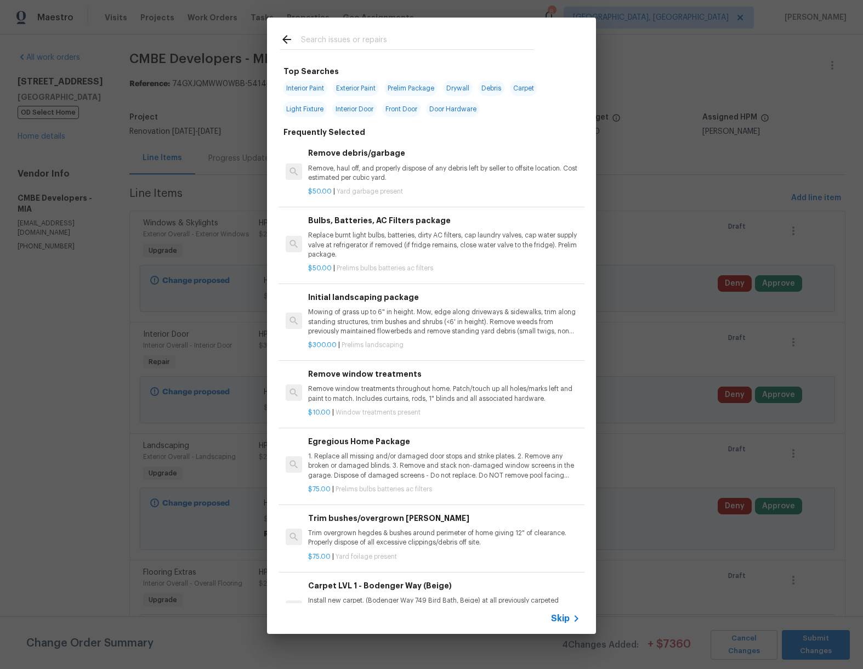
click at [562, 623] on span "Skip" at bounding box center [560, 618] width 19 height 11
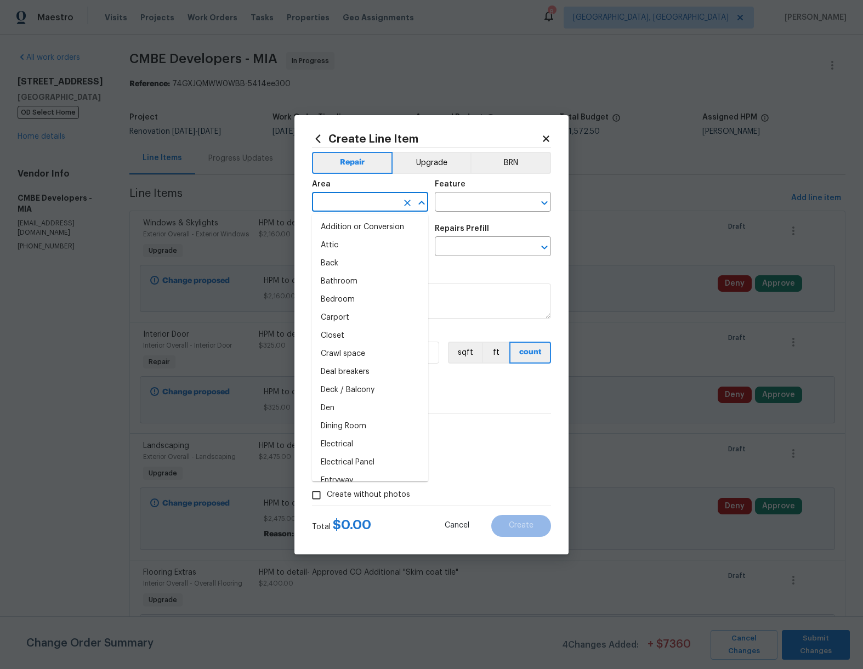
click at [375, 210] on input "text" at bounding box center [355, 203] width 86 height 17
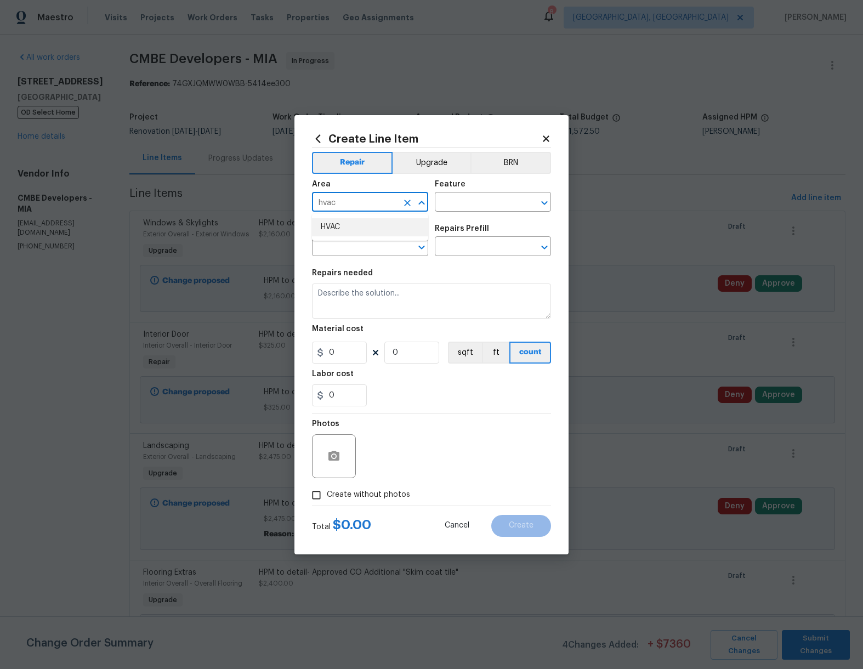
click at [356, 233] on li "HVAC" at bounding box center [370, 227] width 116 height 18
type input "HVAC"
click at [479, 195] on input "text" at bounding box center [478, 203] width 86 height 17
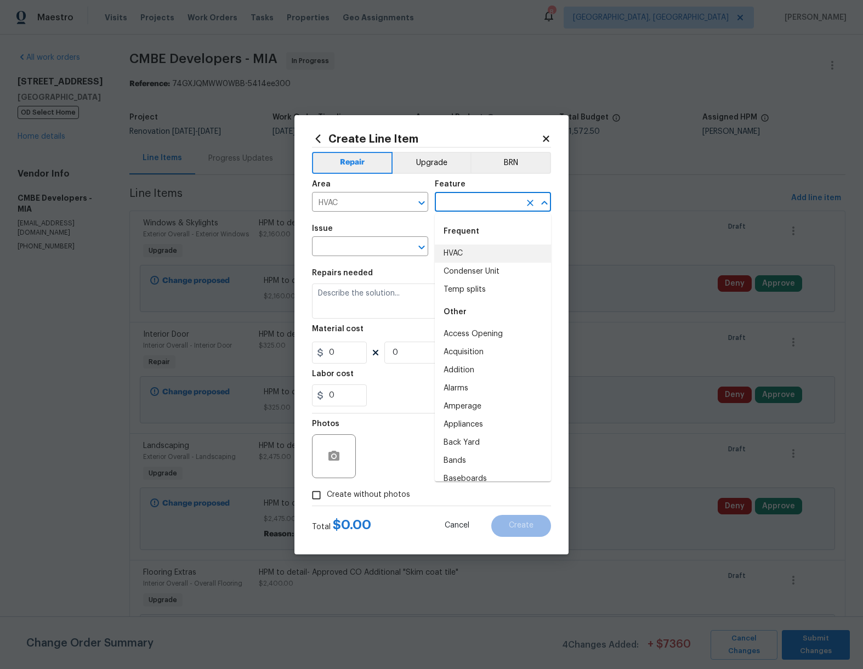
click at [468, 253] on li "HVAC" at bounding box center [493, 254] width 116 height 18
type input "HVAC"
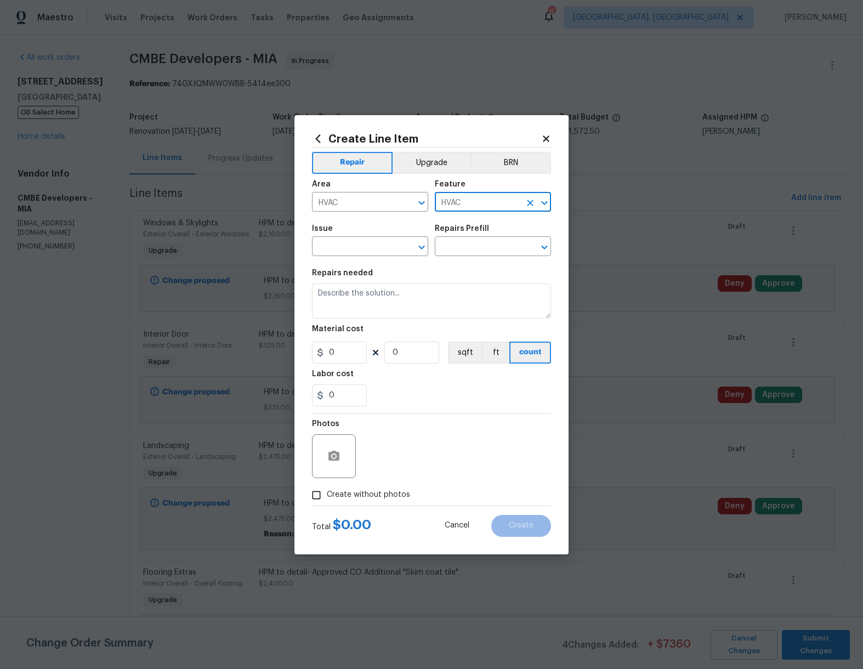
click at [349, 231] on div "Issue" at bounding box center [370, 232] width 116 height 14
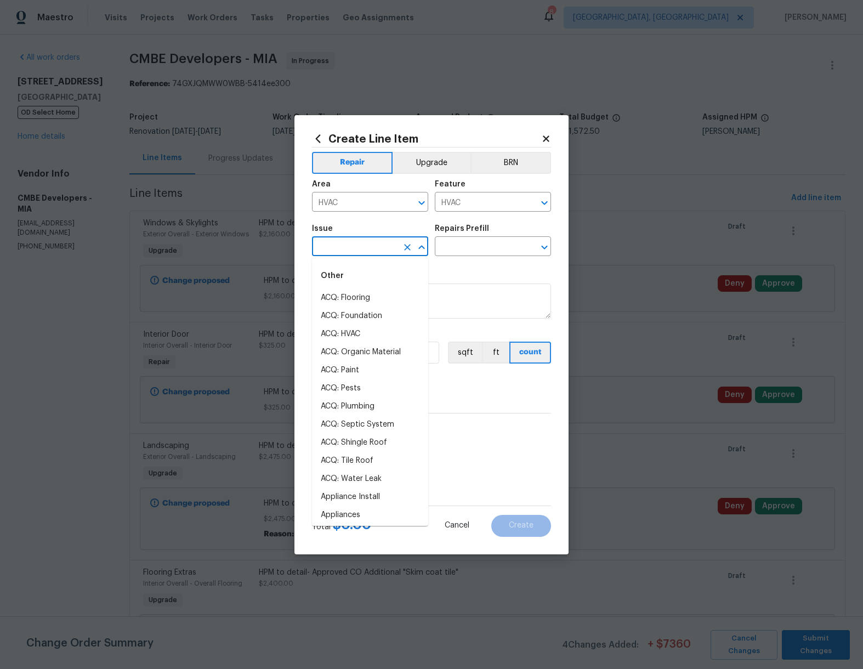
click at [346, 240] on input "text" at bounding box center [355, 247] width 86 height 17
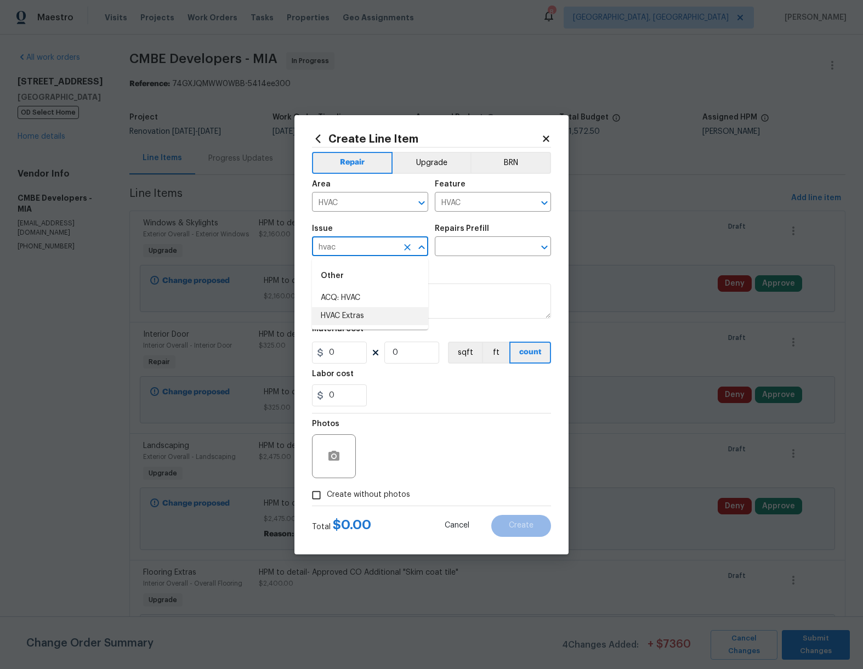
click at [350, 314] on li "HVAC Extras" at bounding box center [370, 316] width 116 height 18
type input "HVAC Extras"
click at [474, 248] on input "text" at bounding box center [478, 247] width 86 height 17
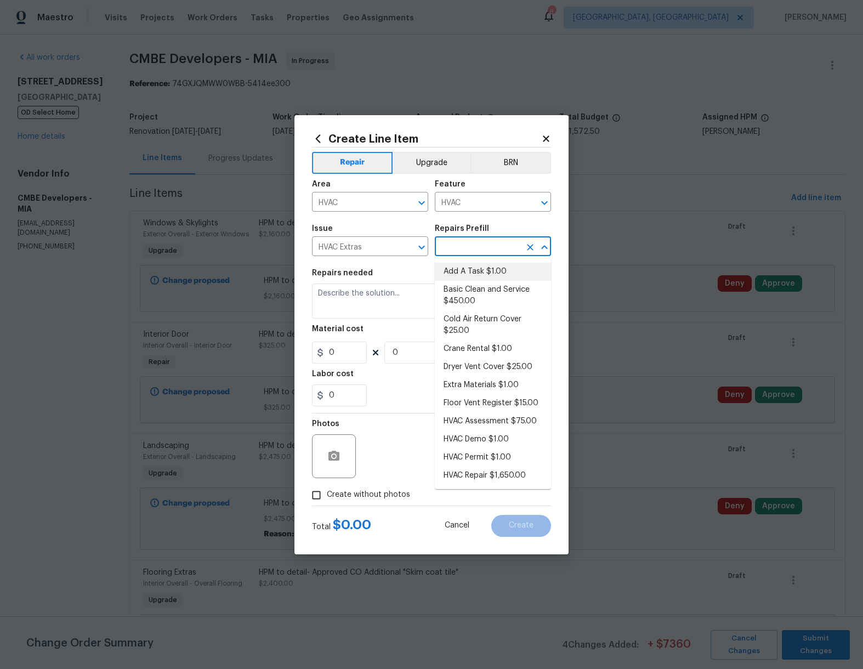
click at [482, 268] on li "Add A Task $1.00" at bounding box center [493, 272] width 116 height 18
type input "Add A Task $1.00"
type textarea "HPM to detail"
type input "1"
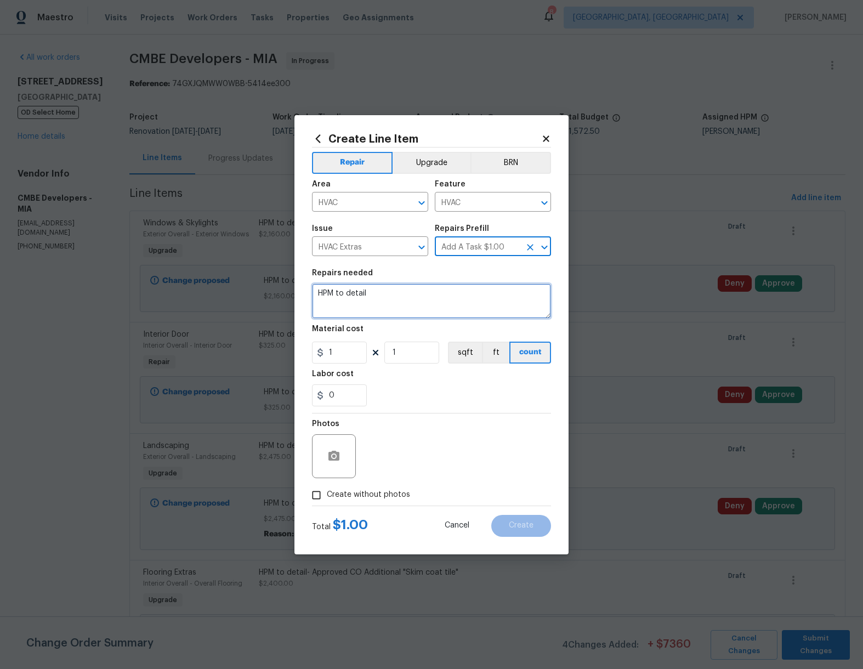
drag, startPoint x: 395, startPoint y: 305, endPoint x: 401, endPoint y: 303, distance: 5.7
click at [397, 304] on textarea "HPM to detail" at bounding box center [431, 301] width 239 height 35
type textarea "HPM to detail- Approved CO relocate vent in kitchen"
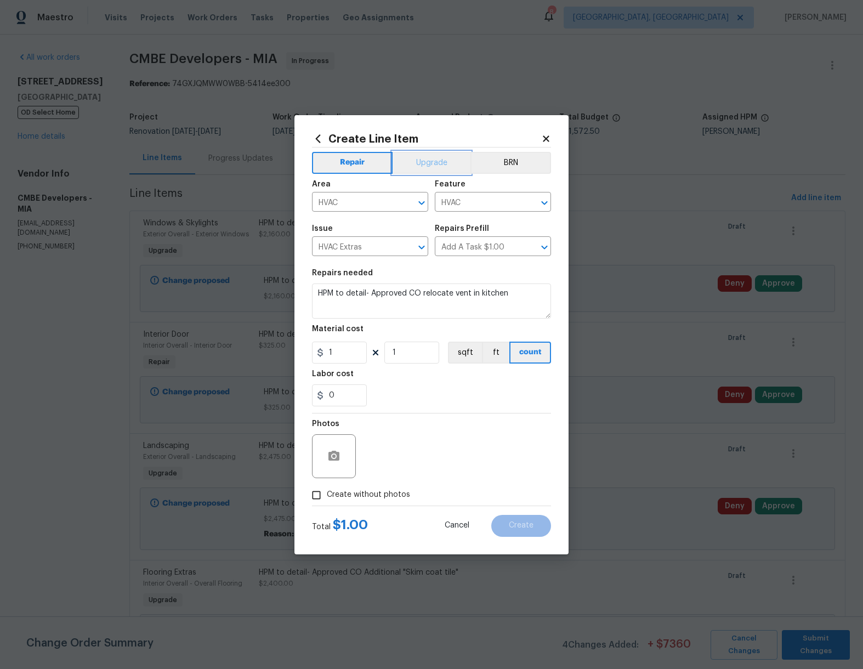
click at [456, 162] on button "Upgrade" at bounding box center [432, 163] width 78 height 22
click at [342, 347] on input "1" at bounding box center [339, 353] width 55 height 22
type input "575"
click at [344, 495] on span "Create without photos" at bounding box center [368, 495] width 83 height 12
click at [327, 495] on input "Create without photos" at bounding box center [316, 495] width 21 height 21
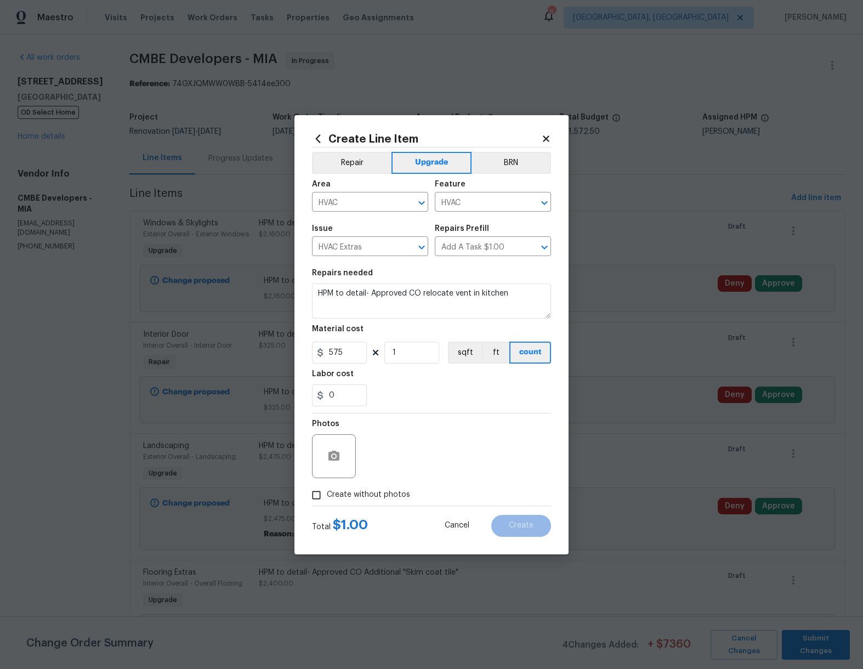
checkbox input "true"
click at [400, 462] on textarea at bounding box center [458, 456] width 186 height 44
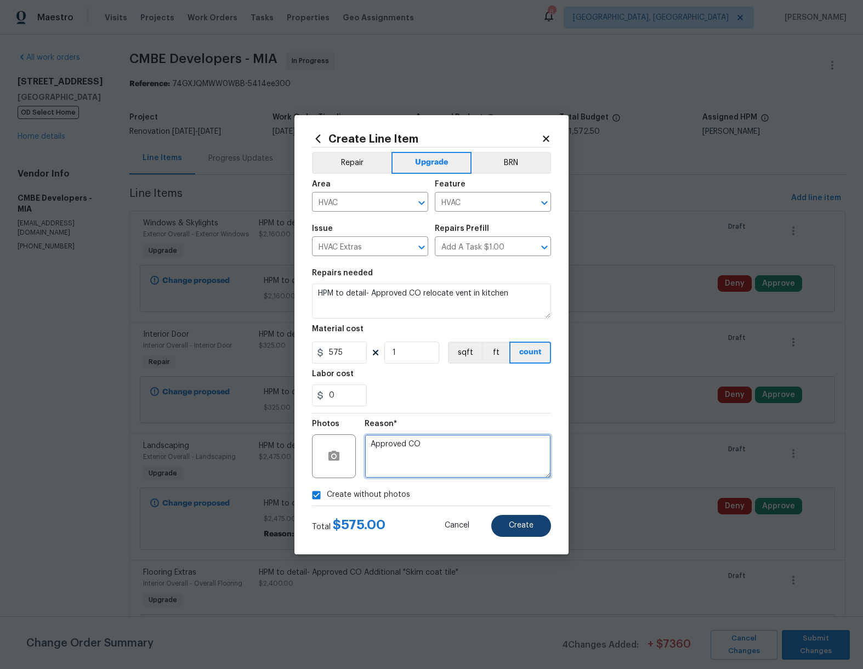
type textarea "Approved CO"
click at [520, 526] on span "Create" at bounding box center [521, 526] width 25 height 8
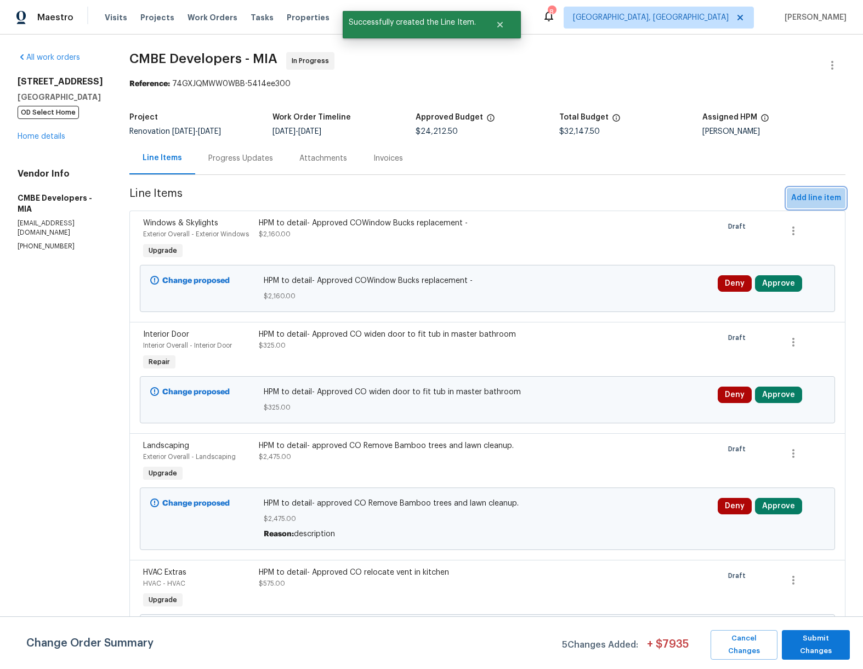
click at [821, 201] on span "Add line item" at bounding box center [817, 198] width 50 height 14
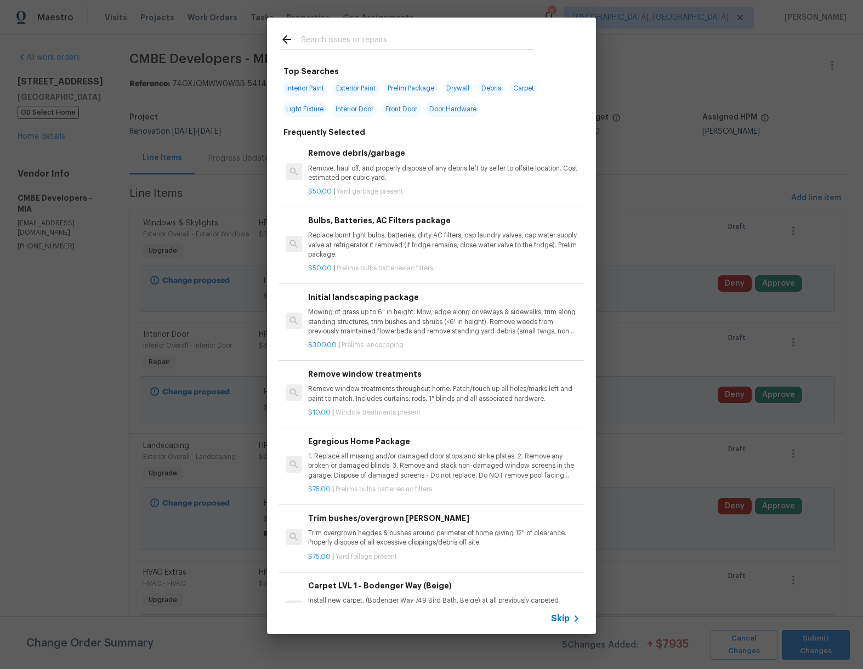
click at [566, 620] on span "Skip" at bounding box center [560, 618] width 19 height 11
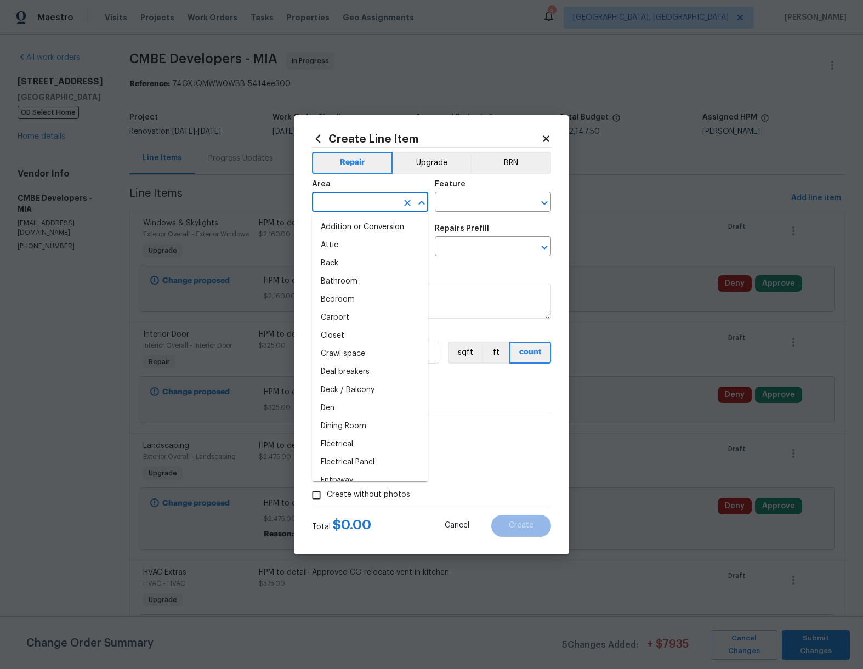
click at [367, 200] on input "text" at bounding box center [355, 203] width 86 height 17
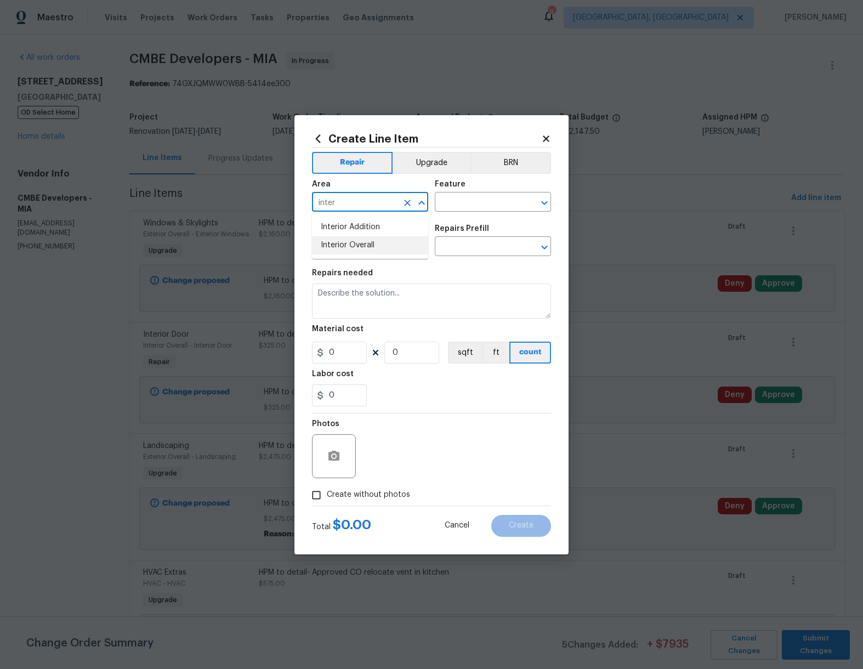
click at [366, 244] on li "Interior Overall" at bounding box center [370, 245] width 116 height 18
type input "Interior Overall"
click at [497, 201] on input "text" at bounding box center [478, 203] width 86 height 17
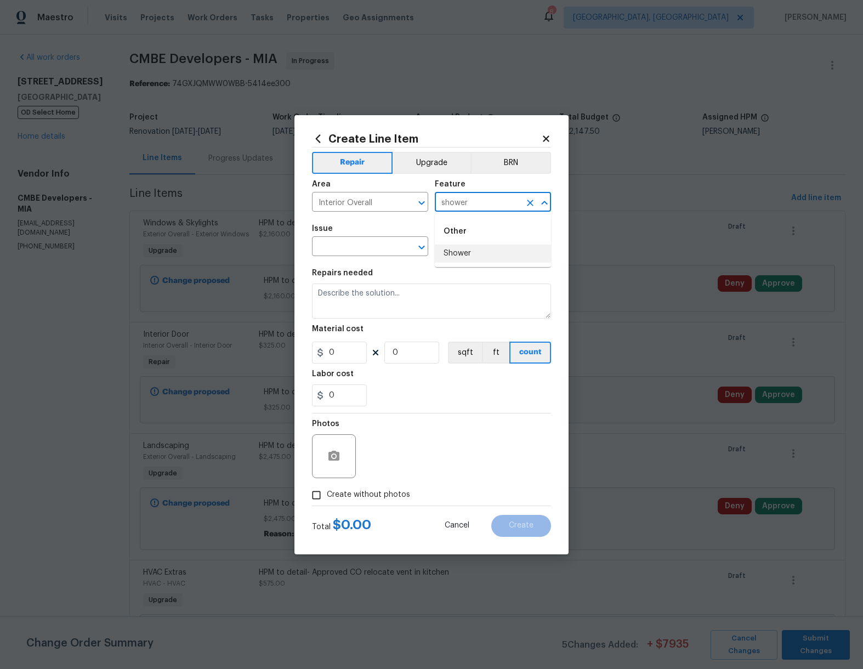
click at [461, 259] on li "Shower" at bounding box center [493, 254] width 116 height 18
type input "Shower"
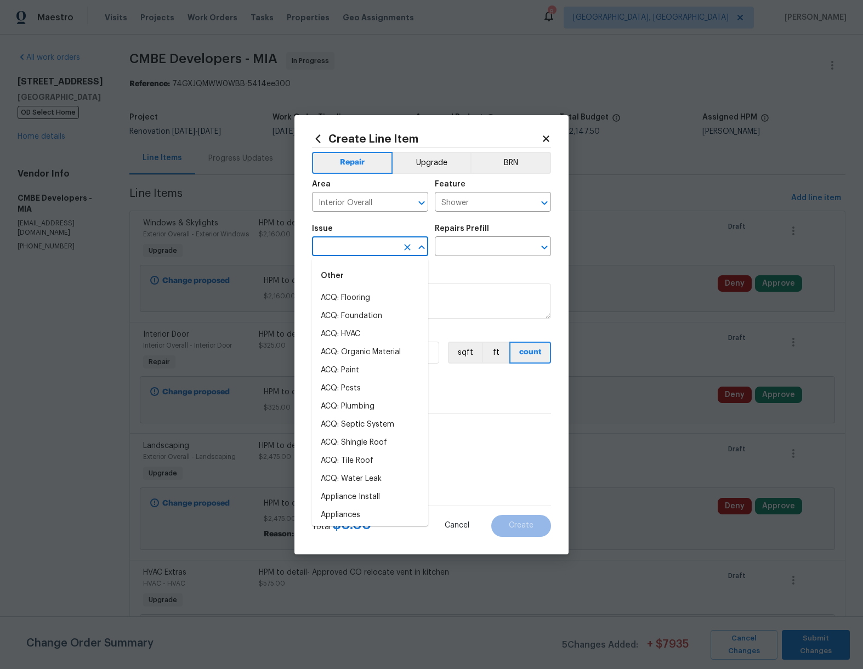
click at [374, 246] on input "text" at bounding box center [355, 247] width 86 height 17
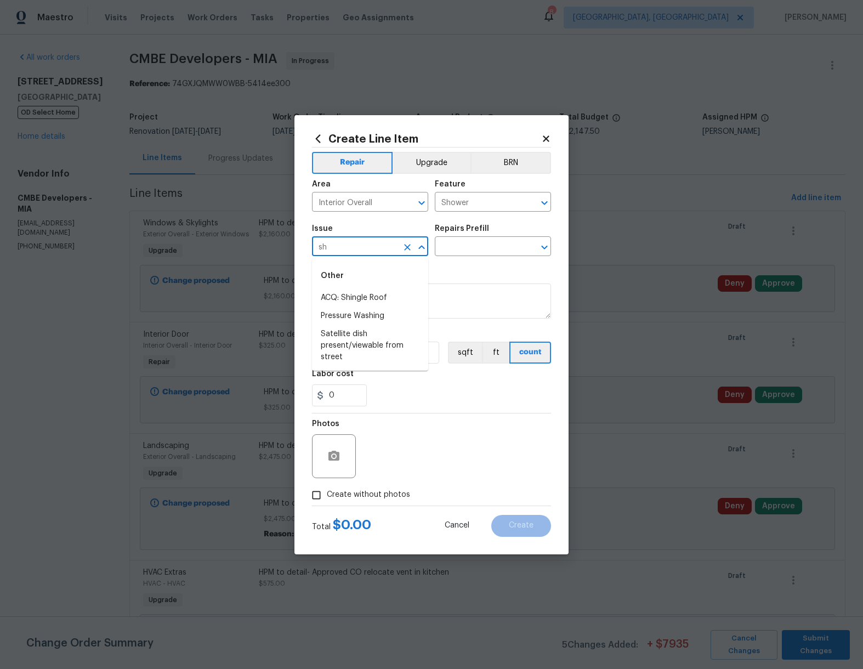
type input "s"
click at [374, 331] on li "Bathroom Plumbing" at bounding box center [370, 334] width 116 height 18
type input "Bathroom Plumbing"
click at [486, 241] on input "text" at bounding box center [478, 247] width 86 height 17
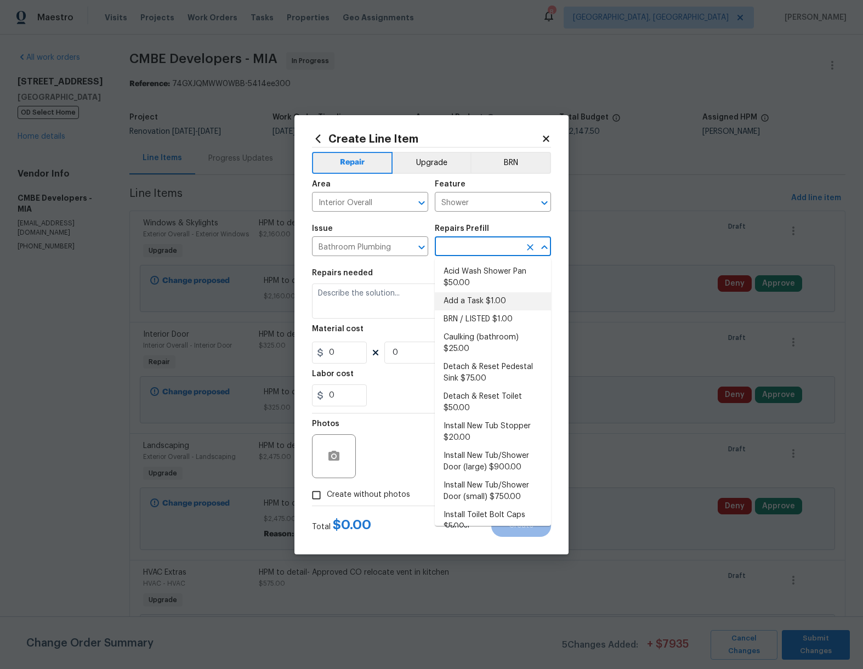
click at [482, 297] on li "Add a Task $1.00" at bounding box center [493, 301] width 116 height 18
type input "Plumbing"
type input "Add a Task $1.00"
type textarea "HPM to detail"
type input "1"
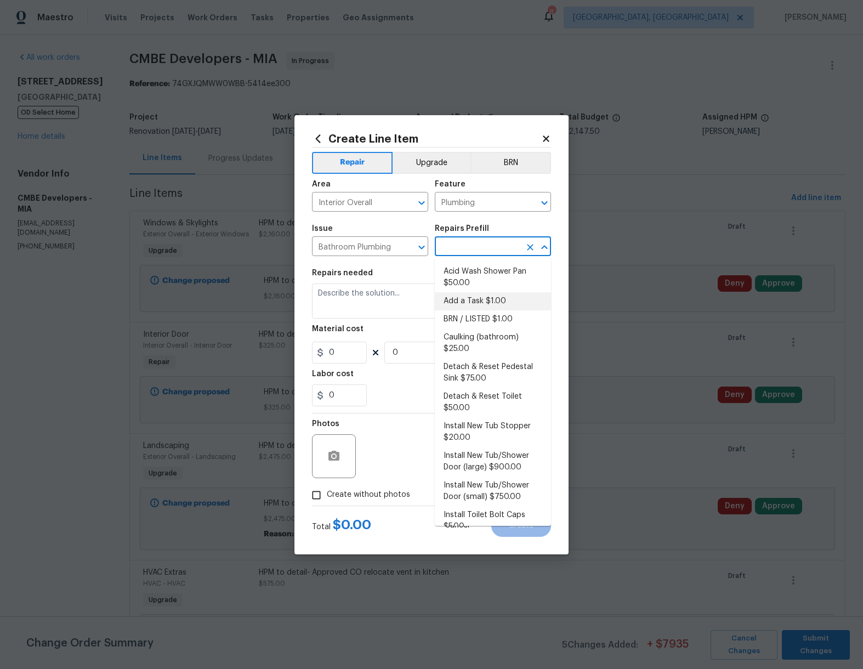
type input "1"
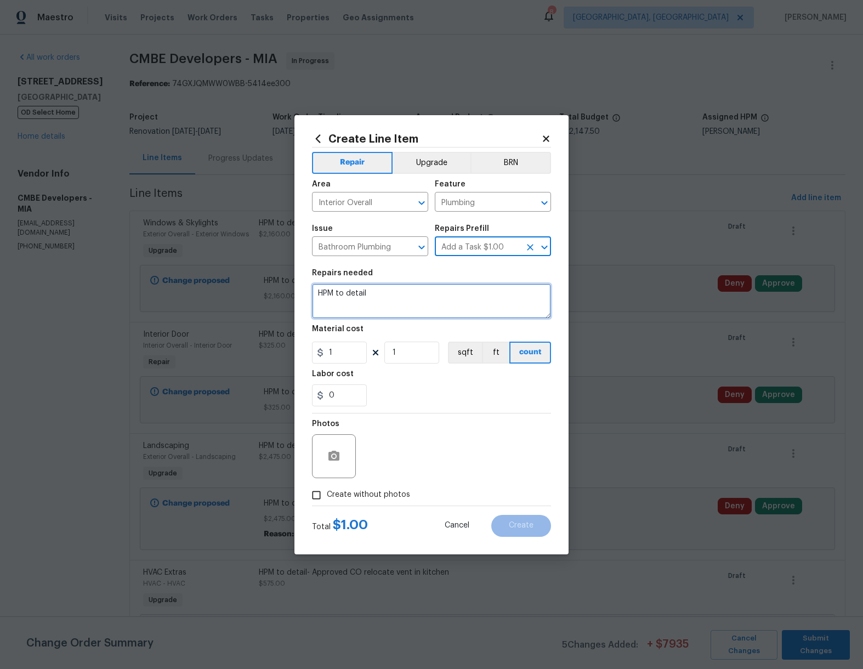
click at [382, 293] on textarea "HPM to detail" at bounding box center [431, 301] width 239 height 35
paste textarea "Bathroom 4 shower pan"
click at [420, 294] on textarea "HPM to detail- Approved COBathroom 4 shower pan" at bounding box center [431, 301] width 239 height 35
drag, startPoint x: 495, startPoint y: 291, endPoint x: 573, endPoint y: 264, distance: 82.9
click at [495, 291] on textarea "HPM to detail- Approved CO Bathroom 4 shower pan" at bounding box center [431, 301] width 239 height 35
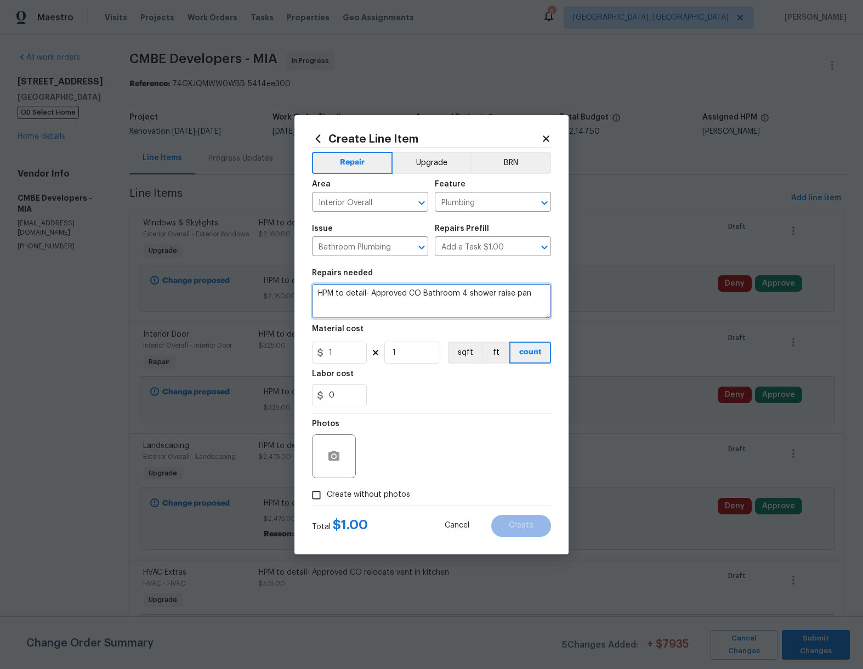
type textarea "HPM to detail- Approved CO Bathroom 4 shower raise pan"
drag, startPoint x: 343, startPoint y: 354, endPoint x: 326, endPoint y: 355, distance: 17.6
click at [326, 355] on input "1" at bounding box center [339, 353] width 55 height 22
type input "900"
click at [326, 491] on input "Create without photos" at bounding box center [316, 495] width 21 height 21
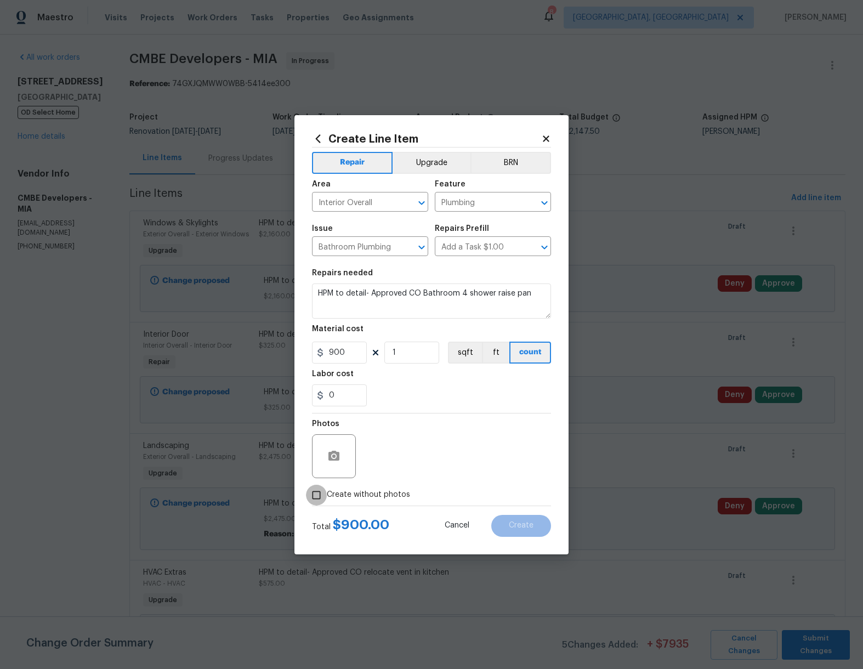
checkbox input "true"
click at [444, 443] on textarea at bounding box center [458, 456] width 186 height 44
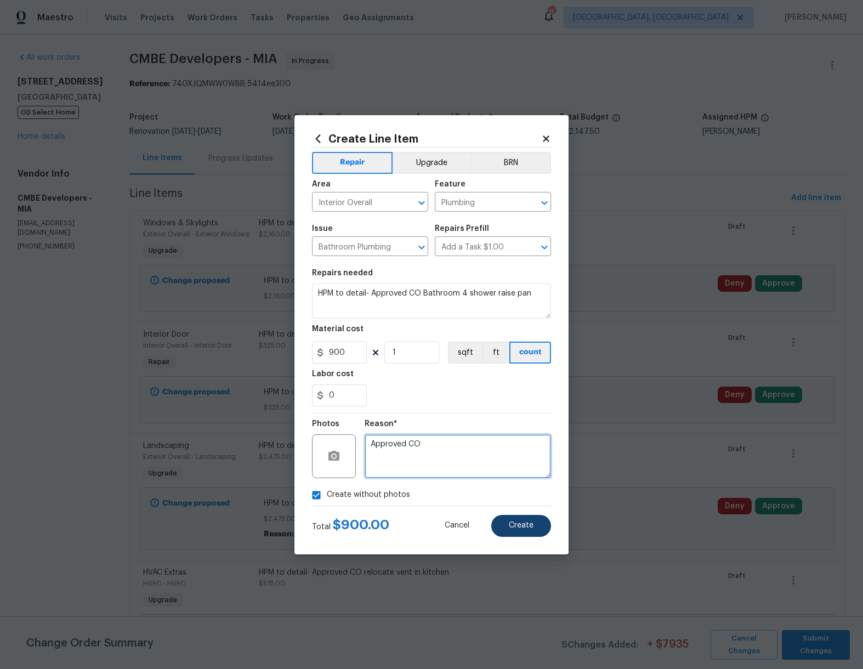
type textarea "Approved CO"
click at [513, 527] on span "Create" at bounding box center [521, 526] width 25 height 8
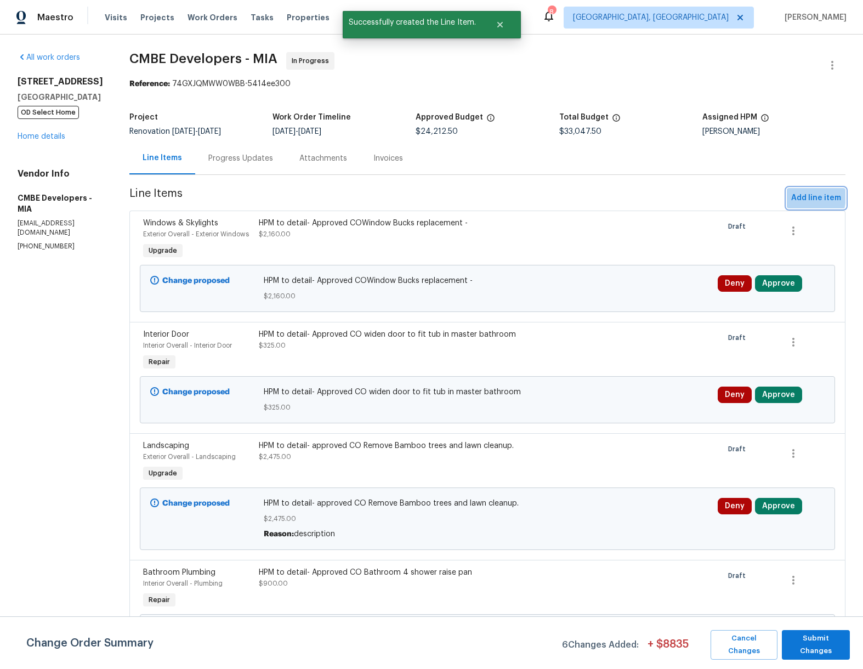
click at [792, 196] on span "Add line item" at bounding box center [817, 198] width 50 height 14
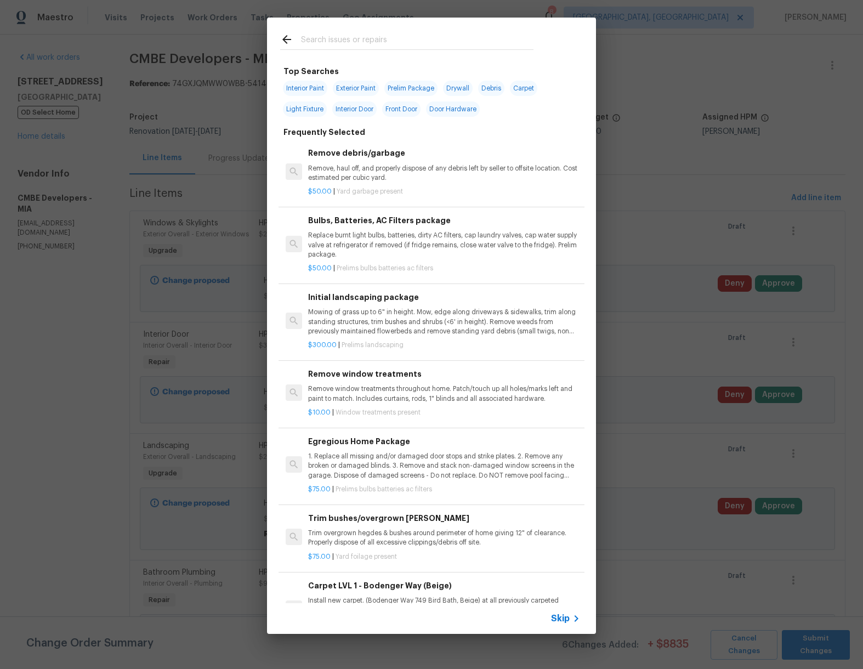
click at [563, 618] on span "Skip" at bounding box center [560, 618] width 19 height 11
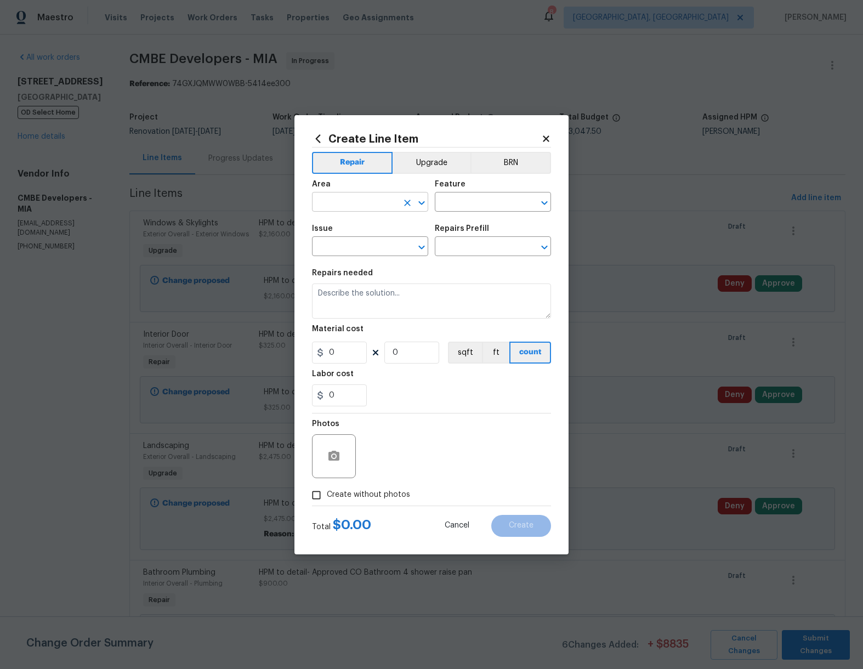
click at [390, 205] on input "text" at bounding box center [355, 203] width 86 height 17
click at [422, 172] on button "Upgrade" at bounding box center [432, 163] width 78 height 22
click at [373, 208] on input "text" at bounding box center [355, 203] width 86 height 17
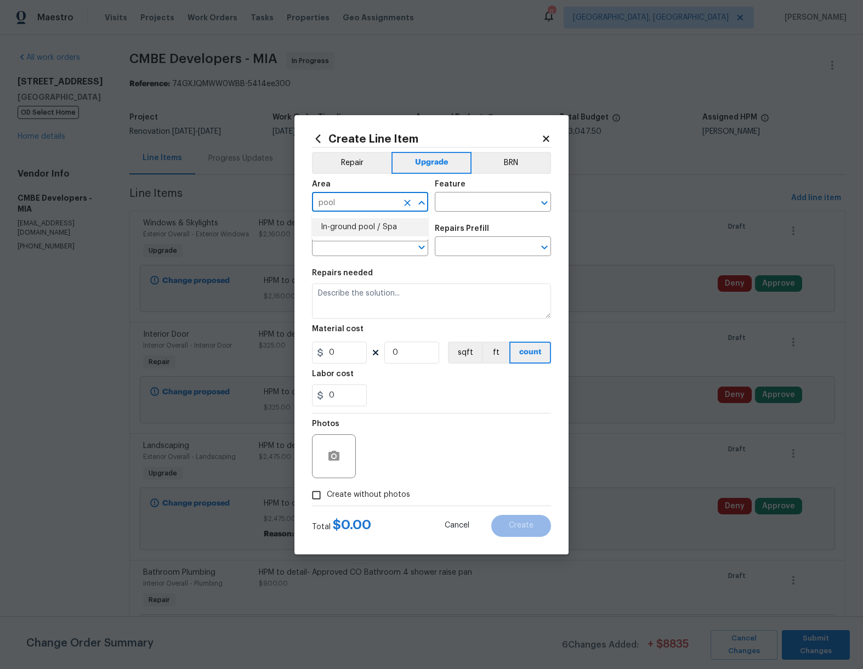
drag, startPoint x: 336, startPoint y: 227, endPoint x: 421, endPoint y: 217, distance: 85.7
click at [336, 227] on li "In-ground pool / Spa" at bounding box center [370, 227] width 116 height 18
type input "In-ground pool / Spa"
click at [492, 199] on input "text" at bounding box center [478, 203] width 86 height 17
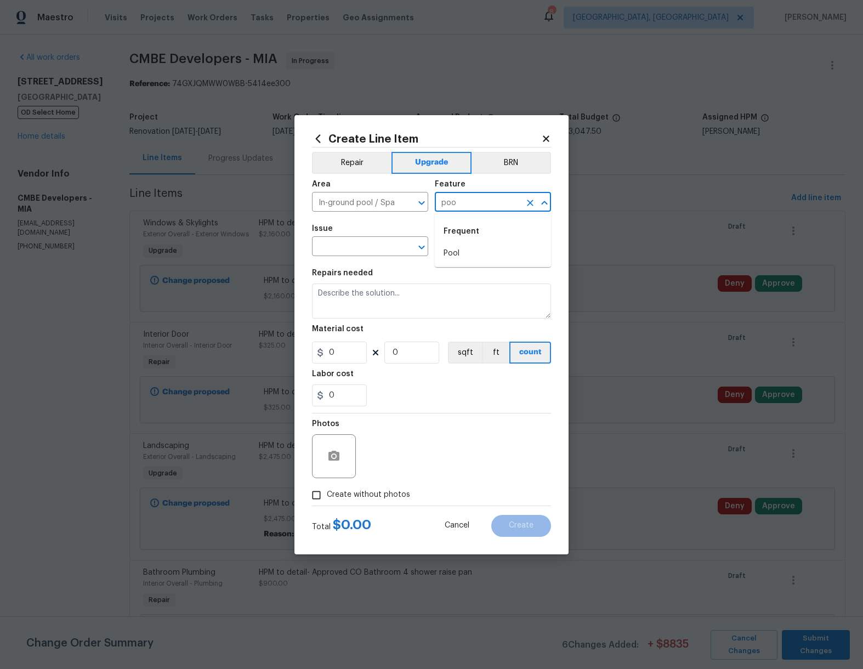
type input "Check the pool equipment and hardware to see if they are all working as expecte…"
drag, startPoint x: 492, startPoint y: 199, endPoint x: 478, endPoint y: 252, distance: 55.1
click at [478, 252] on input "text" at bounding box center [478, 247] width 86 height 17
click at [487, 204] on input "text" at bounding box center [478, 203] width 86 height 17
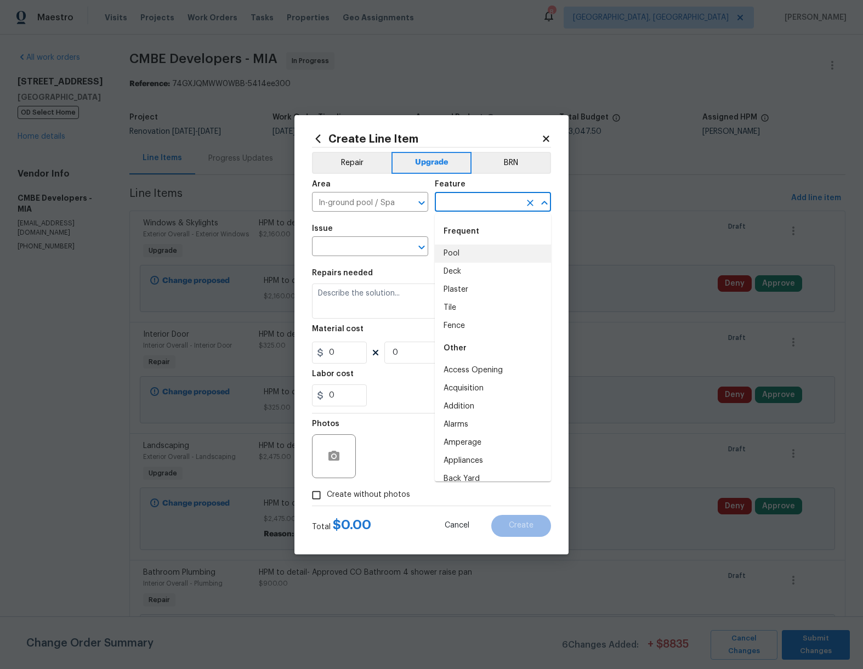
click at [458, 250] on li "Pool" at bounding box center [493, 254] width 116 height 18
type input "Pool"
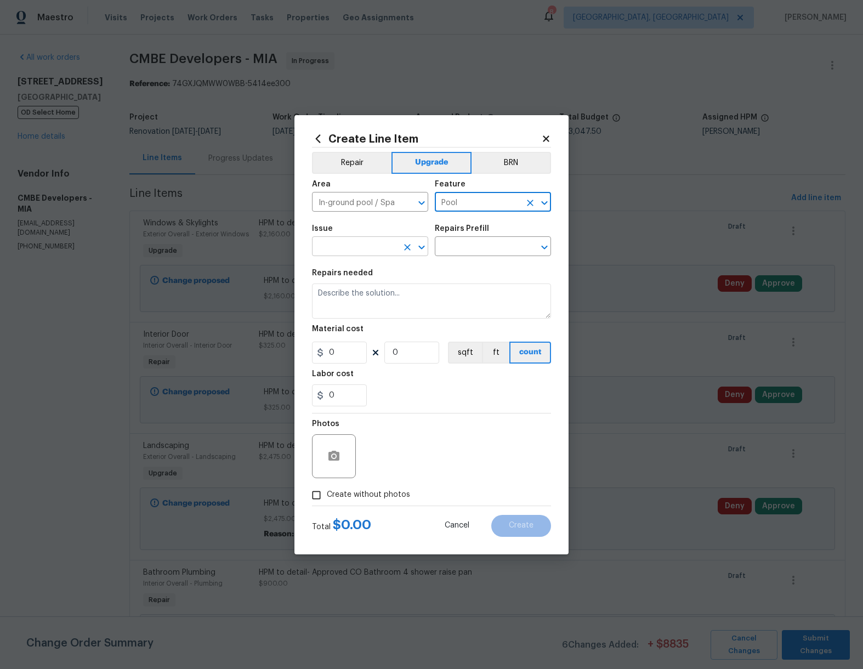
click at [380, 247] on input "text" at bounding box center [355, 247] width 86 height 17
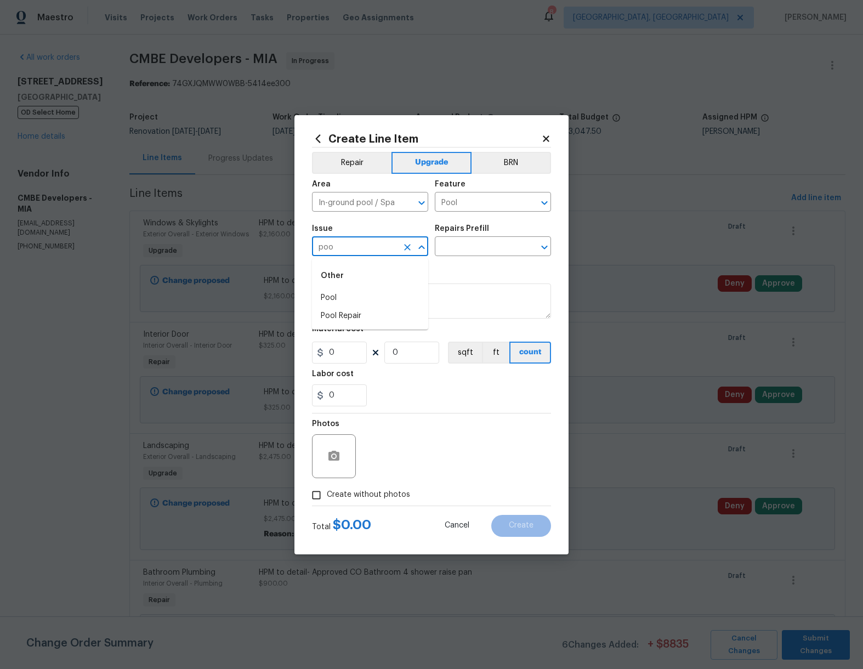
type input "Check the pool equipment and hardware to see if they are all working as expecte…"
drag, startPoint x: 376, startPoint y: 242, endPoint x: 337, endPoint y: 297, distance: 67.4
click at [337, 297] on textarea at bounding box center [431, 301] width 239 height 35
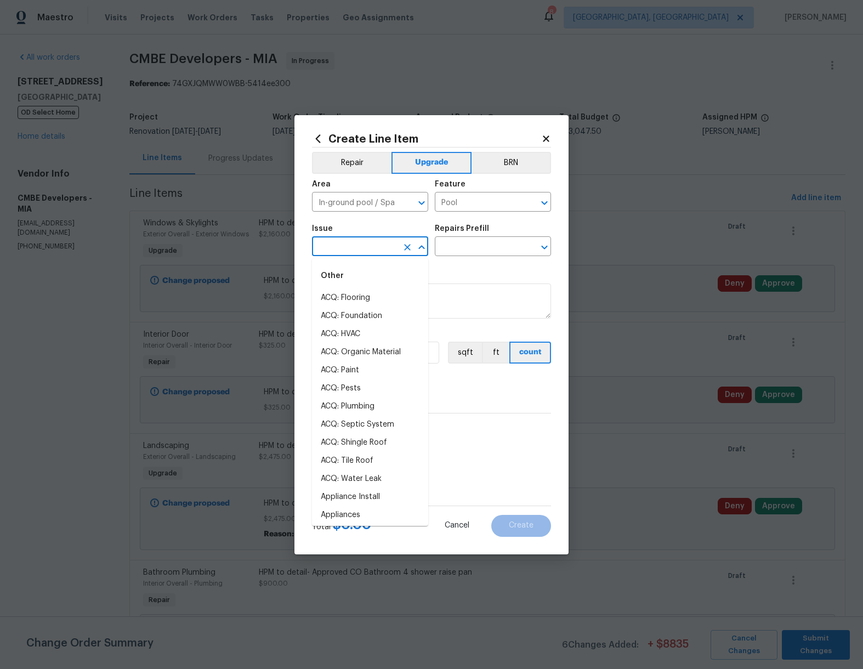
click at [352, 251] on input "text" at bounding box center [355, 247] width 86 height 17
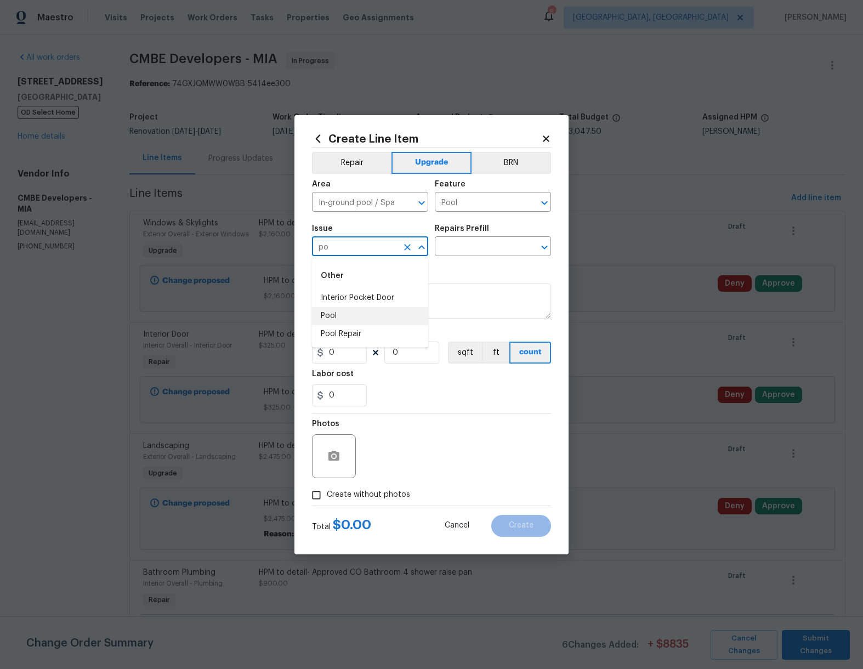
click at [331, 315] on li "Pool" at bounding box center [370, 316] width 116 height 18
type input "Pool"
click at [475, 244] on input "text" at bounding box center [478, 247] width 86 height 17
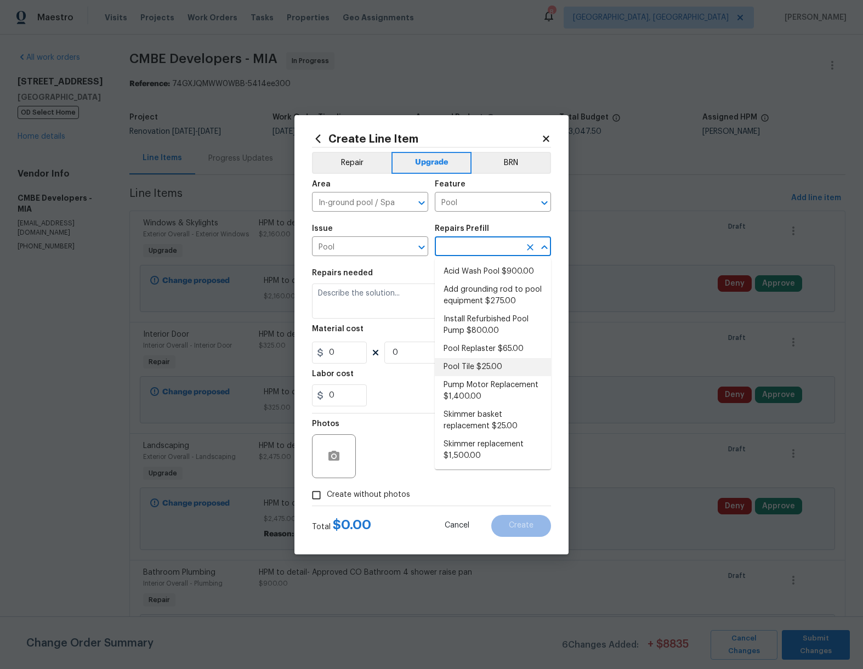
click at [499, 365] on li "Pool Tile $25.00" at bounding box center [493, 367] width 116 height 18
type input "Pool Tile $25.00"
type textarea "Replace pool tile"
type input "25"
type input "1"
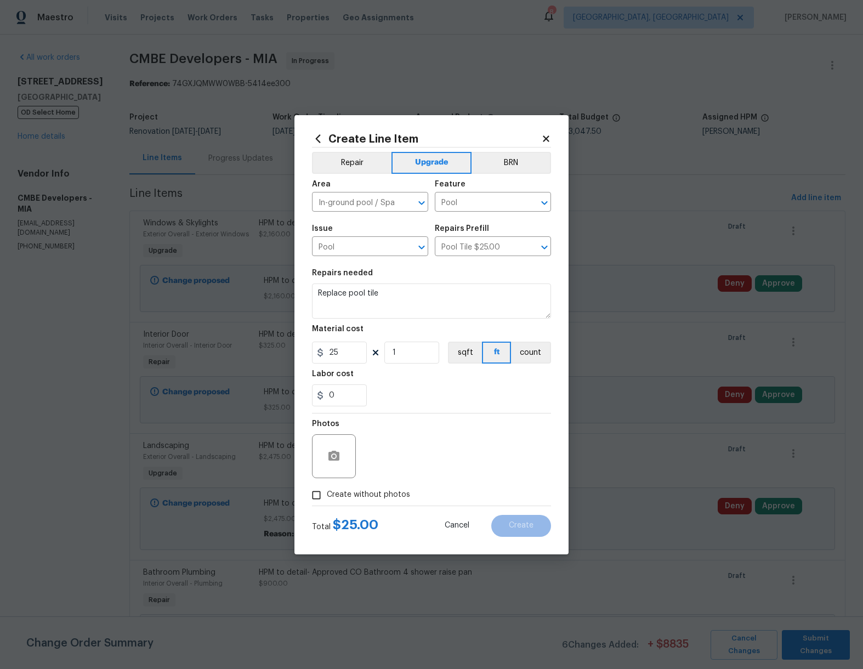
drag, startPoint x: 496, startPoint y: 272, endPoint x: 471, endPoint y: 282, distance: 27.5
click at [496, 272] on div "Repairs needed" at bounding box center [431, 276] width 239 height 14
drag, startPoint x: 385, startPoint y: 296, endPoint x: 392, endPoint y: 295, distance: 6.6
click at [385, 296] on textarea "Replace pool tile" at bounding box center [431, 301] width 239 height 35
click at [316, 289] on textarea "Replace pool tile" at bounding box center [431, 301] width 239 height 35
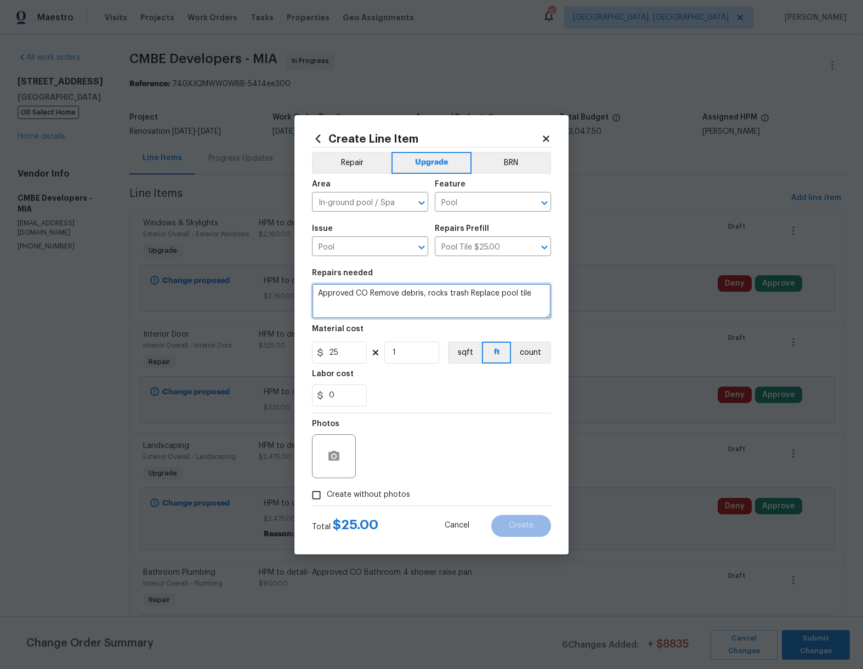
drag, startPoint x: 469, startPoint y: 291, endPoint x: 511, endPoint y: 301, distance: 42.7
click at [511, 301] on textarea "Approved CO Remove debris, rocks trash Replace pool tile" at bounding box center [431, 301] width 239 height 35
type textarea "Approved CO Remove debris, rocks trash"
click at [349, 353] on input "25" at bounding box center [339, 353] width 55 height 22
type input "750"
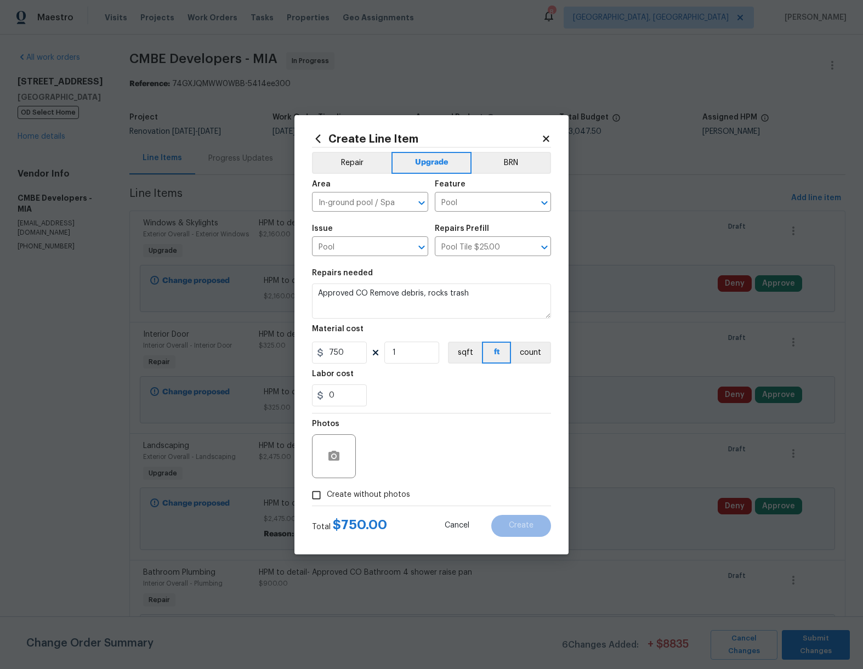
click at [468, 392] on div "0" at bounding box center [431, 396] width 239 height 22
click at [340, 495] on span "Create without photos" at bounding box center [368, 495] width 83 height 12
click at [327, 495] on input "Create without photos" at bounding box center [316, 495] width 21 height 21
checkbox input "true"
click at [414, 457] on textarea at bounding box center [458, 456] width 186 height 44
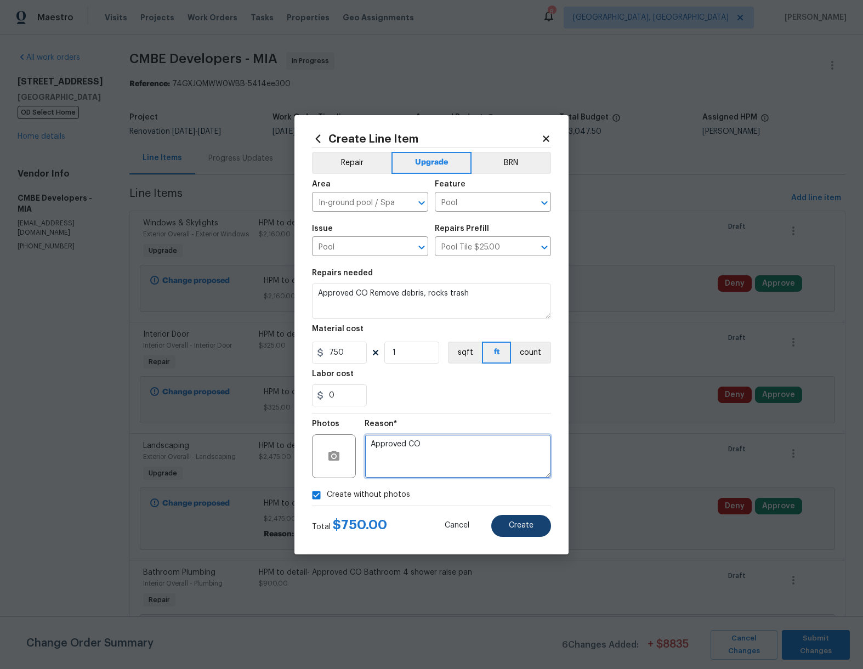
type textarea "Approved CO"
click at [530, 527] on span "Create" at bounding box center [521, 526] width 25 height 8
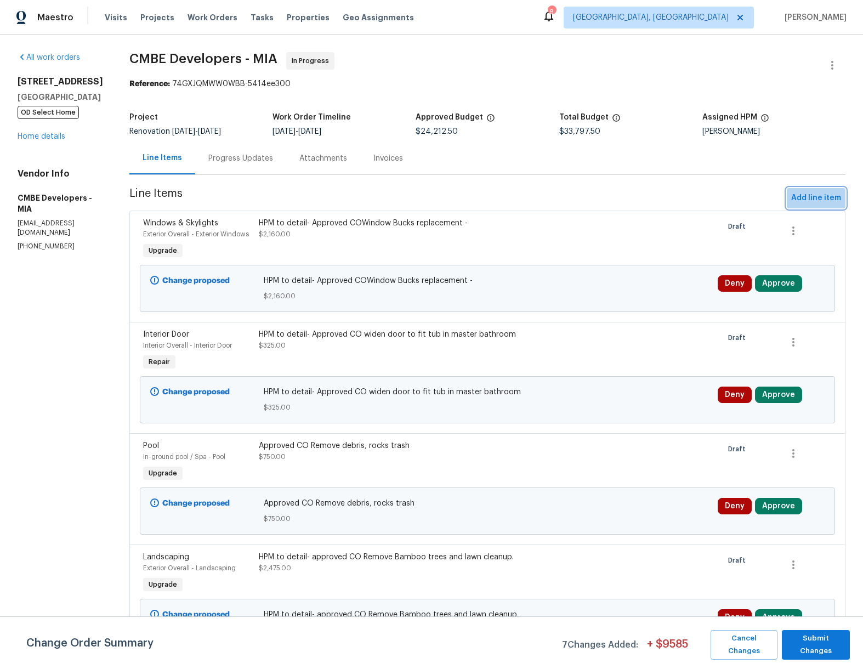
click at [812, 197] on span "Add line item" at bounding box center [817, 198] width 50 height 14
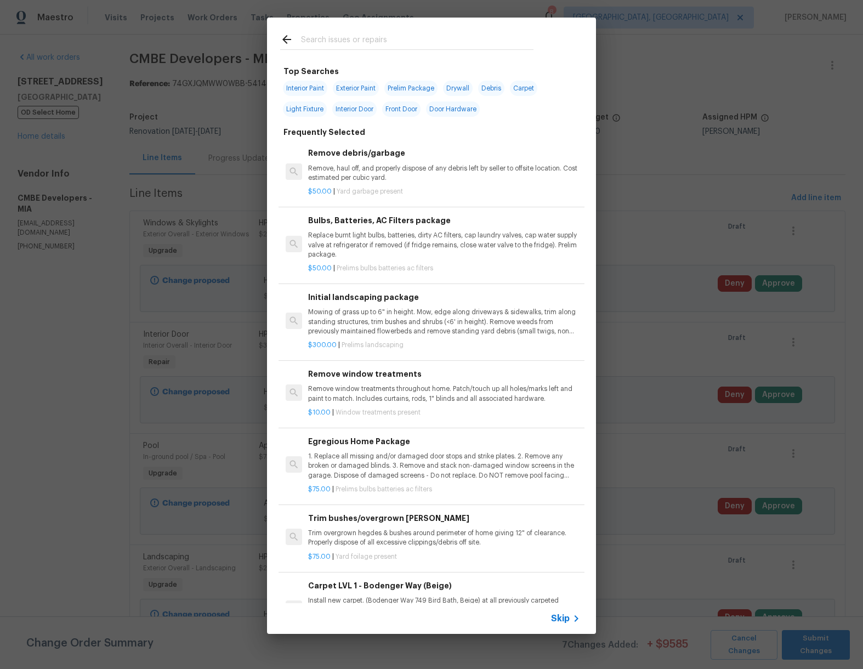
click at [317, 43] on input "text" at bounding box center [417, 41] width 233 height 16
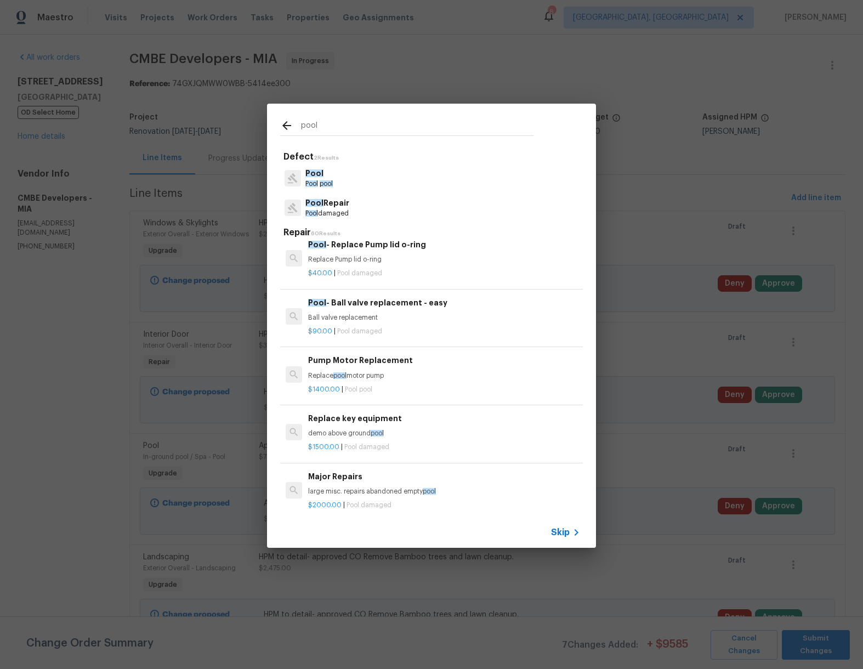
scroll to position [1709, 0]
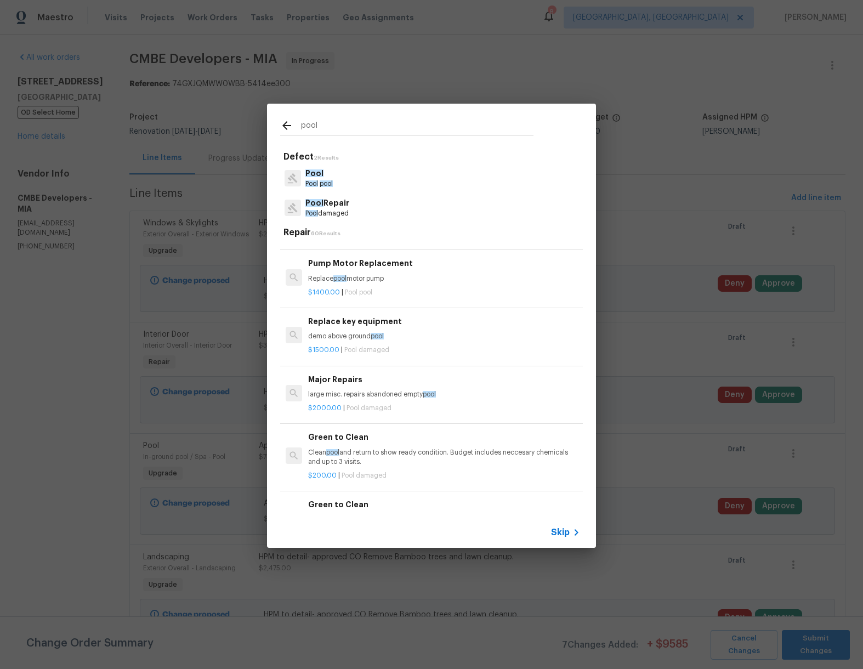
type input "pool"
click at [378, 394] on p "large misc. repairs abandoned empty pool" at bounding box center [444, 394] width 272 height 9
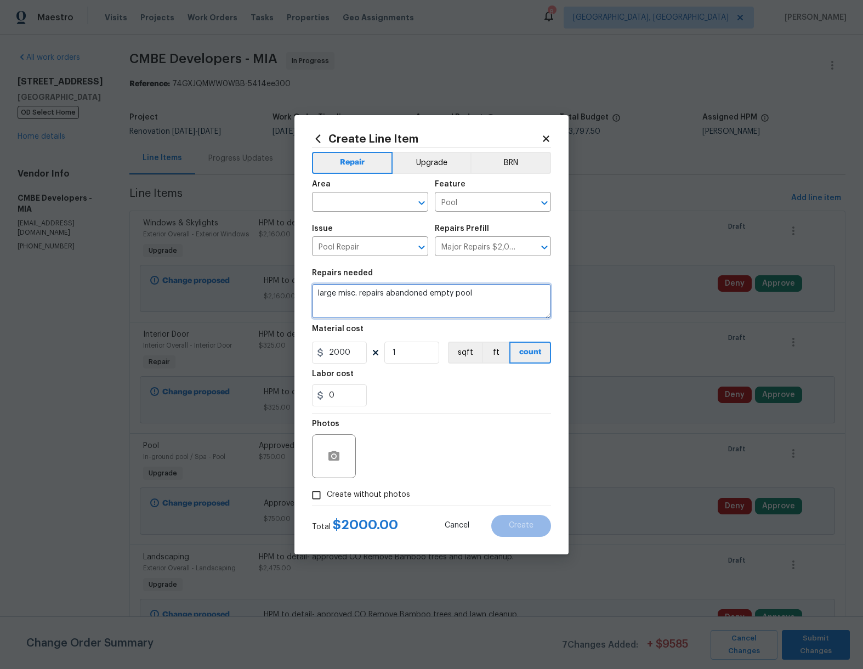
drag, startPoint x: 474, startPoint y: 292, endPoint x: 309, endPoint y: 284, distance: 165.9
click at [307, 281] on div "Create Line Item Repair Upgrade BRN Area ​ Feature Pool ​ Issue Pool Repair ​ R…" at bounding box center [432, 334] width 274 height 439
type textarea "HPM description- Approved CO Complete plumbing replacement for the fool and spa"
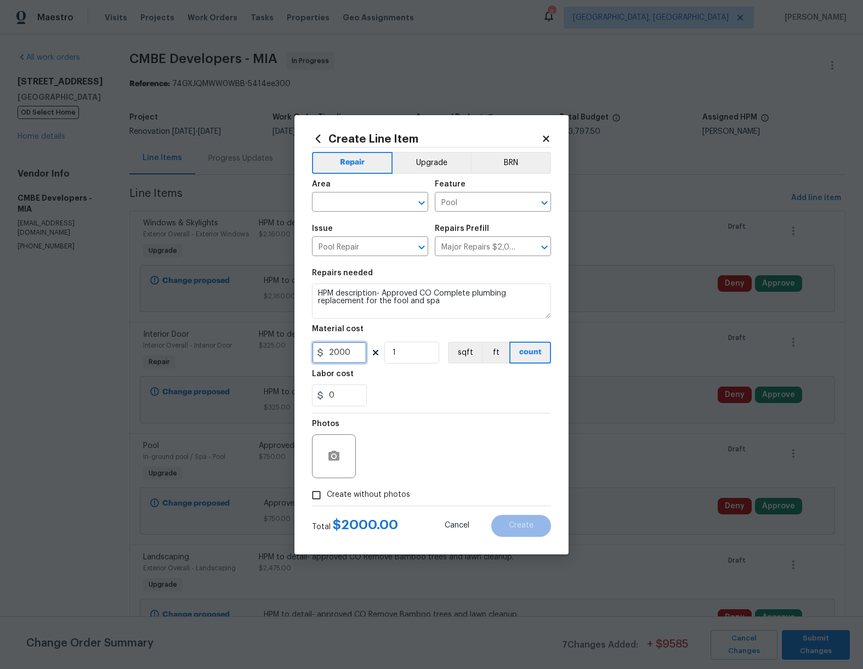
drag, startPoint x: 352, startPoint y: 353, endPoint x: 302, endPoint y: 356, distance: 50.0
click at [302, 356] on div "Create Line Item Repair Upgrade BRN Area ​ Feature Pool ​ Issue Pool Repair ​ R…" at bounding box center [432, 334] width 274 height 439
type input "11400"
click at [479, 426] on div "Photos" at bounding box center [431, 449] width 239 height 71
click at [340, 493] on span "Create without photos" at bounding box center [368, 495] width 83 height 12
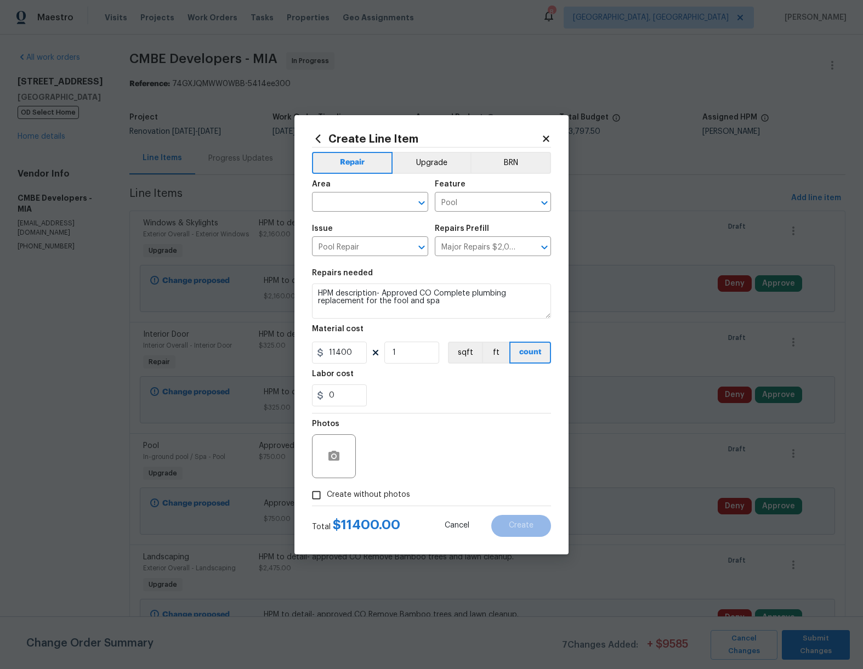
click at [327, 493] on input "Create without photos" at bounding box center [316, 495] width 21 height 21
checkbox input "true"
click at [429, 441] on textarea at bounding box center [458, 456] width 186 height 44
type textarea "CO approved"
click at [479, 415] on div "Reason* CO approved" at bounding box center [458, 449] width 186 height 71
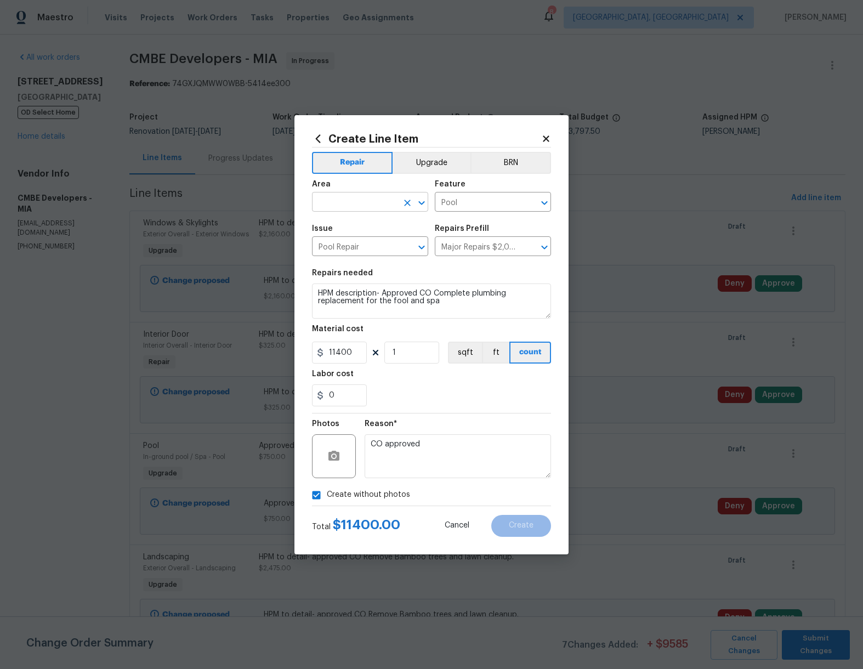
click at [366, 202] on input "text" at bounding box center [355, 203] width 86 height 17
click at [361, 242] on li "In-ground pool / Spa" at bounding box center [370, 245] width 116 height 18
type input "In-ground pool / Spa"
click at [511, 528] on span "Create" at bounding box center [521, 526] width 25 height 8
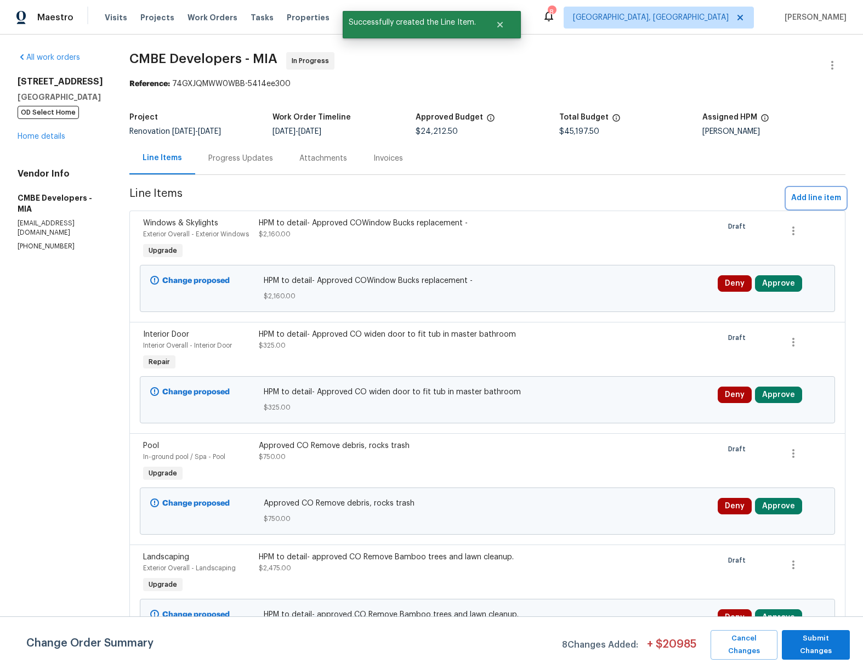
click at [821, 199] on span "Add line item" at bounding box center [817, 198] width 50 height 14
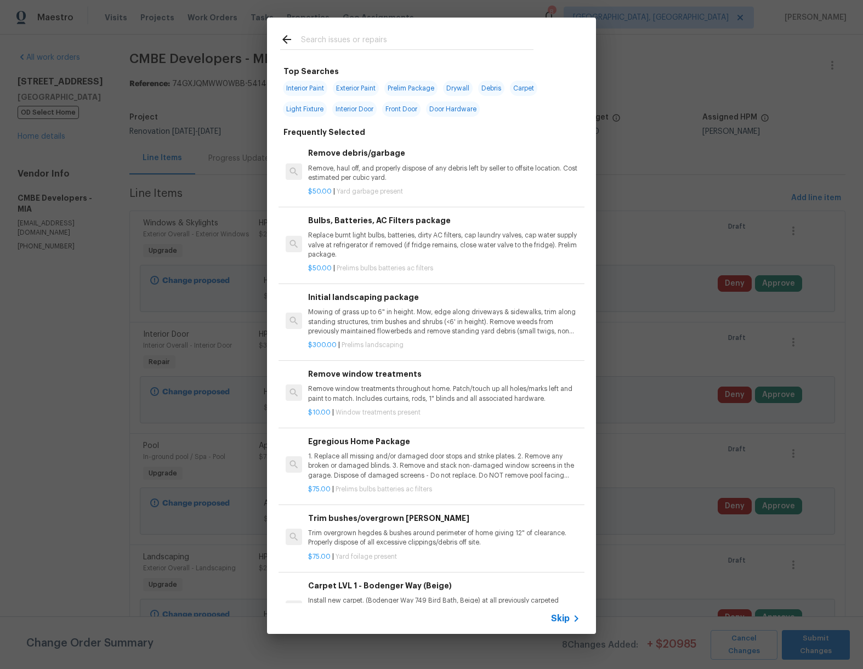
click at [349, 41] on input "text" at bounding box center [417, 41] width 233 height 16
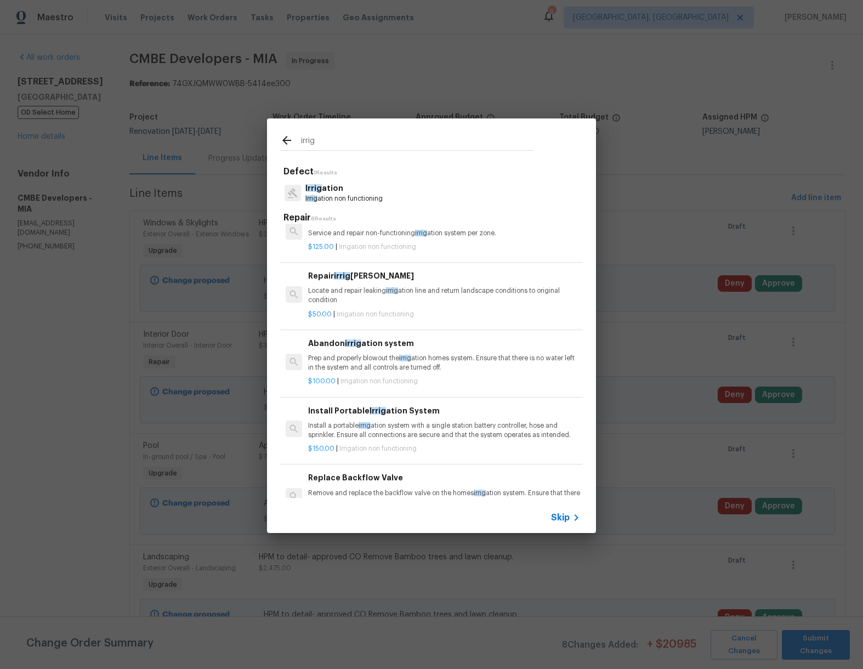
scroll to position [0, 0]
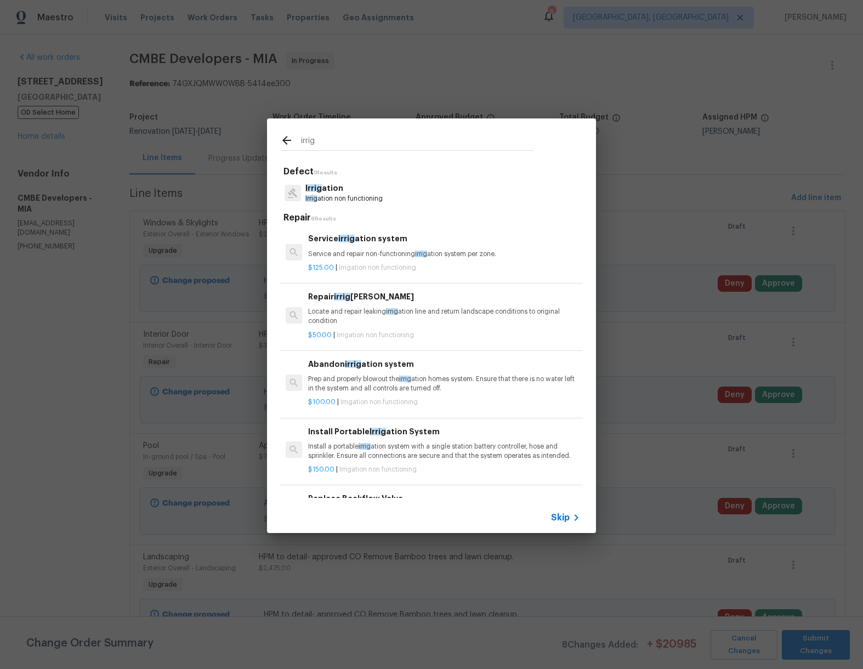
type input "irrig"
click at [403, 251] on p "Service and repair non-functioning irrig ation system per zone." at bounding box center [444, 254] width 272 height 9
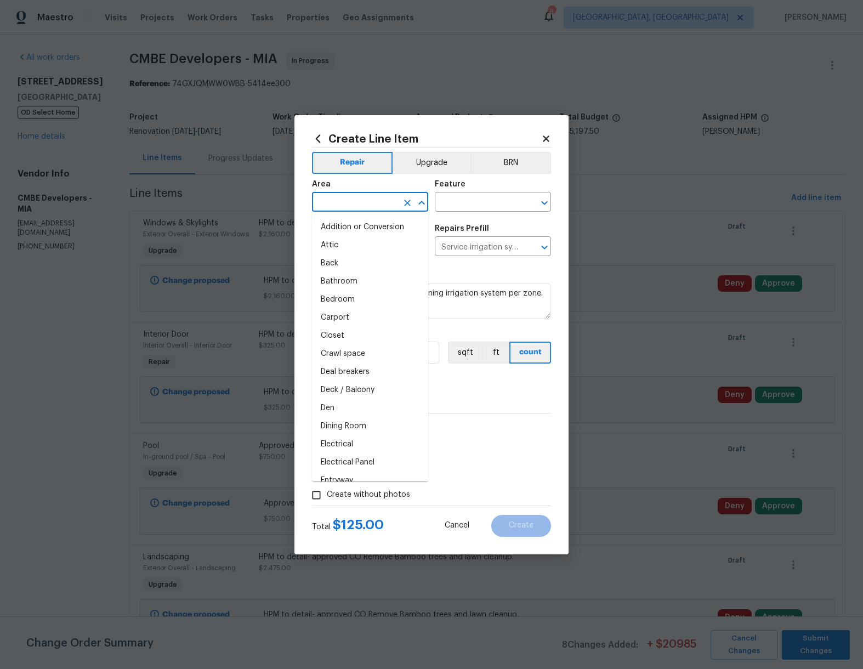
click at [362, 209] on input "text" at bounding box center [355, 203] width 86 height 17
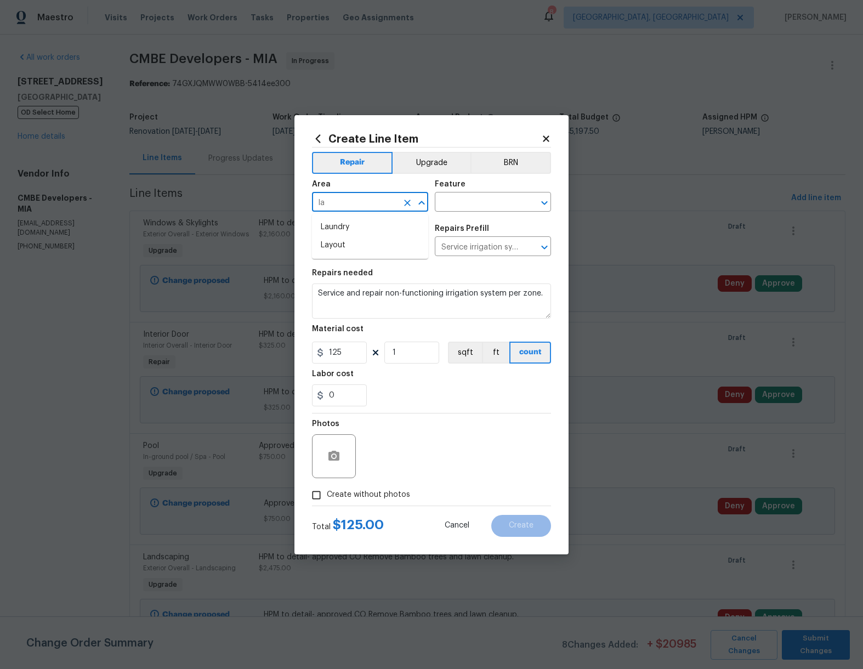
type input "l"
click at [372, 244] on li "Exterior Overall" at bounding box center [370, 245] width 116 height 18
type input "Exterior Overall"
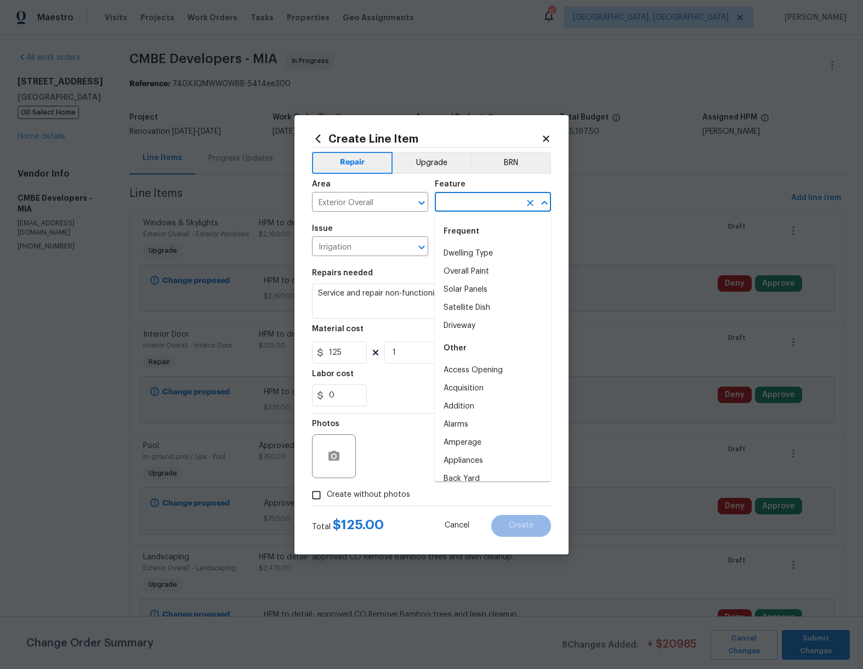
click at [484, 199] on input "text" at bounding box center [478, 203] width 86 height 17
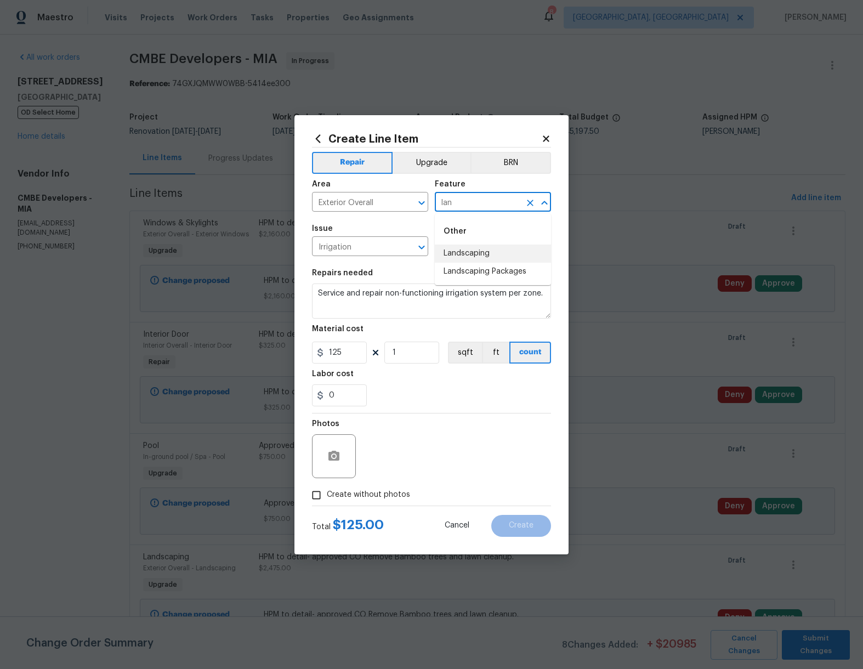
click at [468, 256] on li "Landscaping" at bounding box center [493, 254] width 116 height 18
type input "Landscaping"
click at [448, 159] on button "Upgrade" at bounding box center [432, 163] width 78 height 22
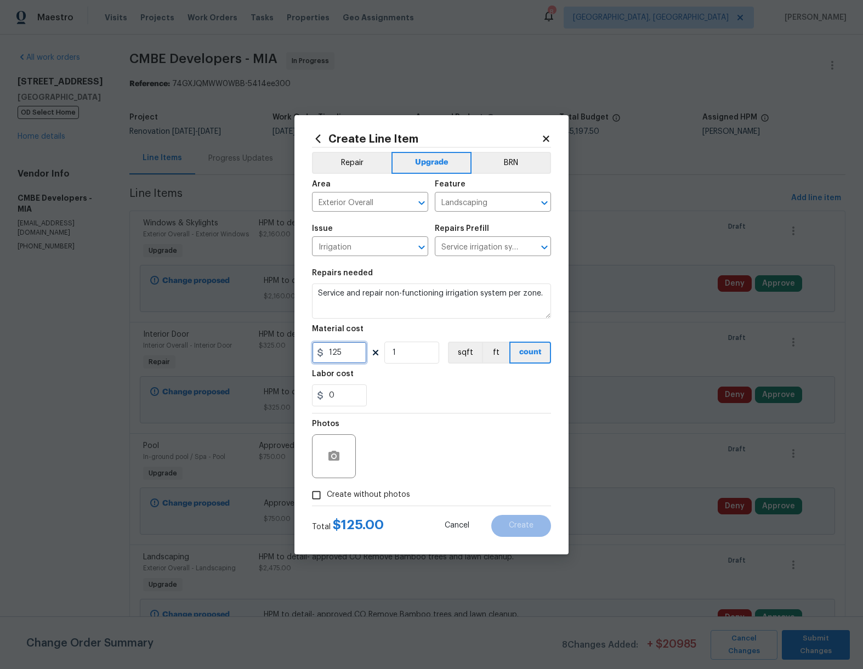
drag, startPoint x: 344, startPoint y: 355, endPoint x: 308, endPoint y: 354, distance: 36.2
click at [308, 353] on div "Create Line Item Repair Upgrade BRN Area Exterior Overall ​ Feature Landscaping…" at bounding box center [432, 334] width 274 height 439
type input "1927.5"
click at [337, 492] on span "Create without photos" at bounding box center [368, 495] width 83 height 12
click at [327, 492] on input "Create without photos" at bounding box center [316, 495] width 21 height 21
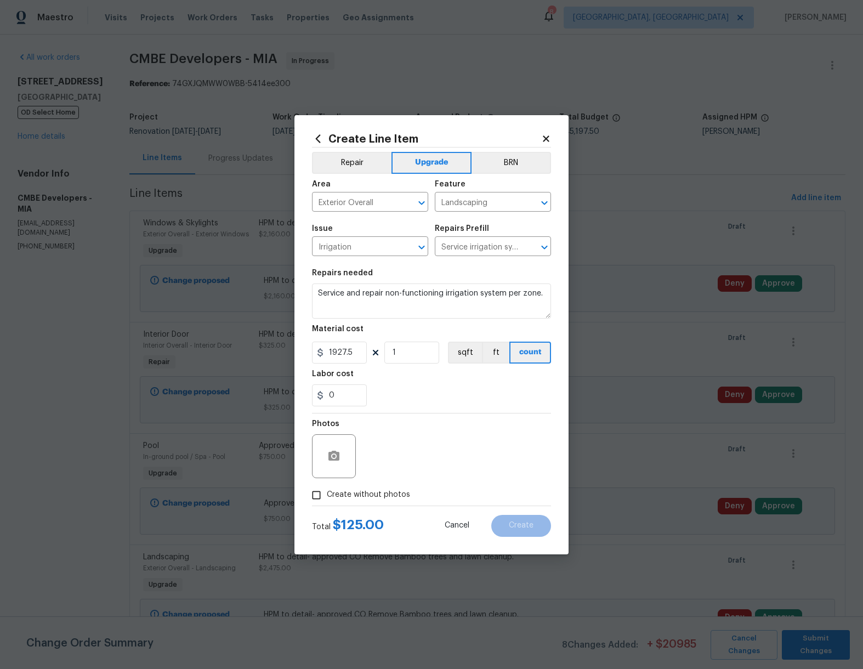
checkbox input "true"
click at [418, 451] on textarea at bounding box center [458, 456] width 186 height 44
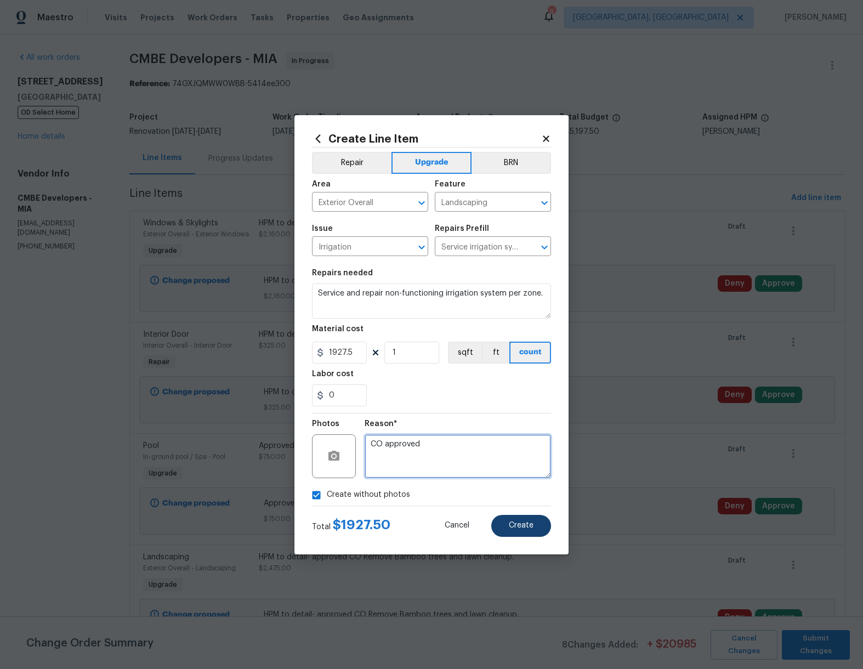
type textarea "CO approved"
click at [518, 521] on button "Create" at bounding box center [521, 526] width 60 height 22
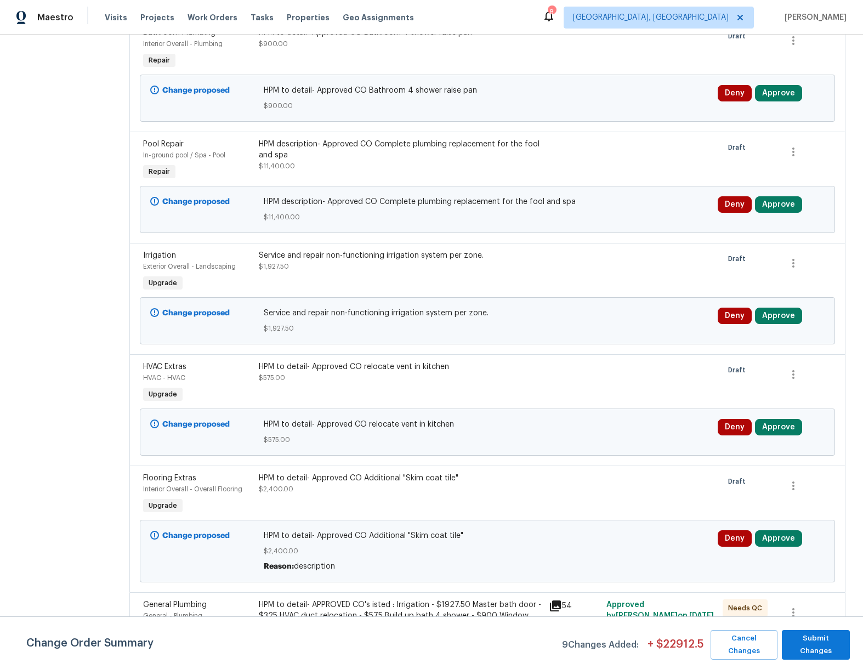
scroll to position [730, 0]
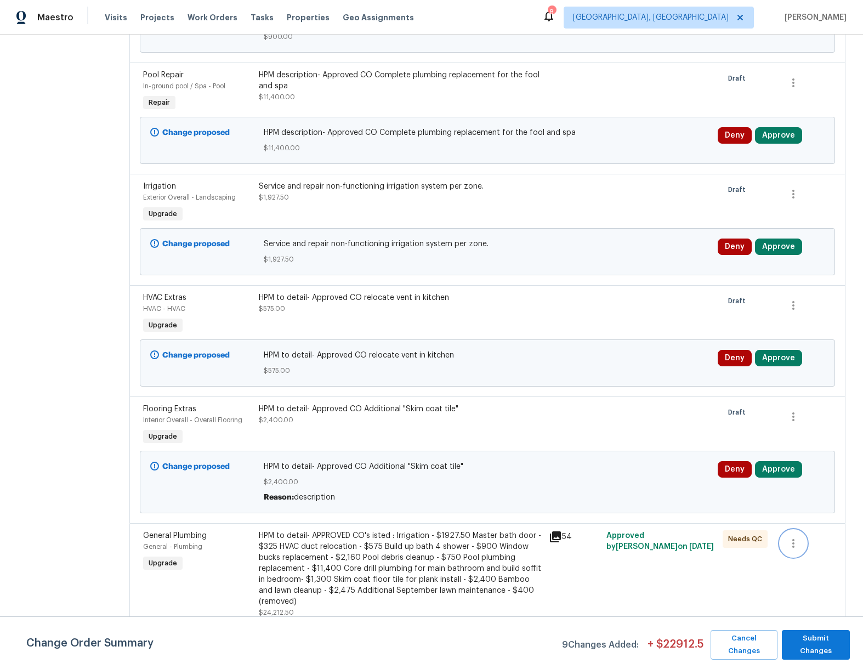
click at [787, 538] on icon "button" at bounding box center [793, 543] width 13 height 13
click at [785, 538] on li "Cancel" at bounding box center [794, 535] width 42 height 18
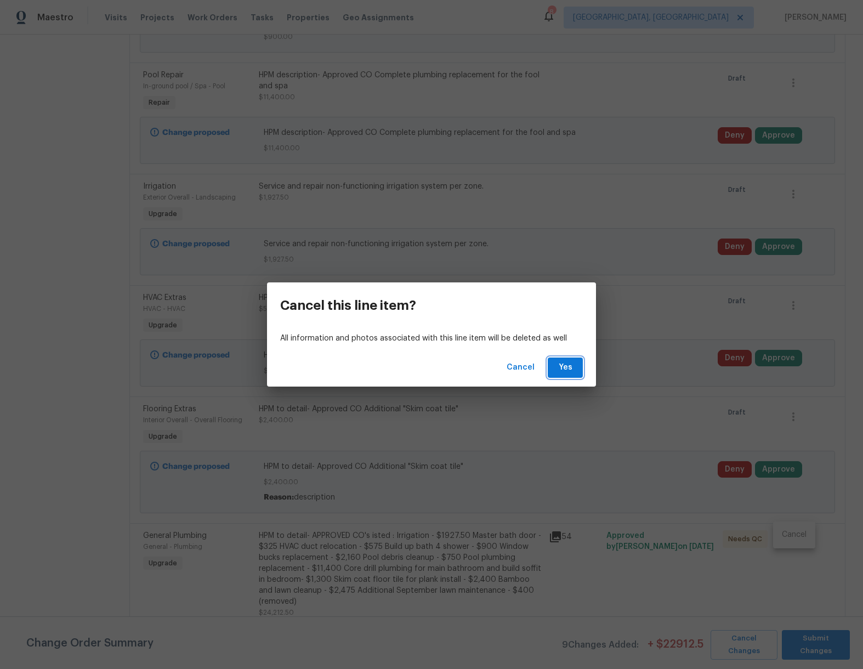
click at [549, 370] on button "Yes" at bounding box center [565, 368] width 35 height 20
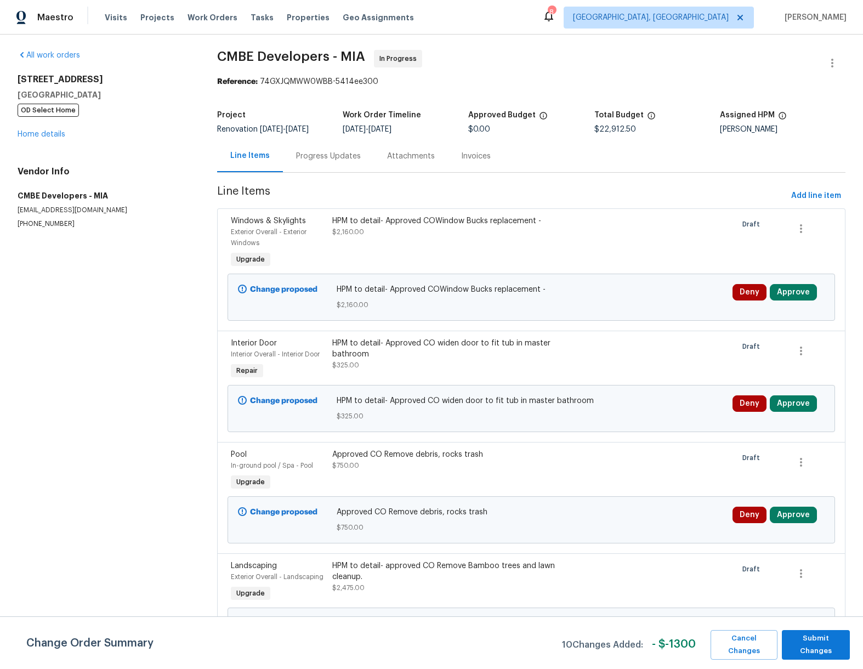
scroll to position [0, 0]
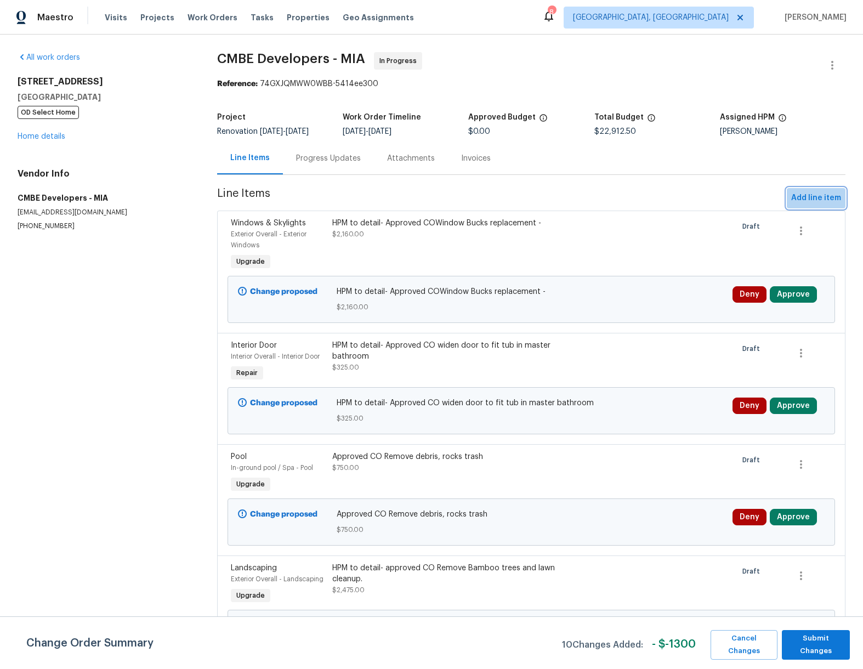
click at [816, 196] on span "Add line item" at bounding box center [817, 198] width 50 height 14
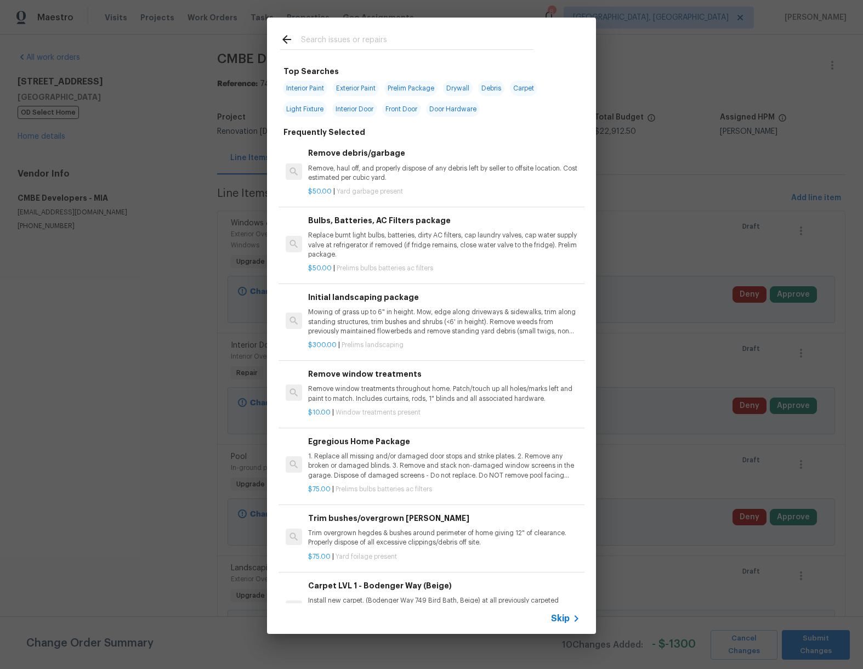
click at [314, 39] on input "text" at bounding box center [417, 41] width 233 height 16
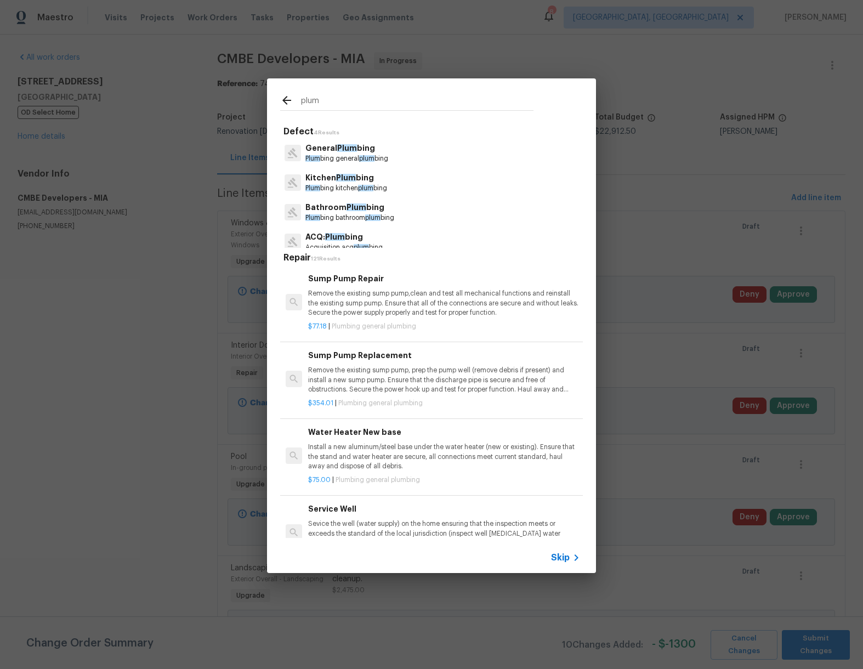
type input "plum"
click at [323, 140] on div "General Plum bing Plum bing general plum bing" at bounding box center [431, 153] width 303 height 30
click at [323, 150] on p "General Plum bing" at bounding box center [347, 149] width 83 height 12
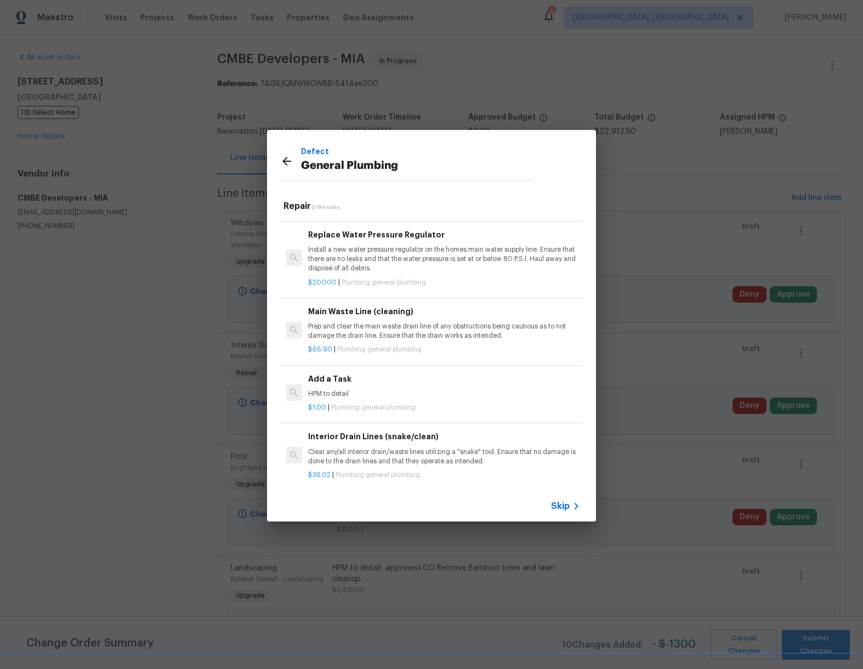
scroll to position [1168, 0]
click at [375, 406] on div "$1.00 | Plumbing general plumbing" at bounding box center [444, 403] width 272 height 14
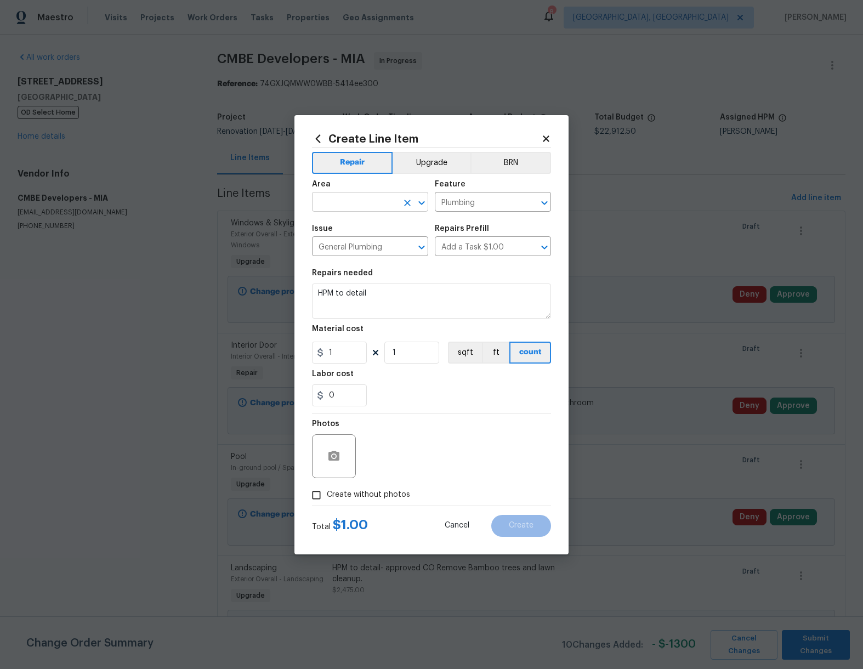
click at [355, 200] on input "text" at bounding box center [355, 203] width 86 height 17
click at [335, 229] on li "Plumbing" at bounding box center [370, 227] width 116 height 18
type input "Plumbing"
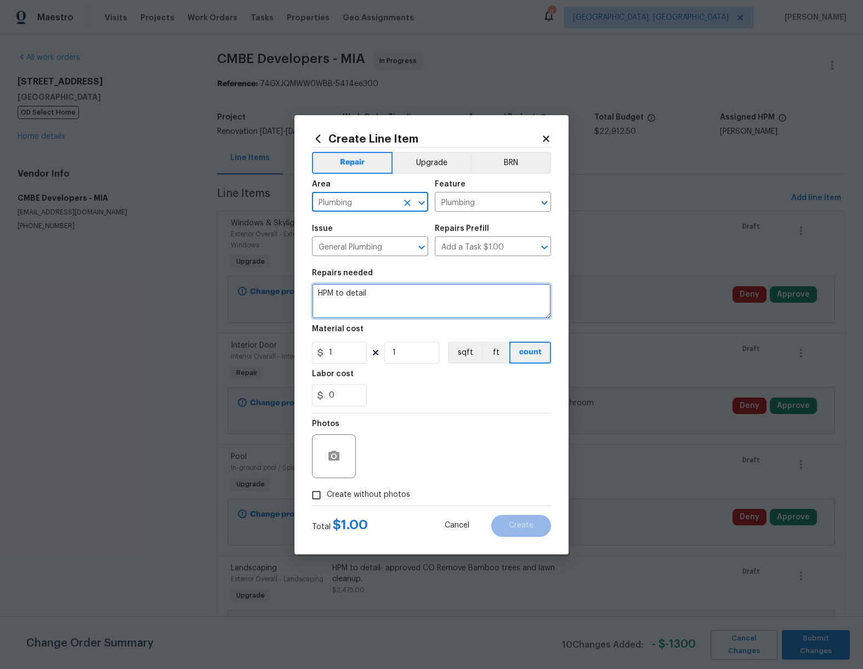
click at [391, 291] on textarea "HPM to detail" at bounding box center [431, 301] width 239 height 35
paste textarea "Core drill, framing, soffit"
click at [420, 291] on textarea "HPM to detail- Approved COCore drill, framing, soffit" at bounding box center [431, 301] width 239 height 35
click at [516, 294] on textarea "HPM to detail- Approved CO Core drill, framing, soffit" at bounding box center [431, 301] width 239 height 35
type textarea "HPM to detail- Approved CO Core drill, framing, soffit extension"
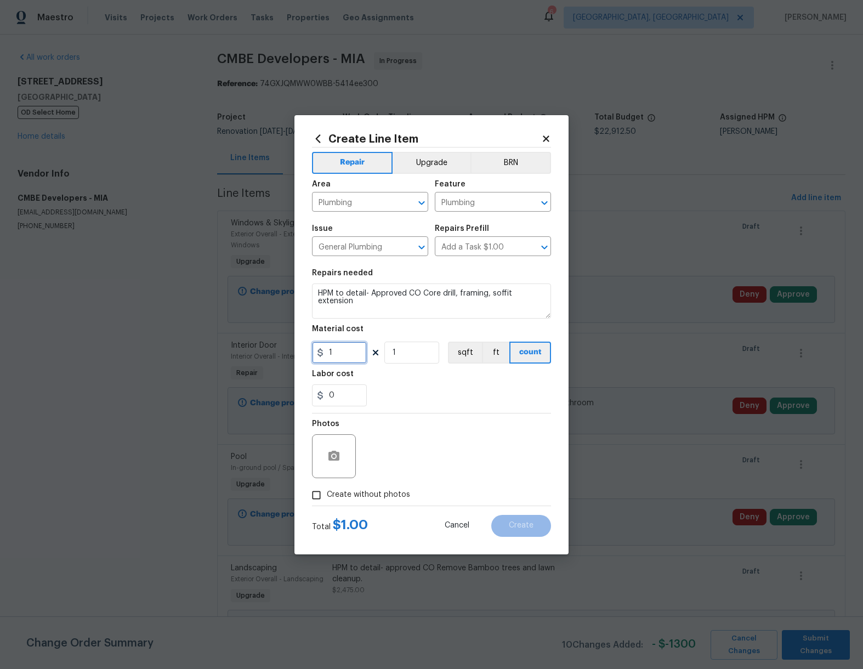
drag, startPoint x: 341, startPoint y: 358, endPoint x: 261, endPoint y: 355, distance: 79.6
click at [262, 354] on div "Create Line Item Repair Upgrade BRN Area Plumbing ​ Feature Plumbing ​ Issue Ge…" at bounding box center [431, 334] width 863 height 669
type input "1300"
drag, startPoint x: 332, startPoint y: 492, endPoint x: 375, endPoint y: 484, distance: 44.1
click at [334, 492] on span "Create without photos" at bounding box center [368, 495] width 83 height 12
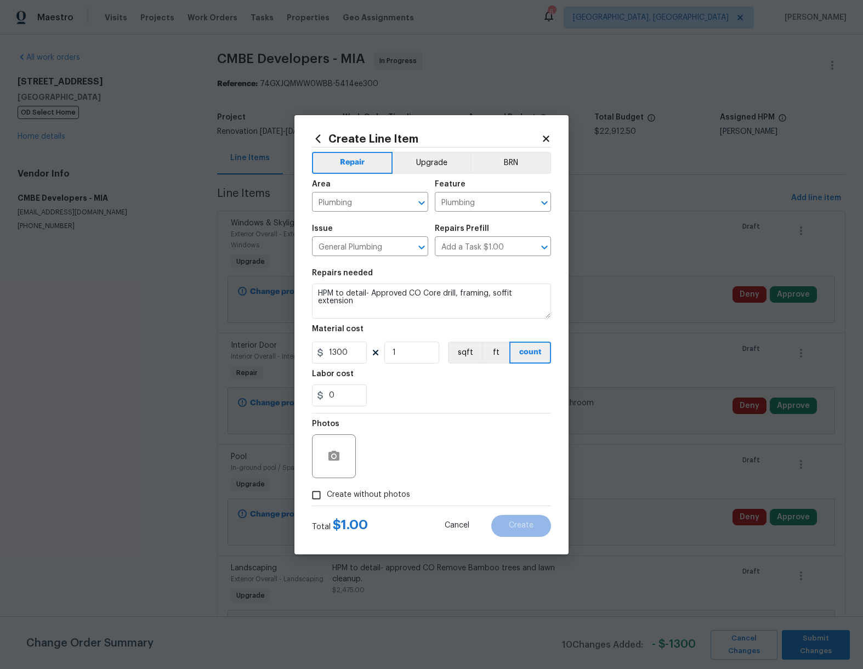
click at [327, 492] on input "Create without photos" at bounding box center [316, 495] width 21 height 21
checkbox input "true"
click at [420, 450] on textarea at bounding box center [458, 456] width 186 height 44
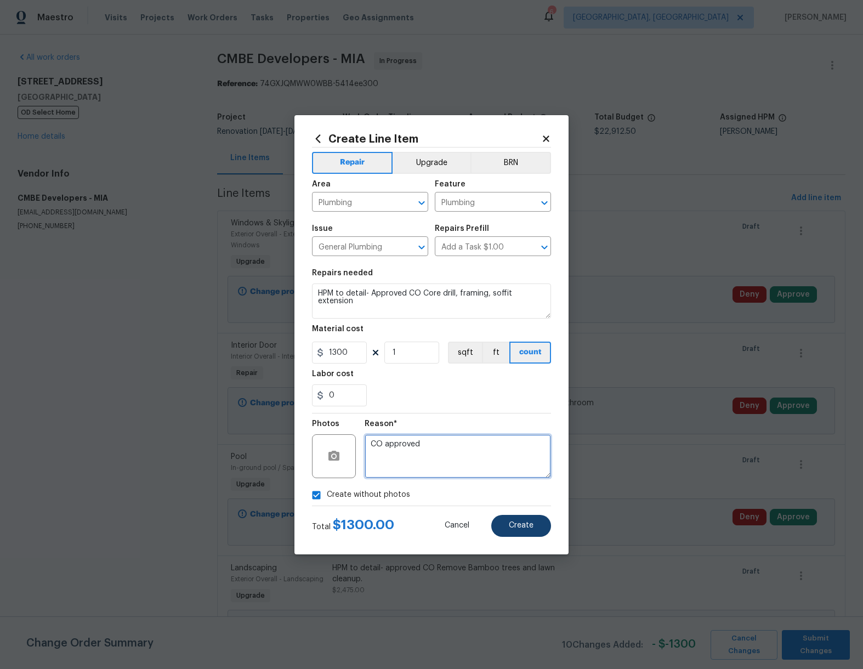
type textarea "CO approved"
click at [506, 534] on button "Create" at bounding box center [521, 526] width 60 height 22
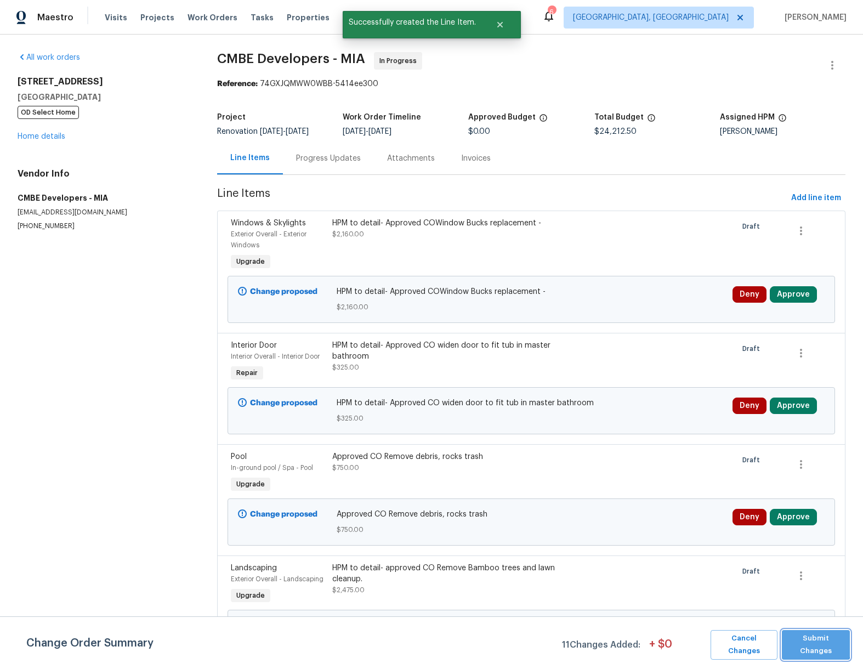
click at [810, 642] on span "Submit Changes" at bounding box center [816, 644] width 57 height 25
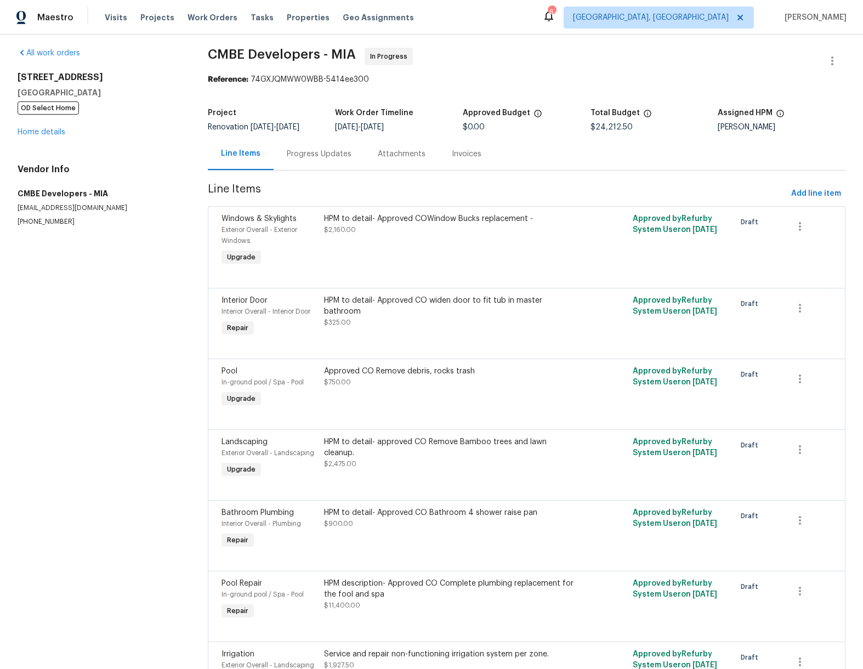
scroll to position [0, 0]
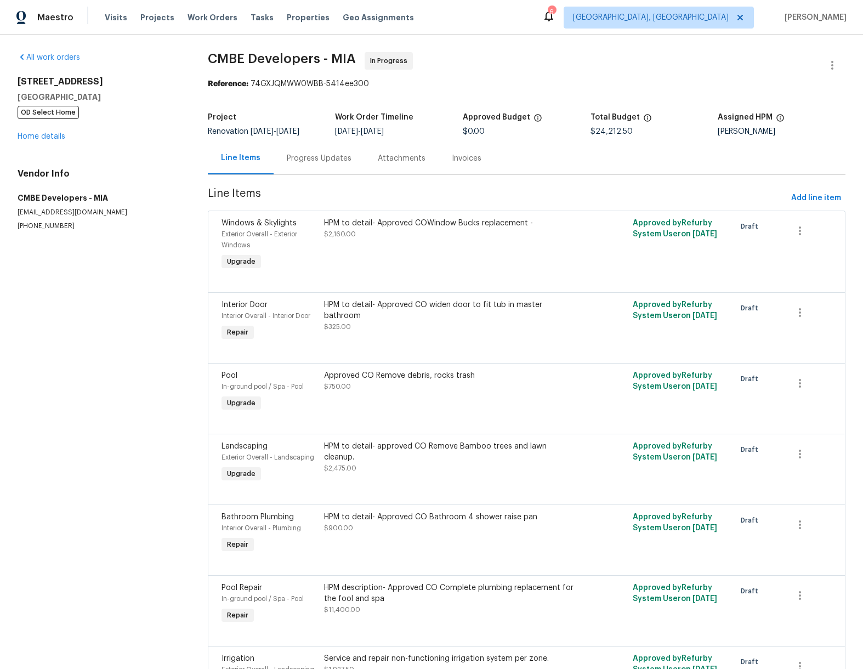
click at [432, 315] on div "HPM to detail- Approved CO widen door to fit tub in master bathroom" at bounding box center [449, 310] width 251 height 22
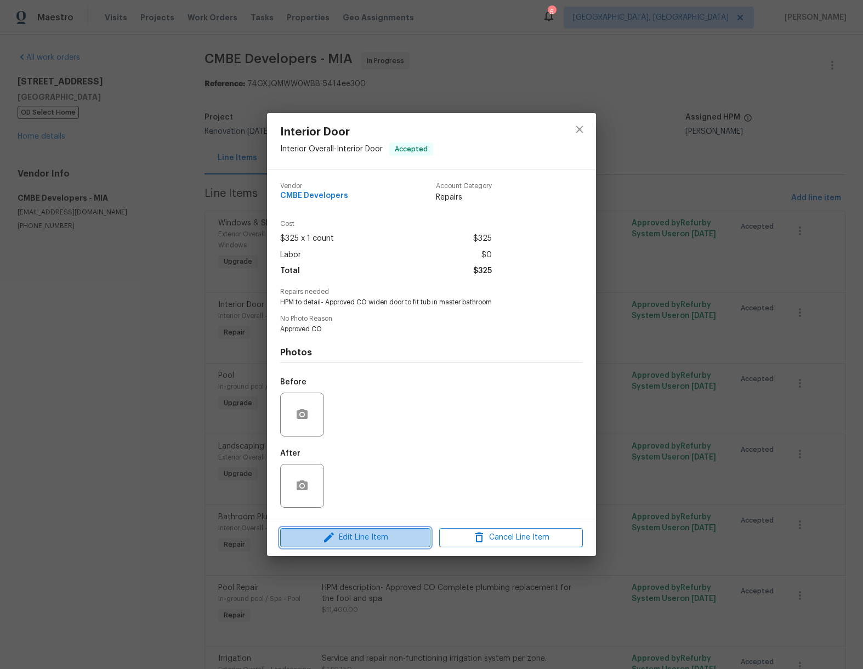
click at [377, 530] on button "Edit Line Item" at bounding box center [355, 537] width 150 height 19
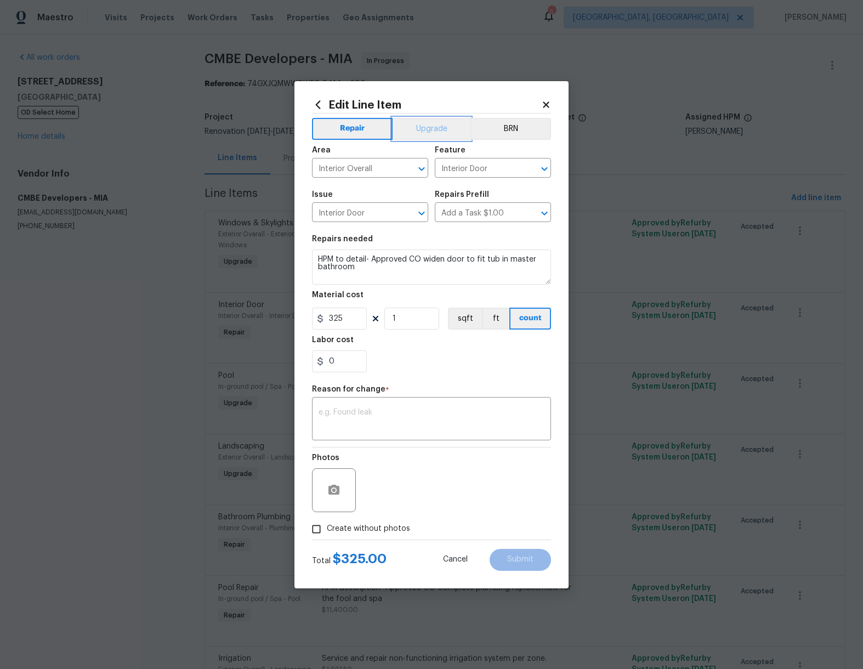
click at [434, 132] on button "Upgrade" at bounding box center [432, 129] width 78 height 22
click at [388, 402] on div "x ​" at bounding box center [431, 420] width 239 height 41
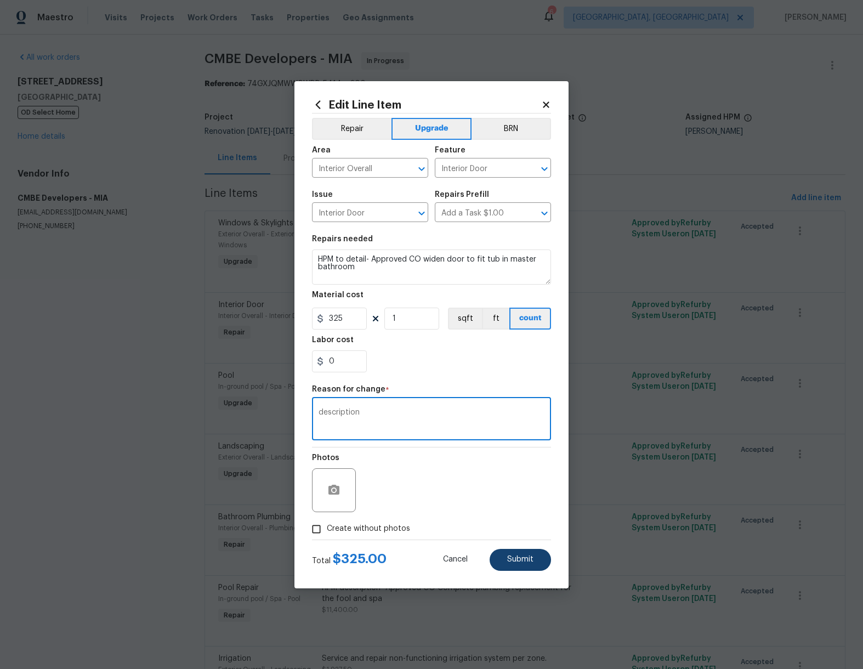
type textarea "description"
click at [514, 562] on span "Submit" at bounding box center [520, 560] width 26 height 8
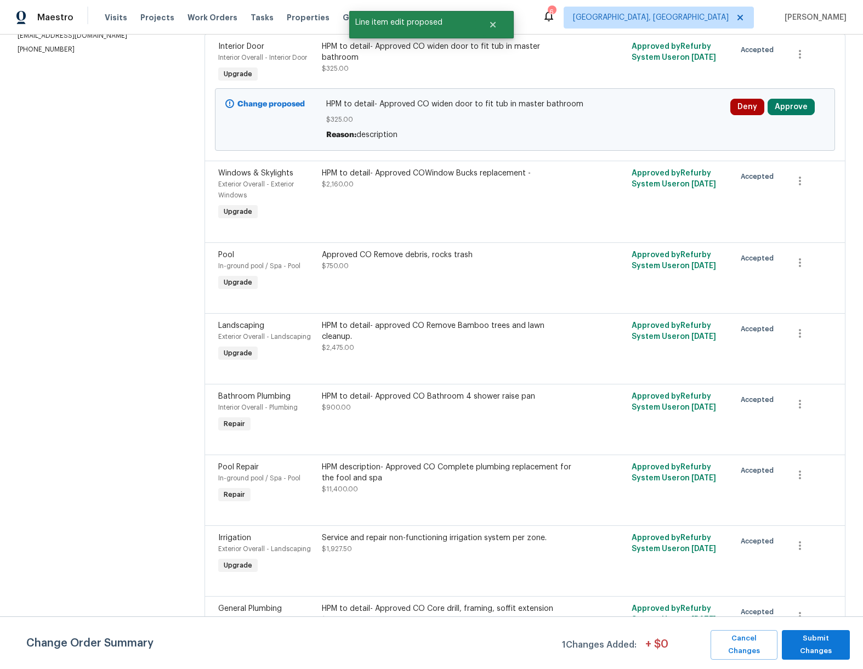
scroll to position [299, 0]
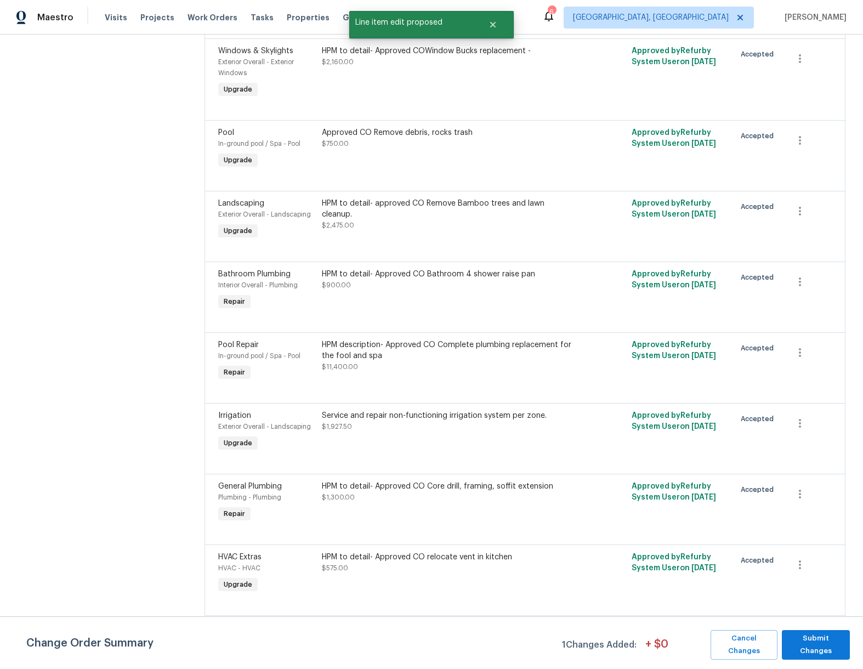
click at [307, 291] on div "Bathroom Plumbing Interior Overall - Plumbing Repair" at bounding box center [266, 290] width 103 height 50
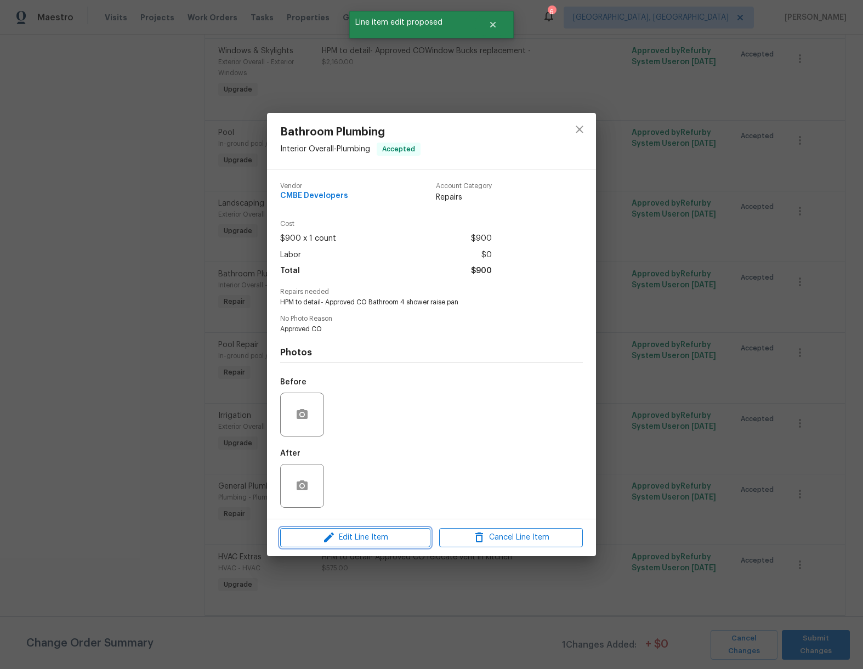
click at [378, 536] on span "Edit Line Item" at bounding box center [356, 538] width 144 height 14
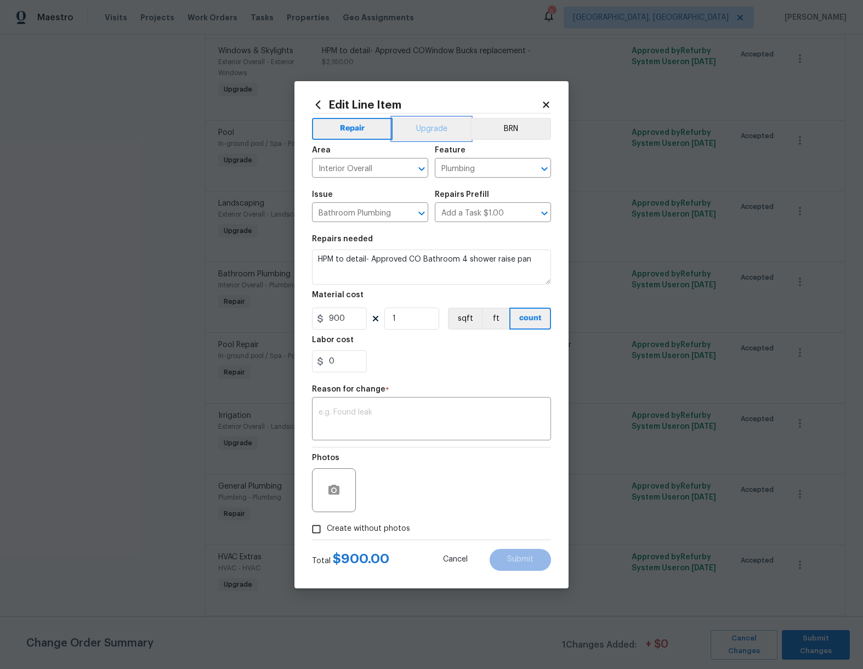
click at [436, 127] on button "Upgrade" at bounding box center [432, 129] width 78 height 22
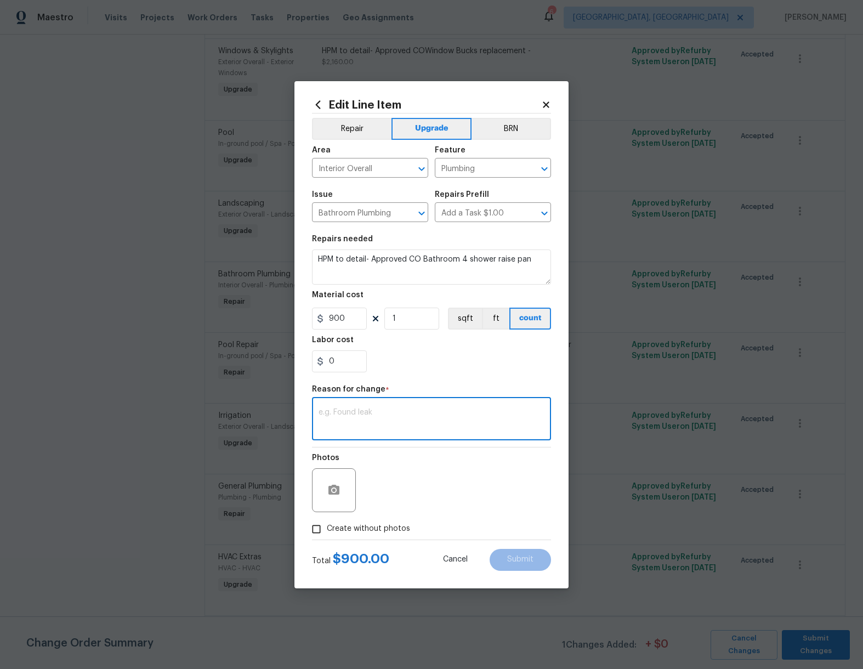
click at [354, 417] on textarea at bounding box center [432, 420] width 226 height 23
type textarea "Description"
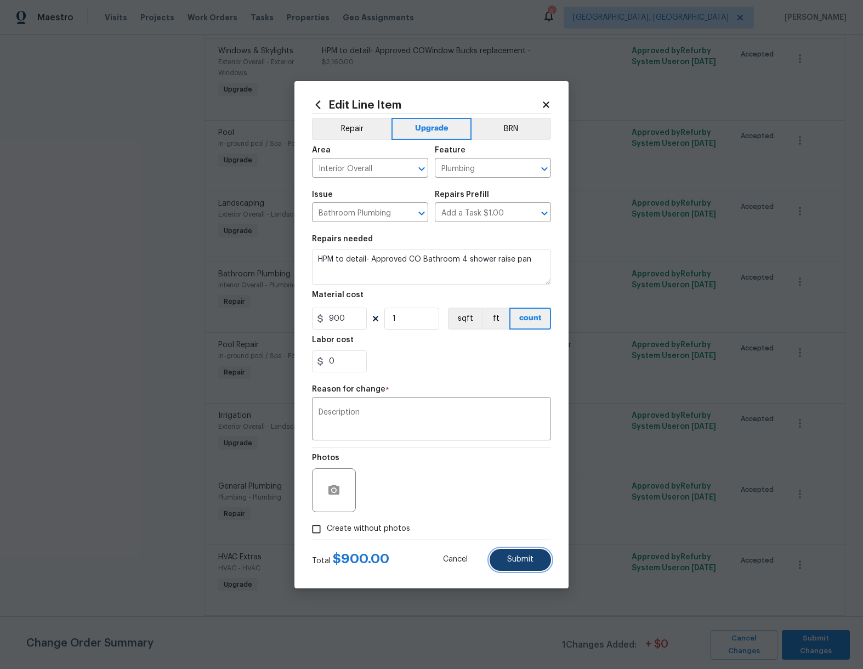
click at [517, 556] on span "Submit" at bounding box center [520, 560] width 26 height 8
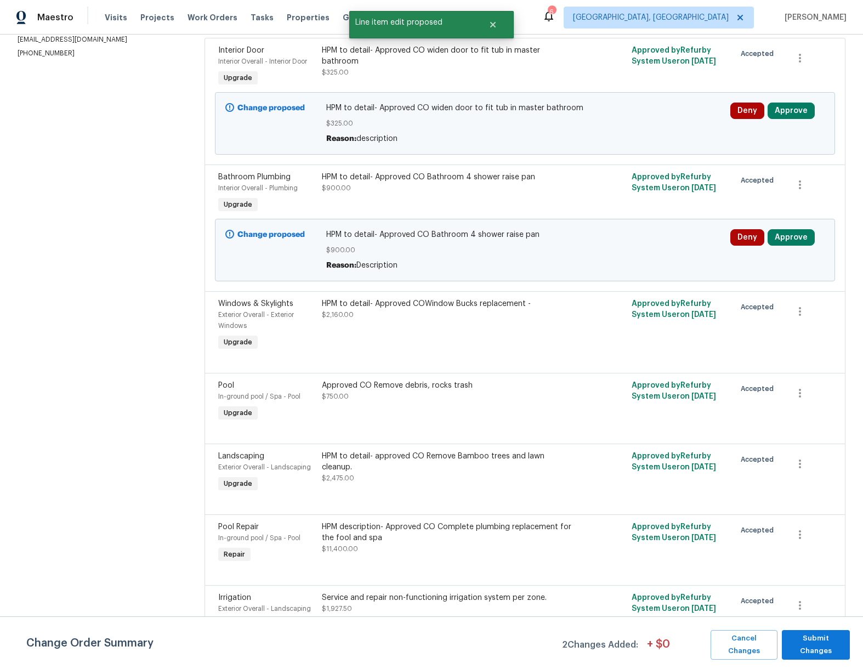
scroll to position [177, 0]
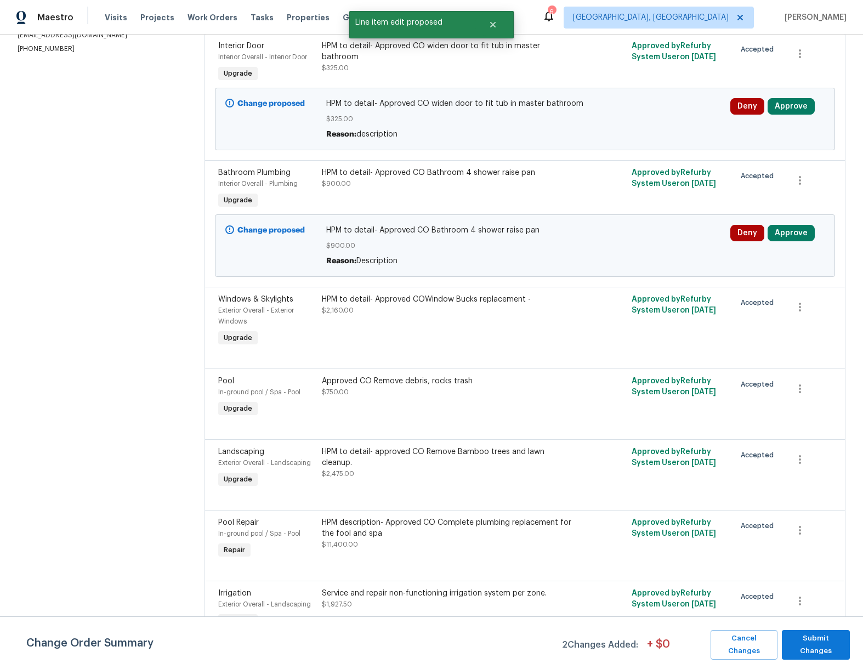
click at [427, 547] on div "HPM description- Approved CO Complete plumbing replacement for the fool and spa…" at bounding box center [448, 533] width 252 height 33
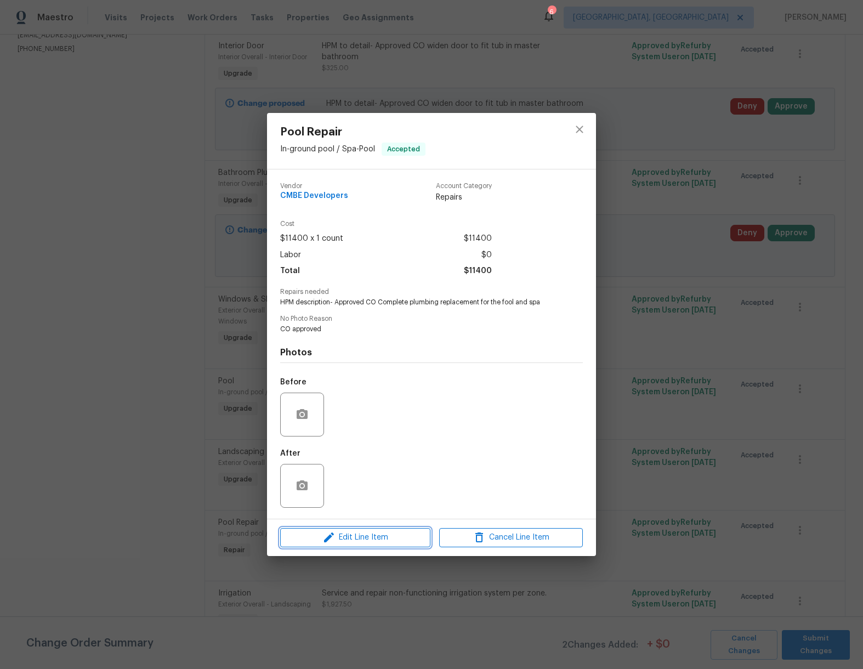
click at [347, 535] on span "Edit Line Item" at bounding box center [356, 538] width 144 height 14
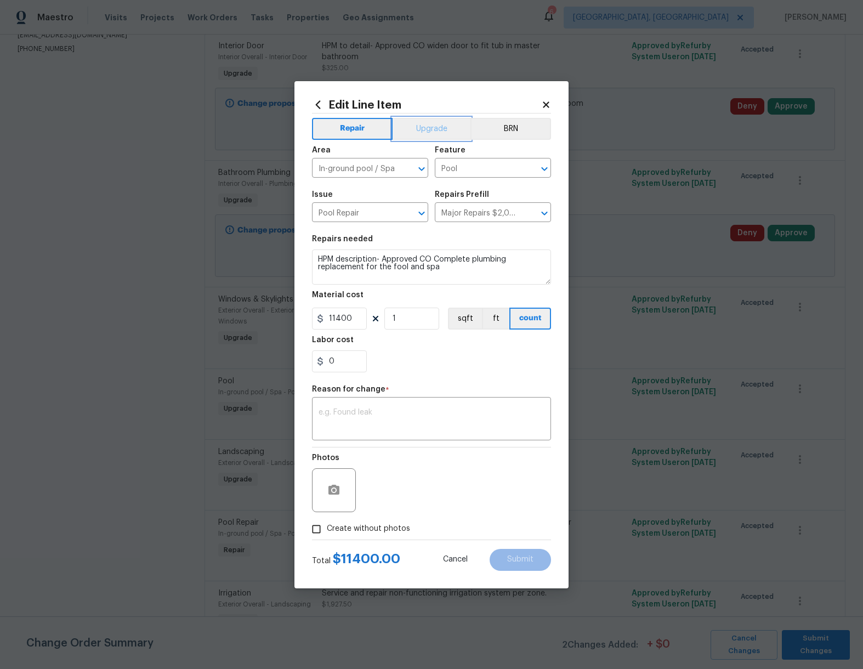
click at [436, 134] on button "Upgrade" at bounding box center [432, 129] width 78 height 22
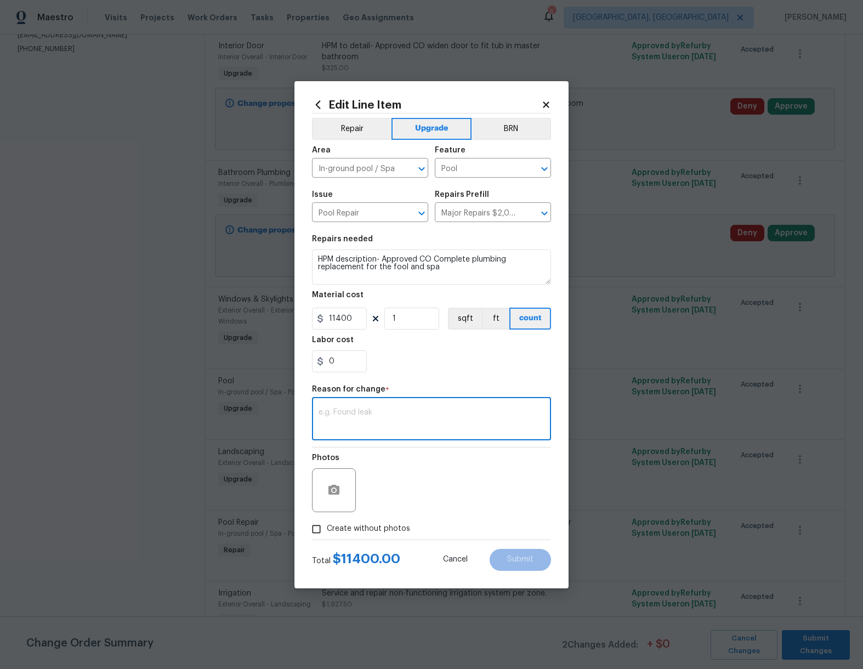
click at [351, 410] on textarea at bounding box center [432, 420] width 226 height 23
type textarea "Description"
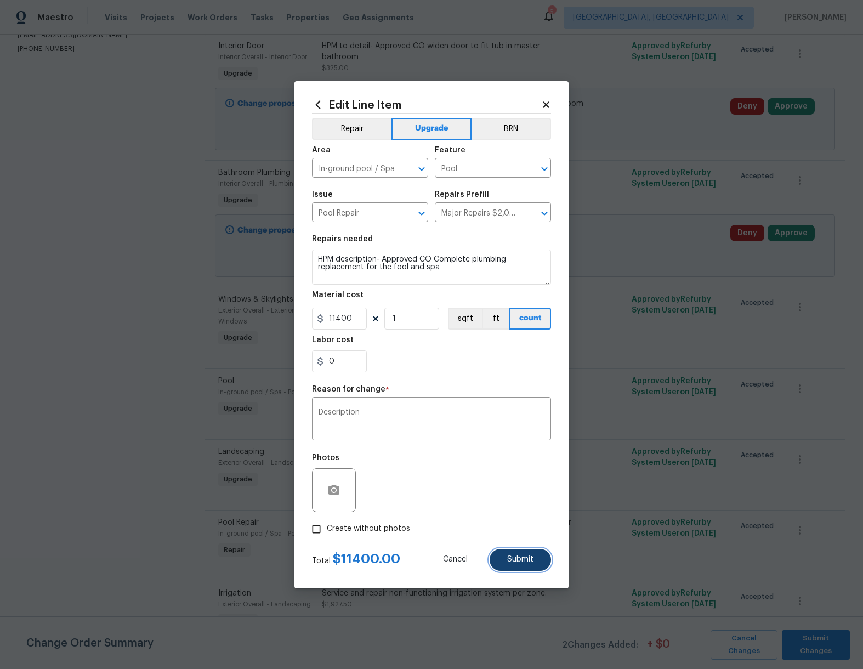
click at [520, 556] on span "Submit" at bounding box center [520, 560] width 26 height 8
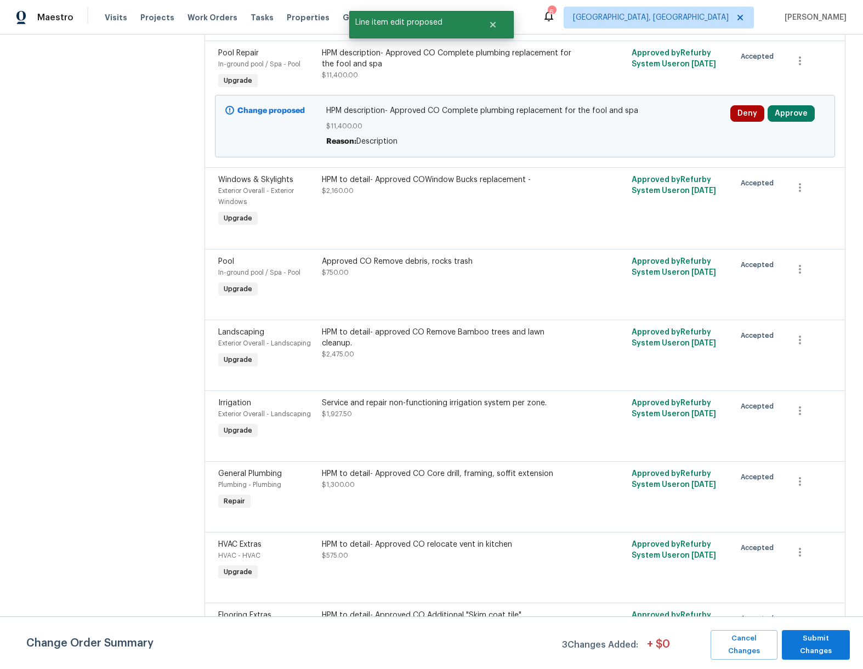
scroll to position [424, 0]
click at [415, 490] on div "HPM to detail- Approved CO Core drill, framing, soffit extension $1,300.00" at bounding box center [448, 479] width 252 height 22
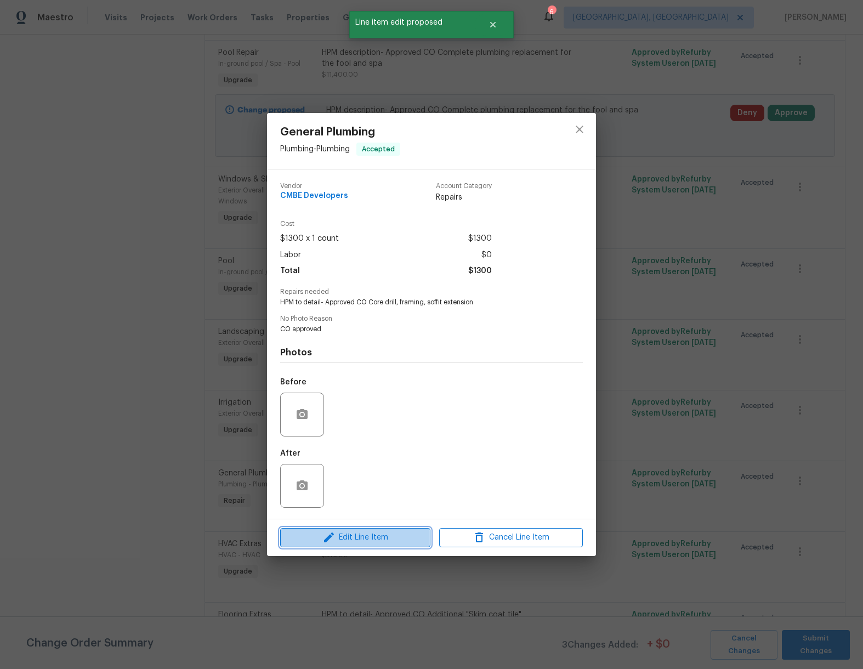
click at [383, 535] on span "Edit Line Item" at bounding box center [356, 538] width 144 height 14
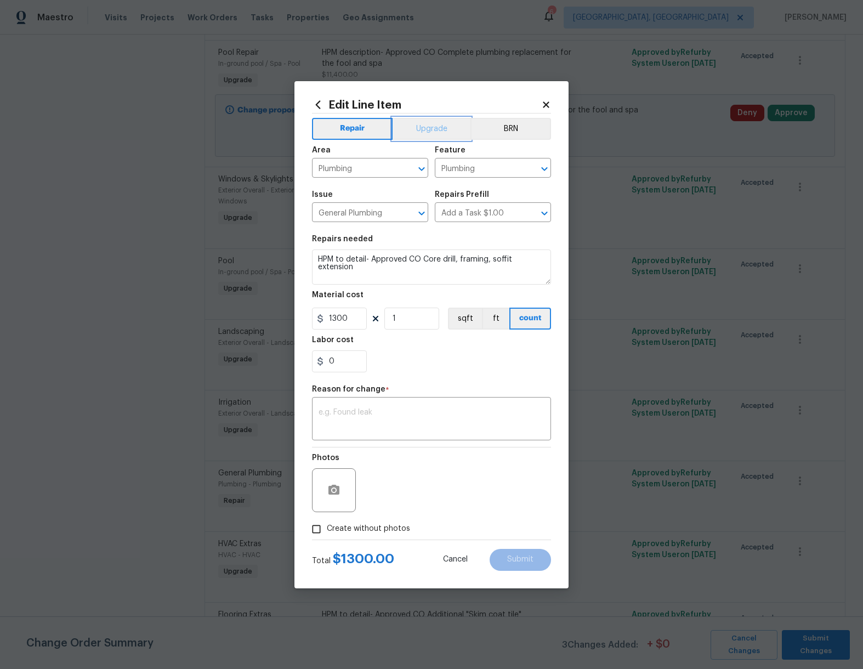
click at [430, 124] on button "Upgrade" at bounding box center [432, 129] width 78 height 22
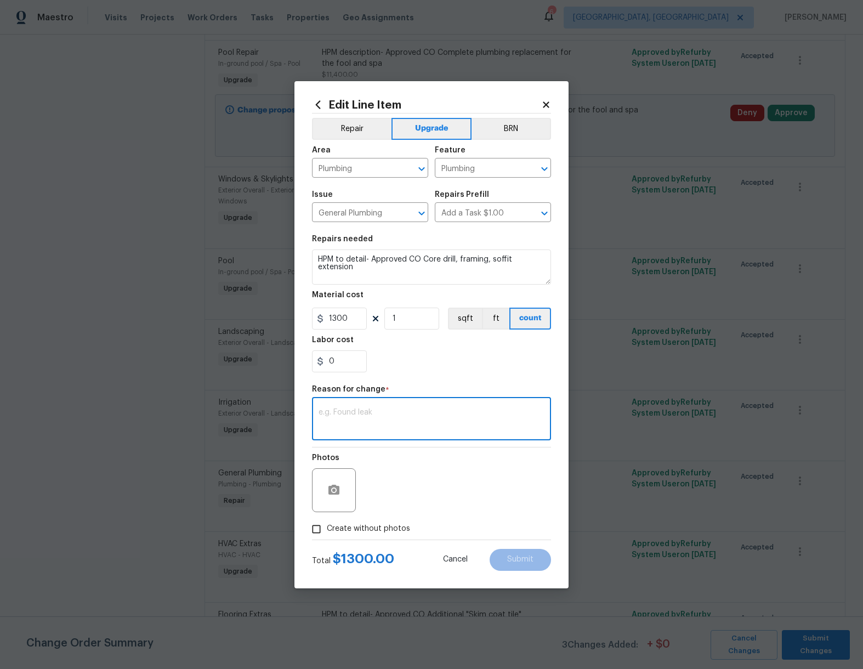
click at [369, 421] on textarea at bounding box center [432, 420] width 226 height 23
type textarea "Description"
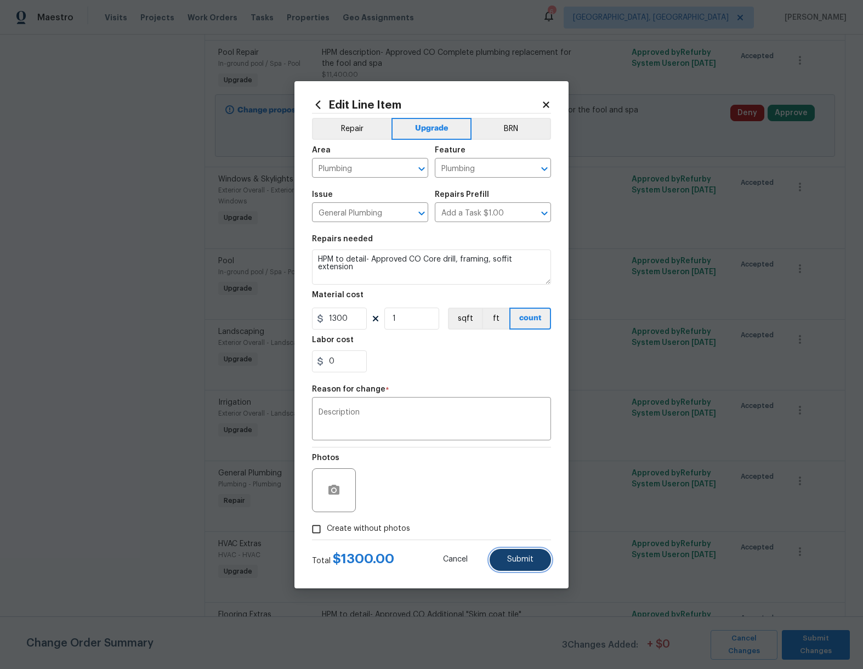
click at [523, 555] on button "Submit" at bounding box center [520, 560] width 61 height 22
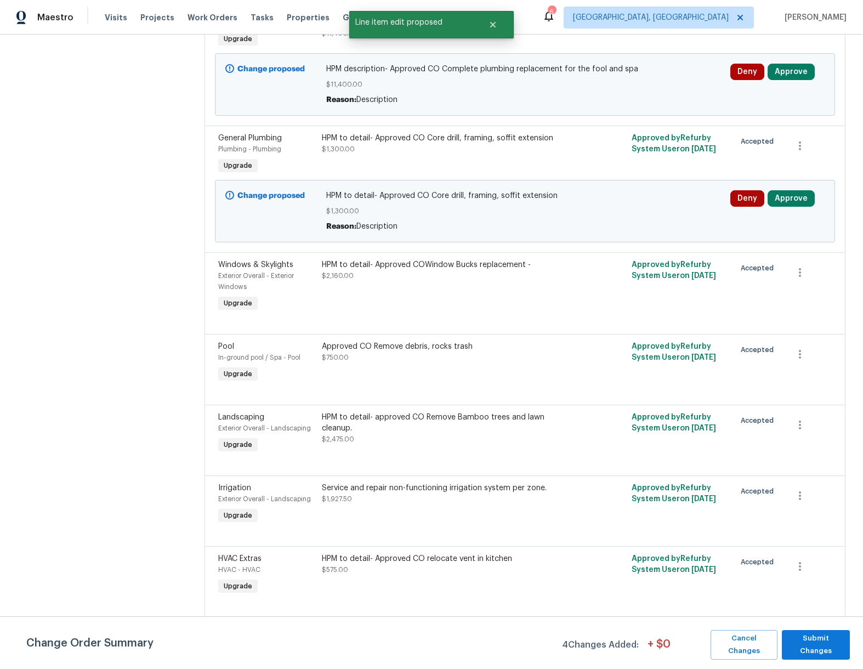
scroll to position [0, 0]
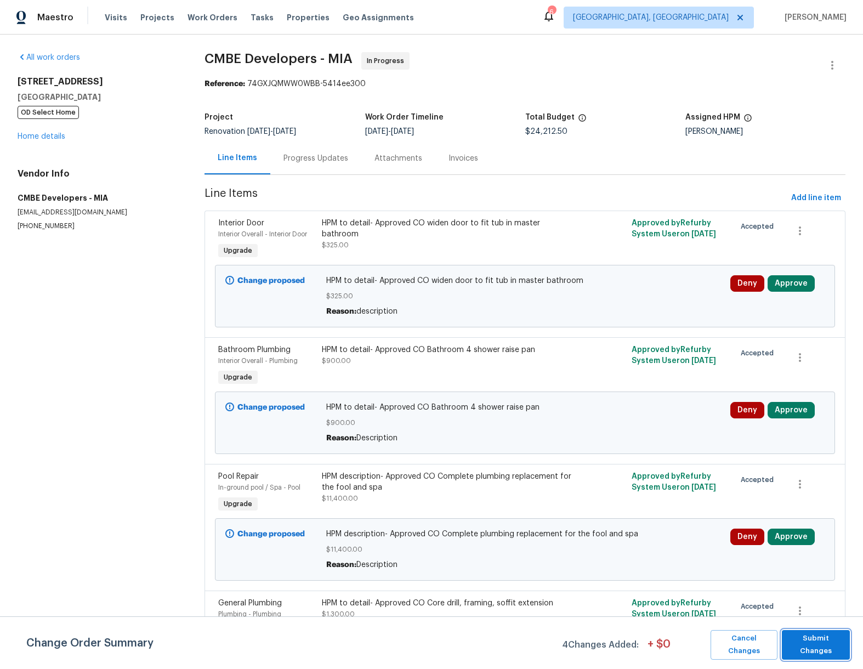
click at [828, 648] on span "Submit Changes" at bounding box center [816, 644] width 57 height 25
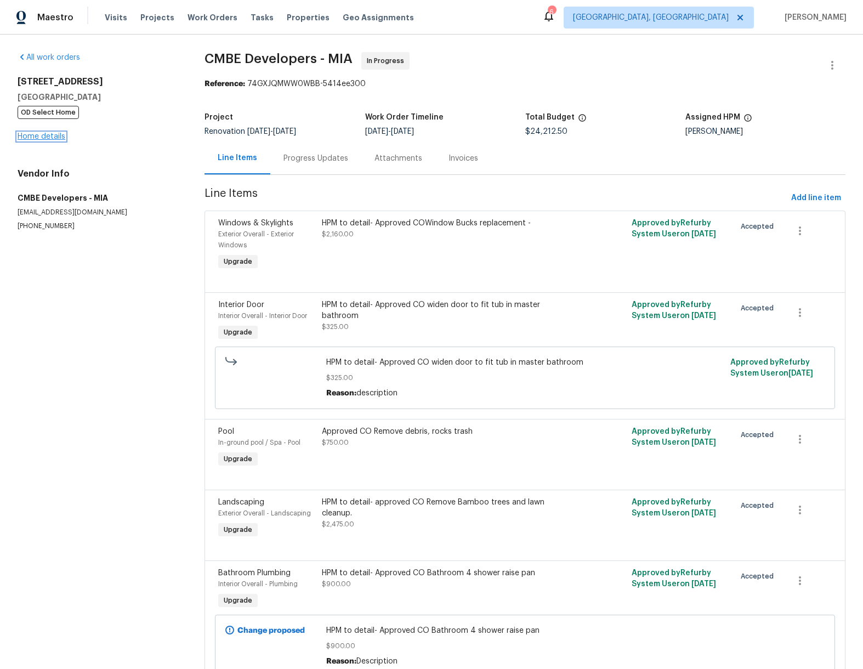
click at [41, 135] on link "Home details" at bounding box center [42, 137] width 48 height 8
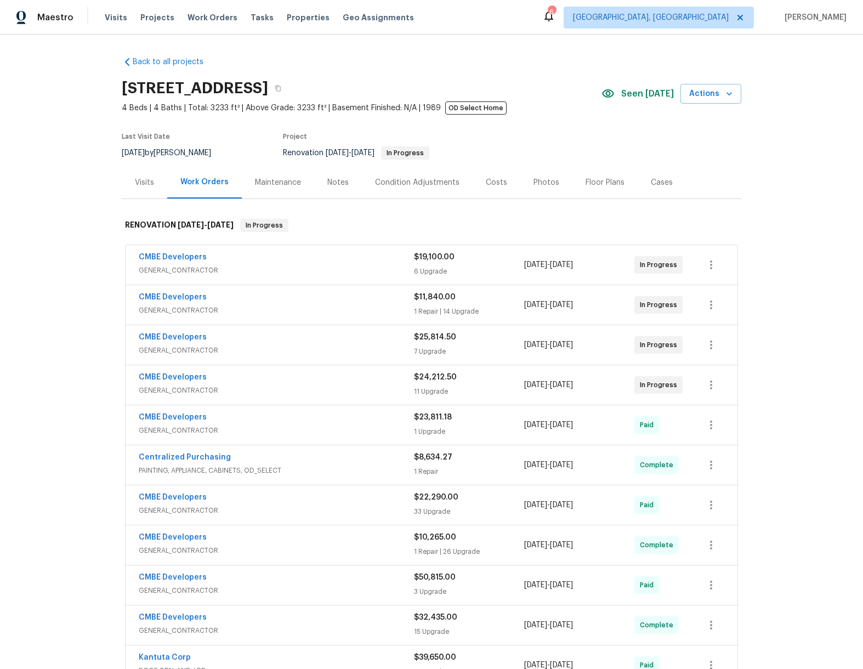
click at [308, 253] on div "CMBE Developers" at bounding box center [276, 258] width 275 height 13
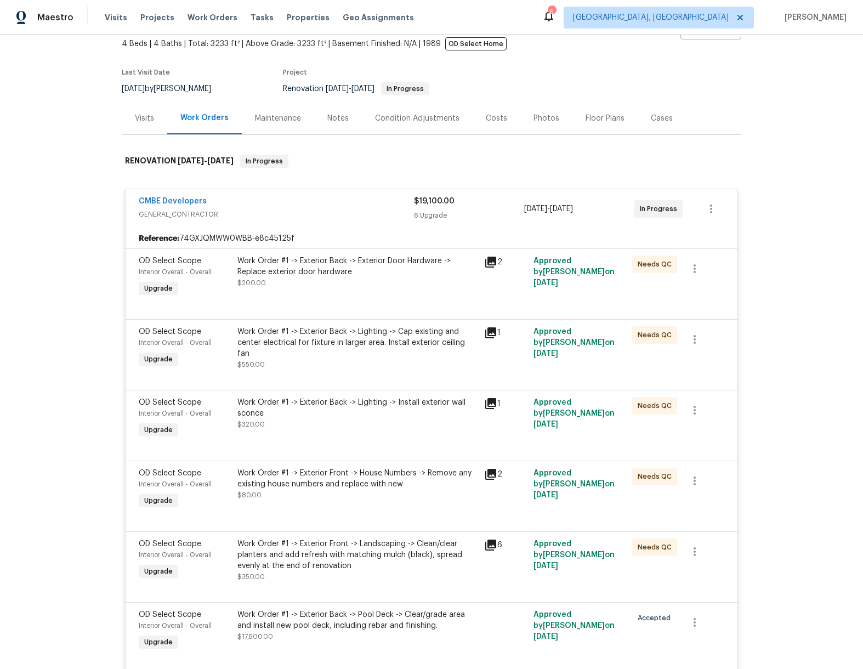
scroll to position [64, 0]
click at [337, 208] on div "CMBE Developers" at bounding box center [276, 202] width 275 height 13
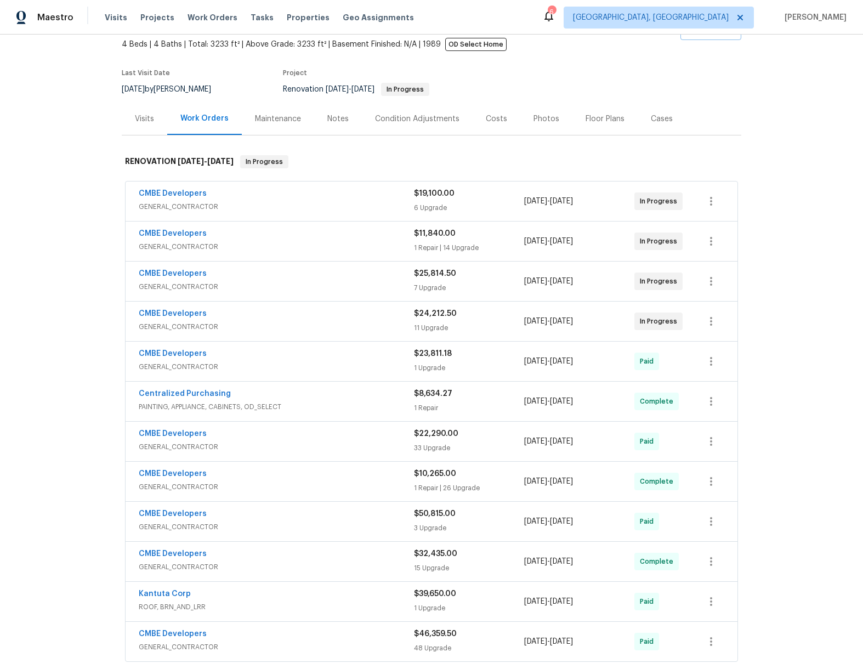
click at [325, 229] on div "CMBE Developers" at bounding box center [276, 234] width 275 height 13
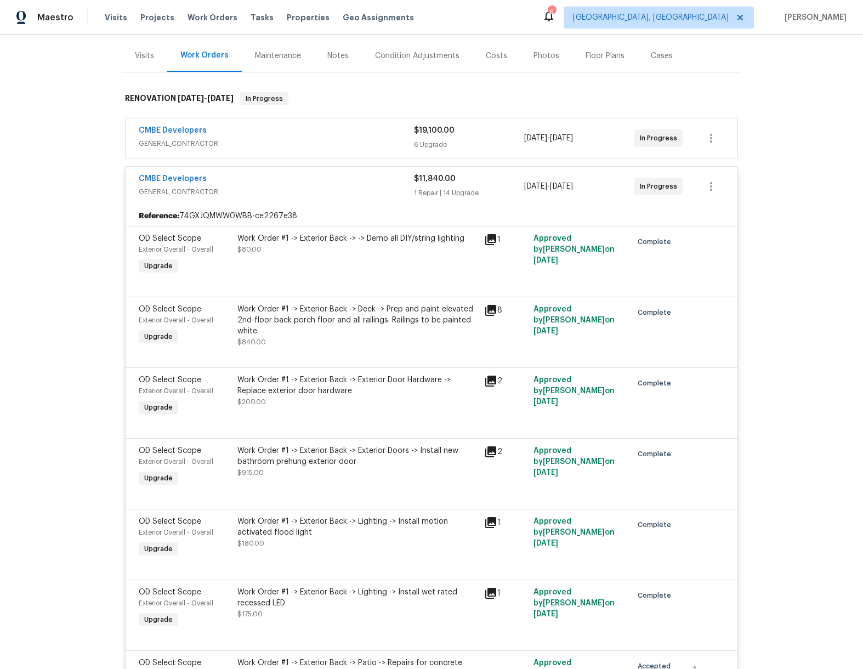
scroll to position [0, 0]
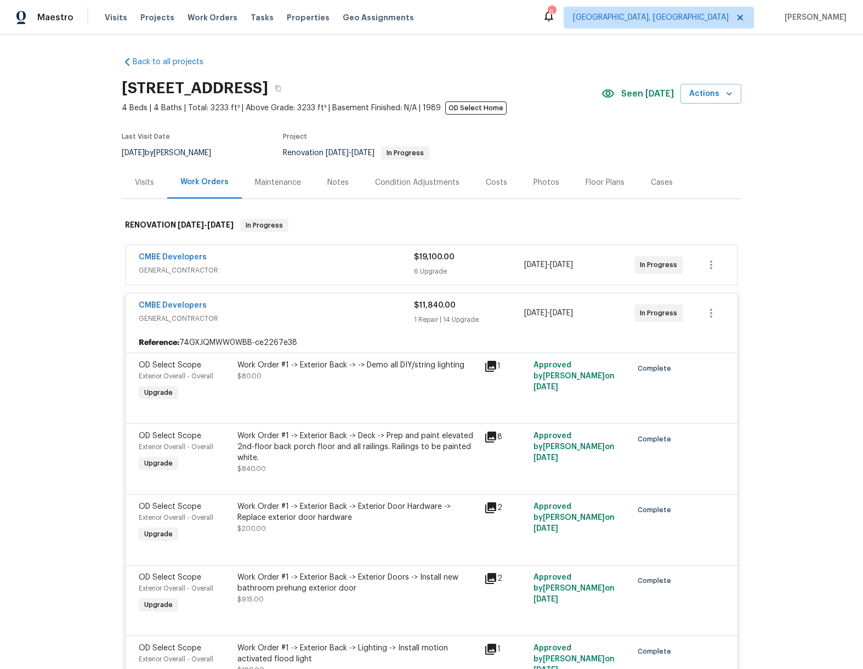
click at [358, 261] on div "CMBE Developers" at bounding box center [276, 258] width 275 height 13
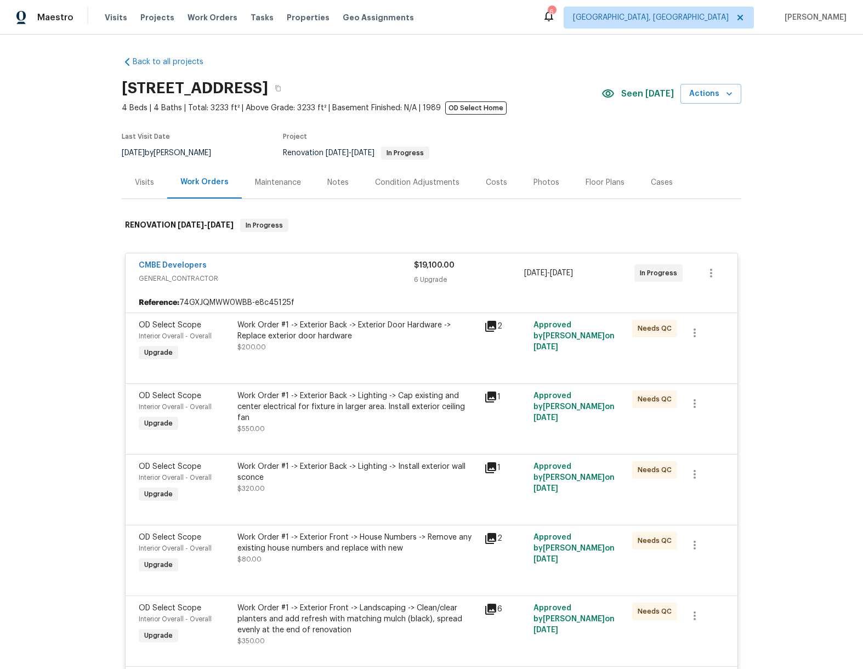
click at [356, 272] on div "CMBE Developers" at bounding box center [276, 266] width 275 height 13
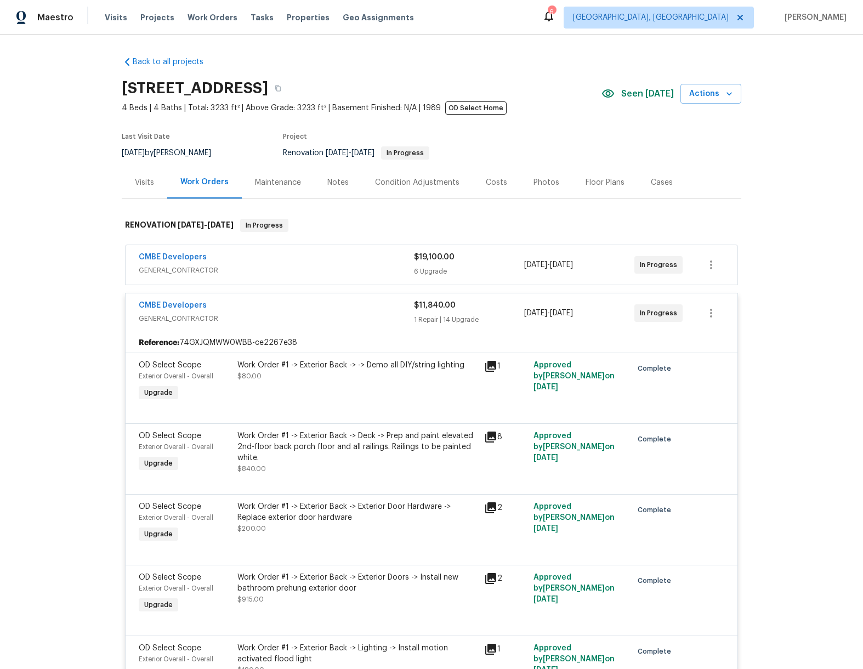
click at [357, 303] on div "CMBE Developers" at bounding box center [276, 306] width 275 height 13
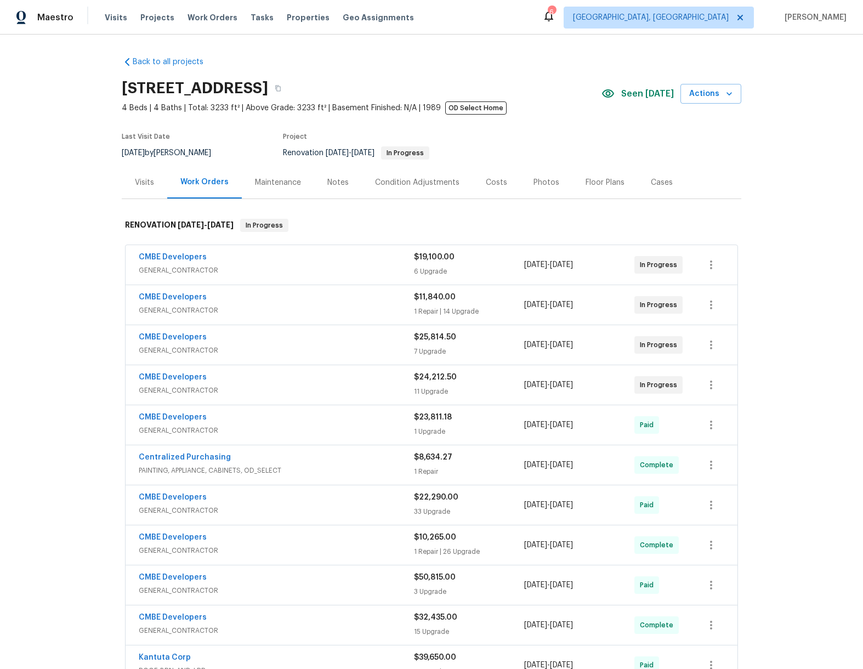
click at [335, 380] on div "CMBE Developers" at bounding box center [276, 378] width 275 height 13
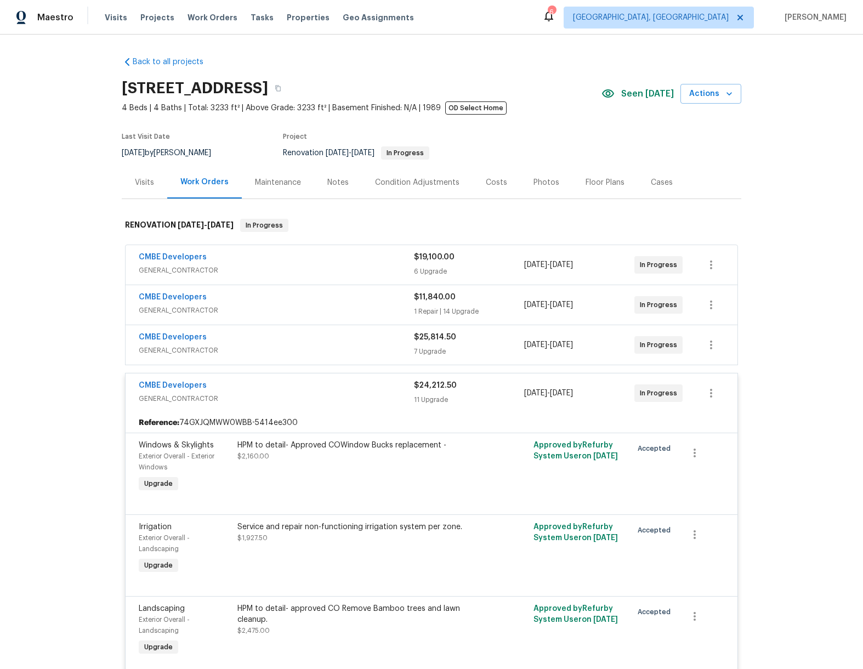
click at [337, 381] on div "CMBE Developers" at bounding box center [276, 386] width 275 height 13
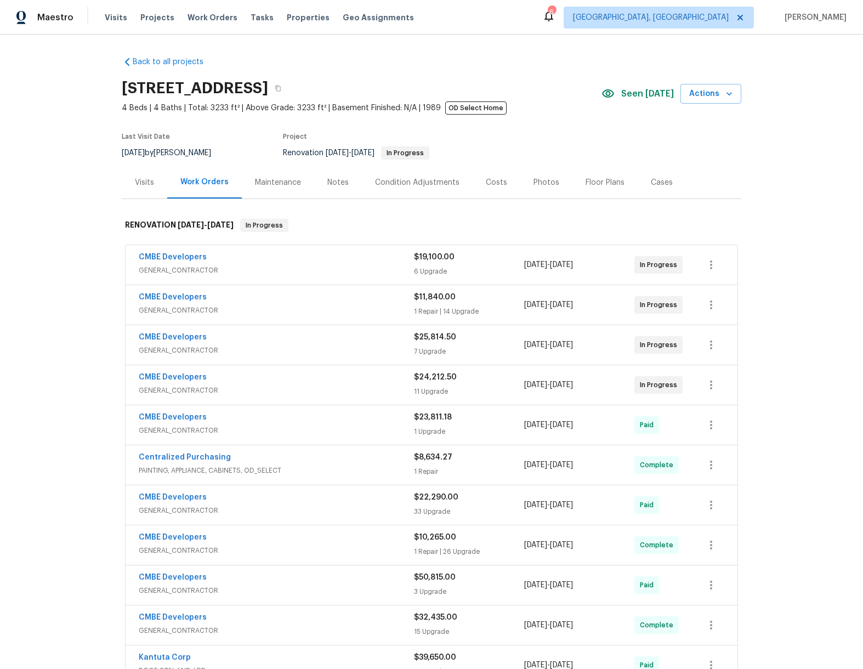
click at [348, 337] on div "CMBE Developers" at bounding box center [276, 338] width 275 height 13
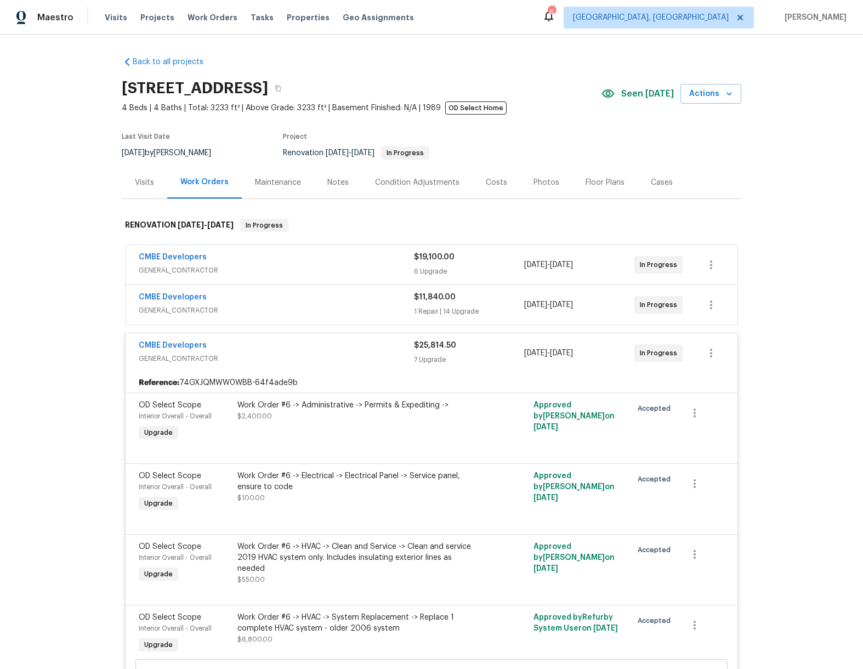
click at [364, 342] on div "CMBE Developers" at bounding box center [276, 346] width 275 height 13
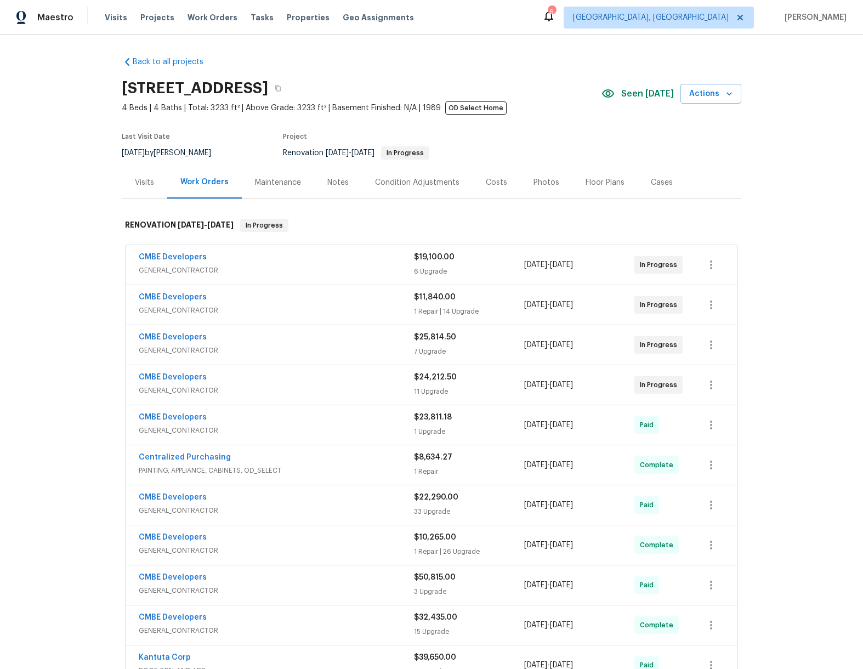
click at [280, 184] on div "Maintenance" at bounding box center [278, 182] width 46 height 11
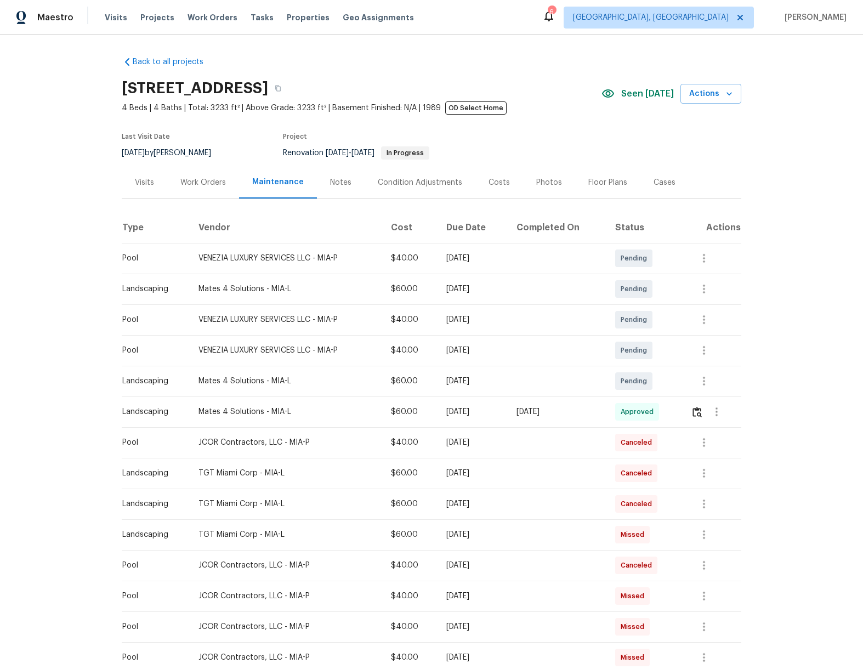
click at [200, 184] on div "Work Orders" at bounding box center [203, 182] width 46 height 11
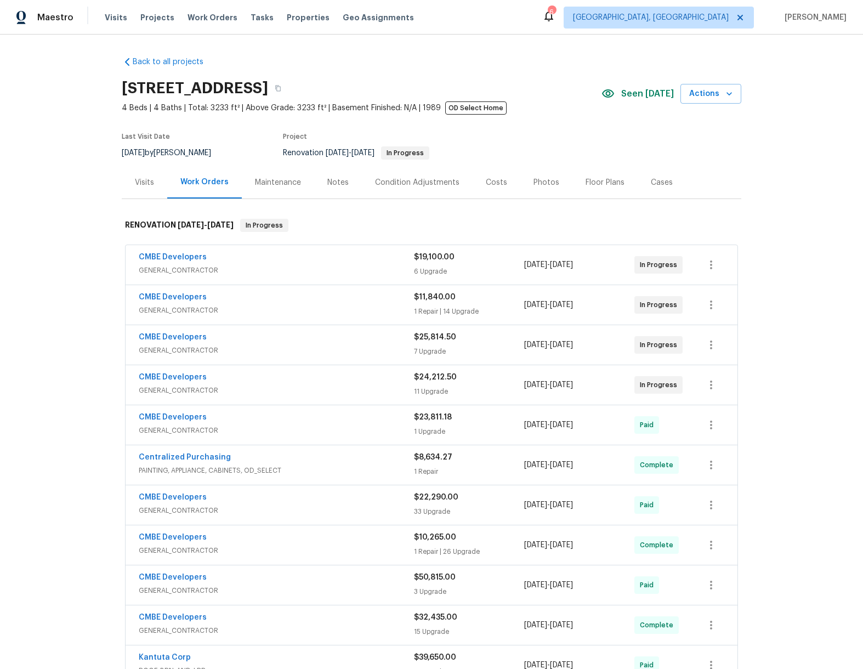
click at [273, 183] on div "Maintenance" at bounding box center [278, 182] width 46 height 11
